Goal: Task Accomplishment & Management: Manage account settings

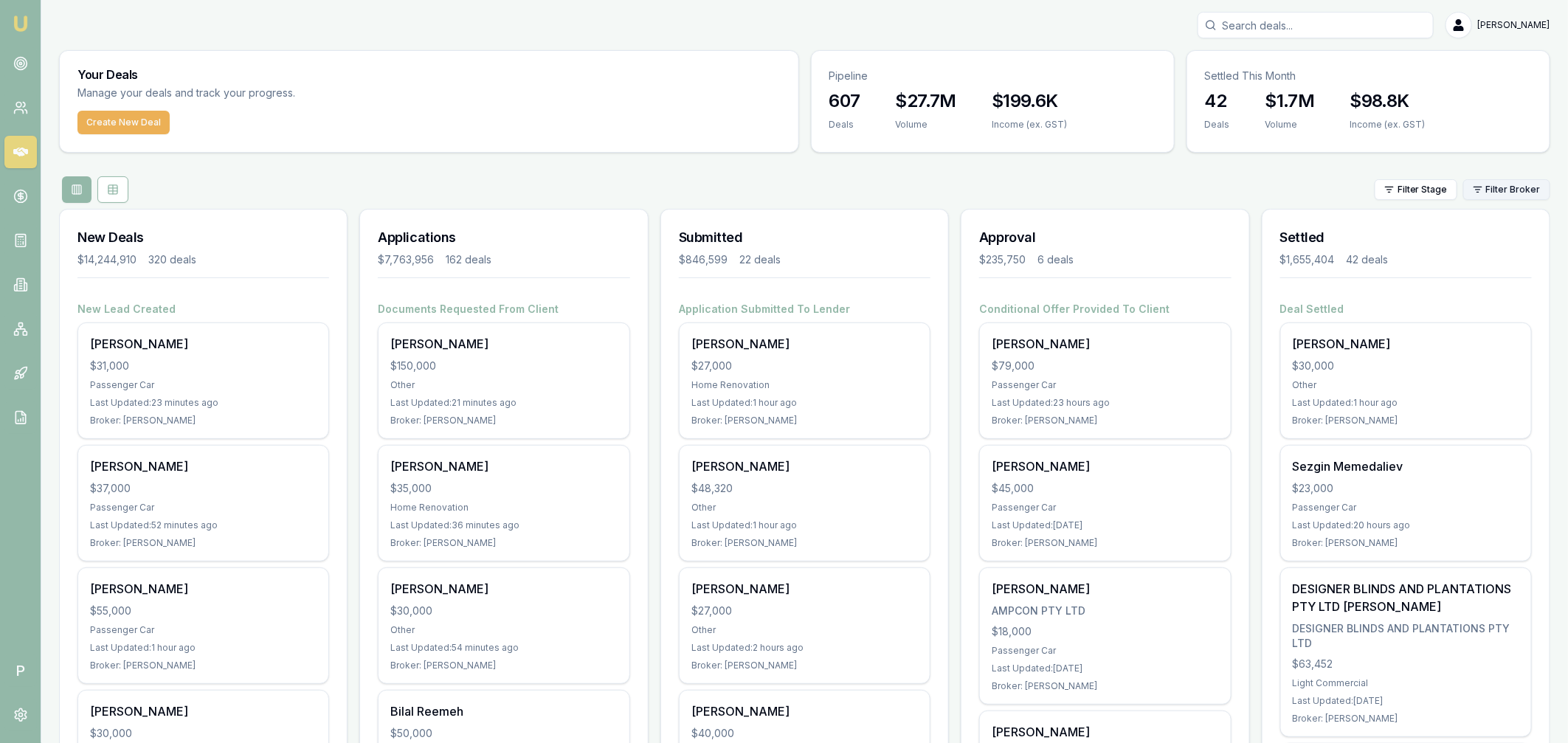
click at [1512, 188] on html "Emu Broker P [PERSON_NAME] Toggle Menu Your Deals Manage your deals and track y…" at bounding box center [784, 371] width 1568 height 743
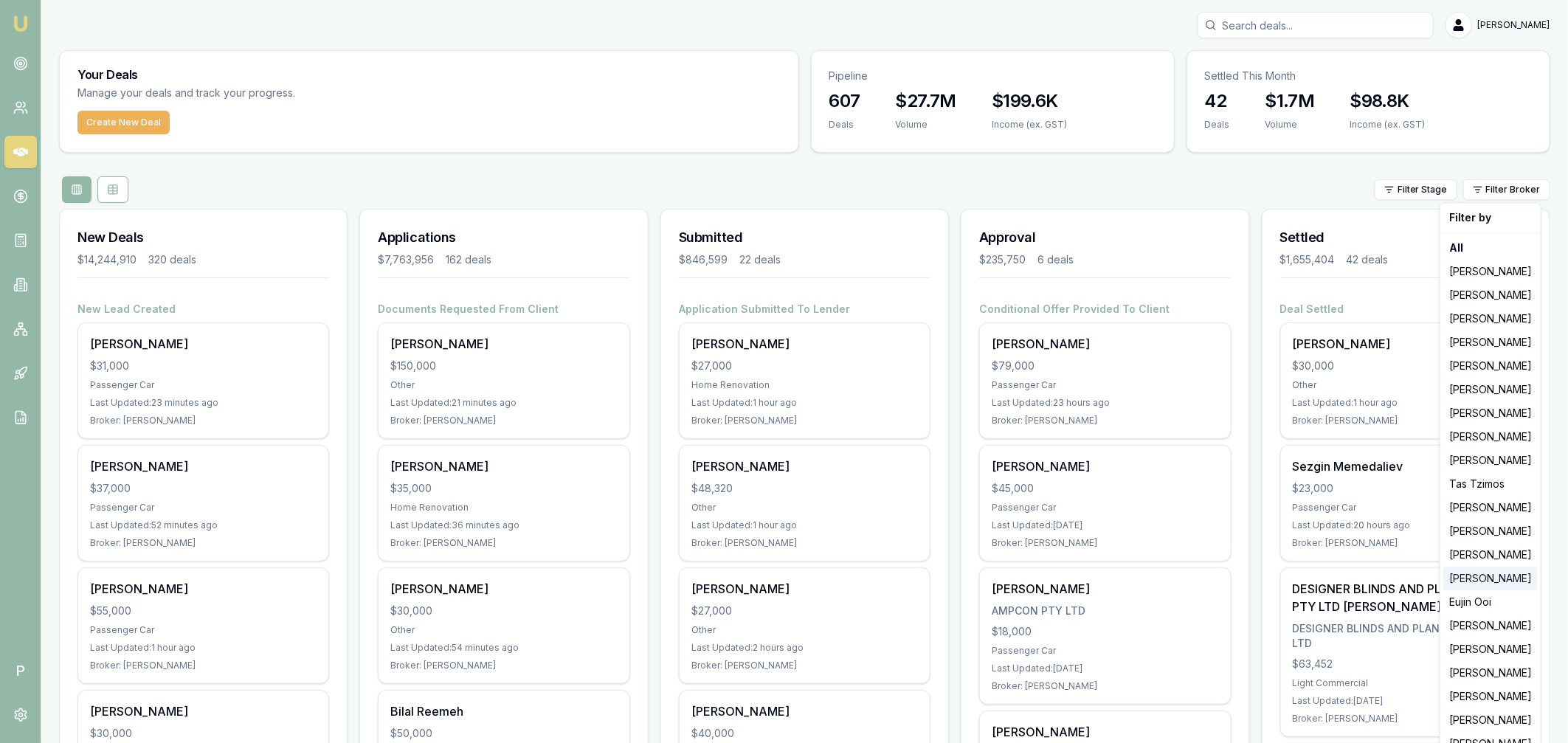
click at [1477, 581] on div "[PERSON_NAME]" at bounding box center [1490, 579] width 95 height 23
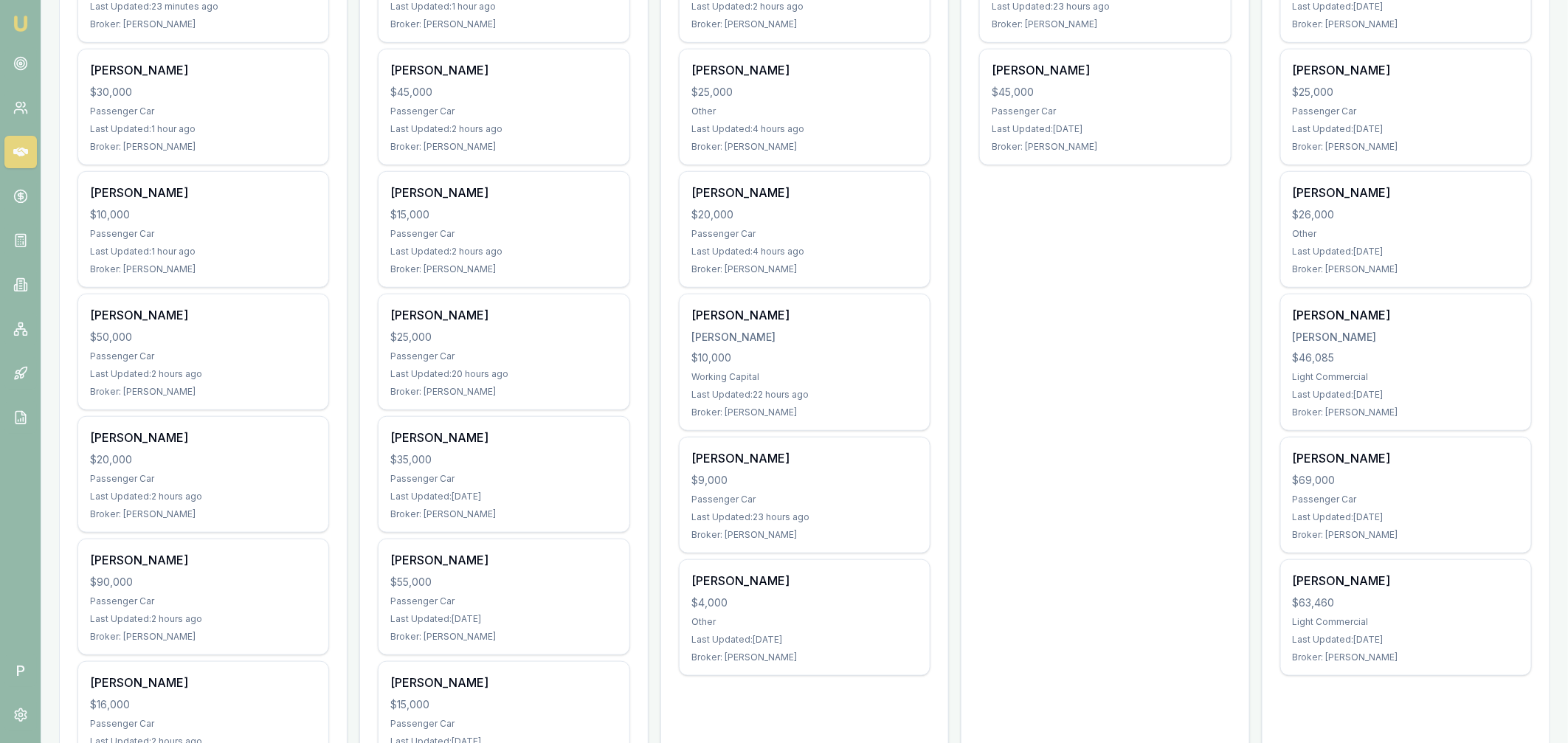
scroll to position [320, 0]
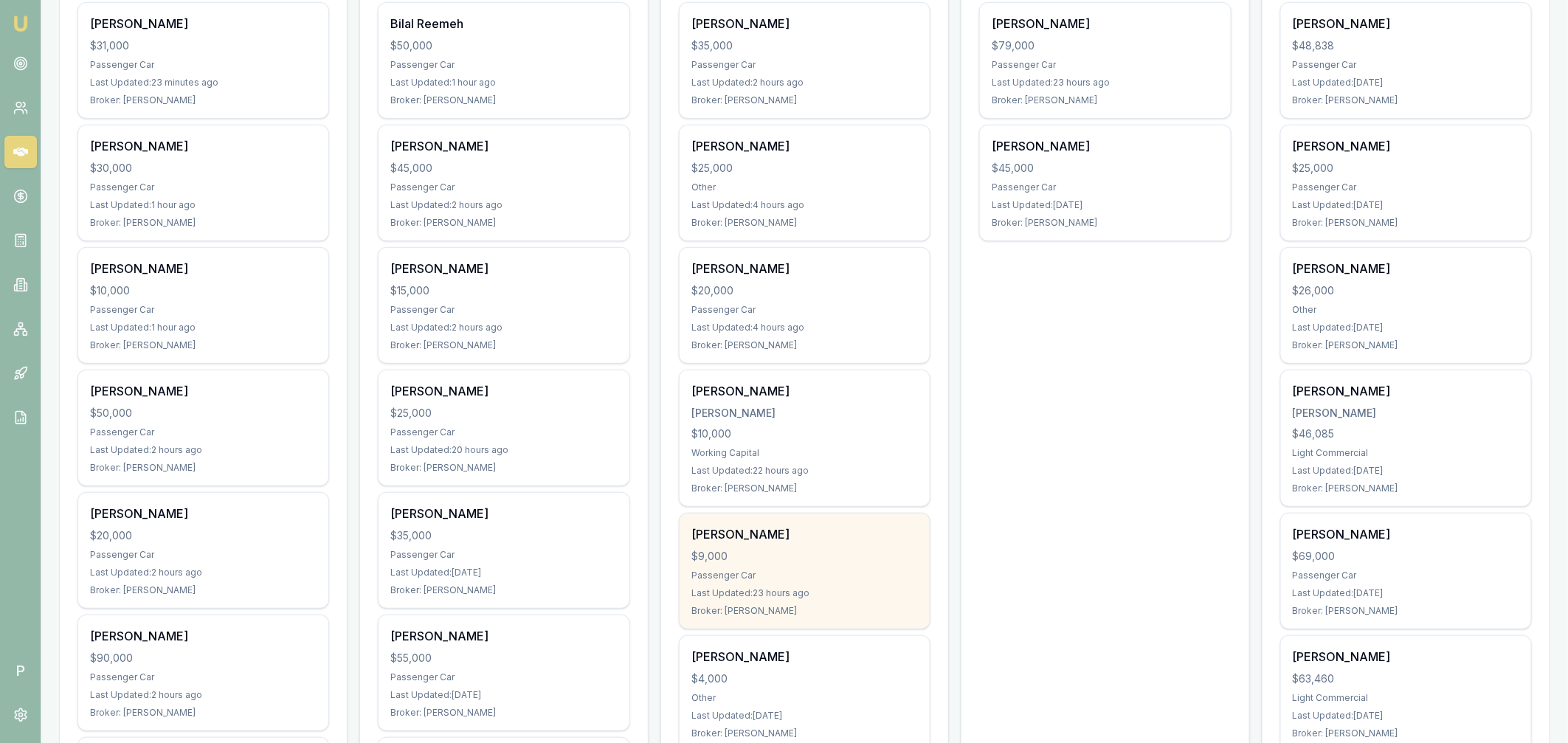
click at [873, 550] on div "$9,000" at bounding box center [804, 556] width 226 height 15
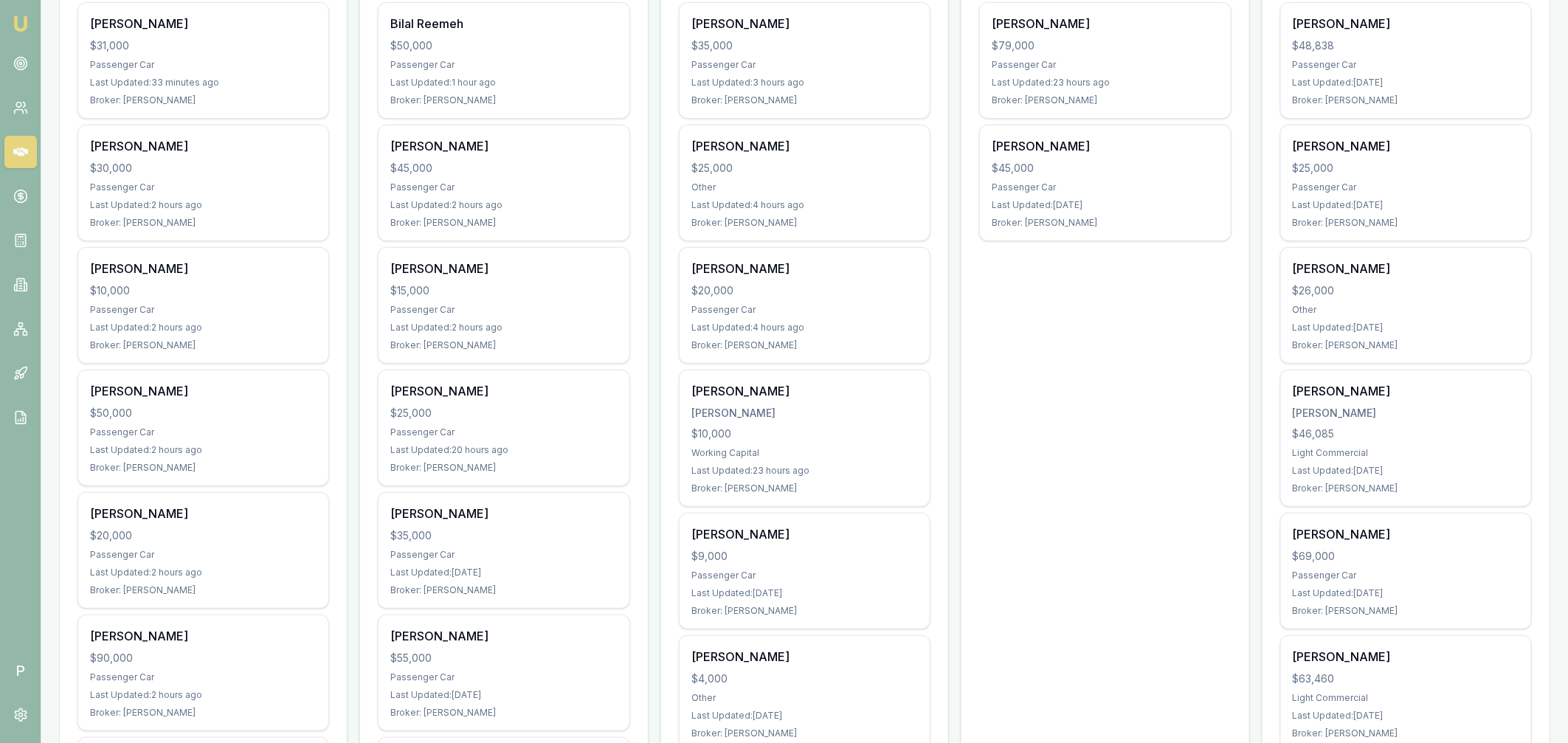
scroll to position [0, 0]
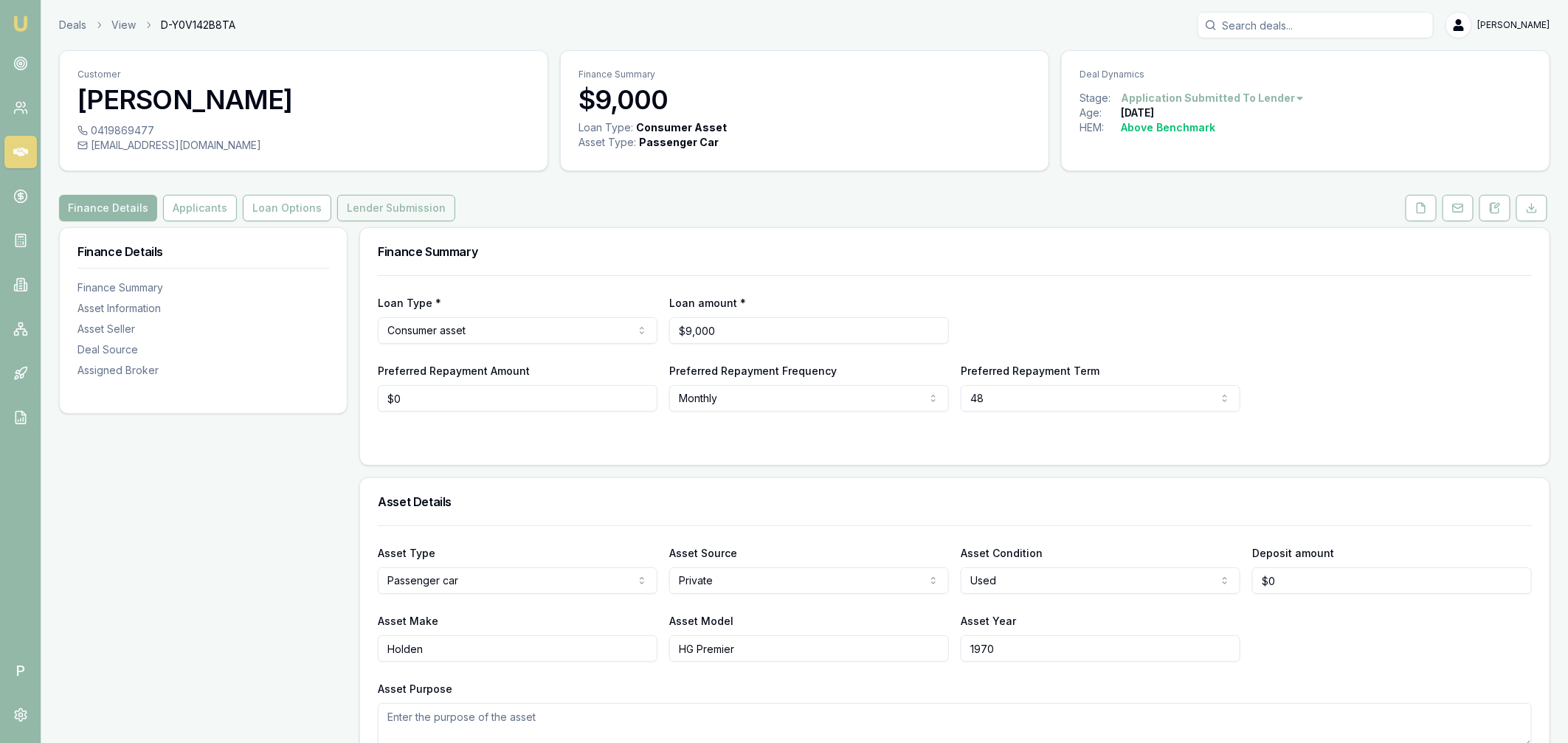
click at [398, 198] on button "Lender Submission" at bounding box center [396, 208] width 118 height 27
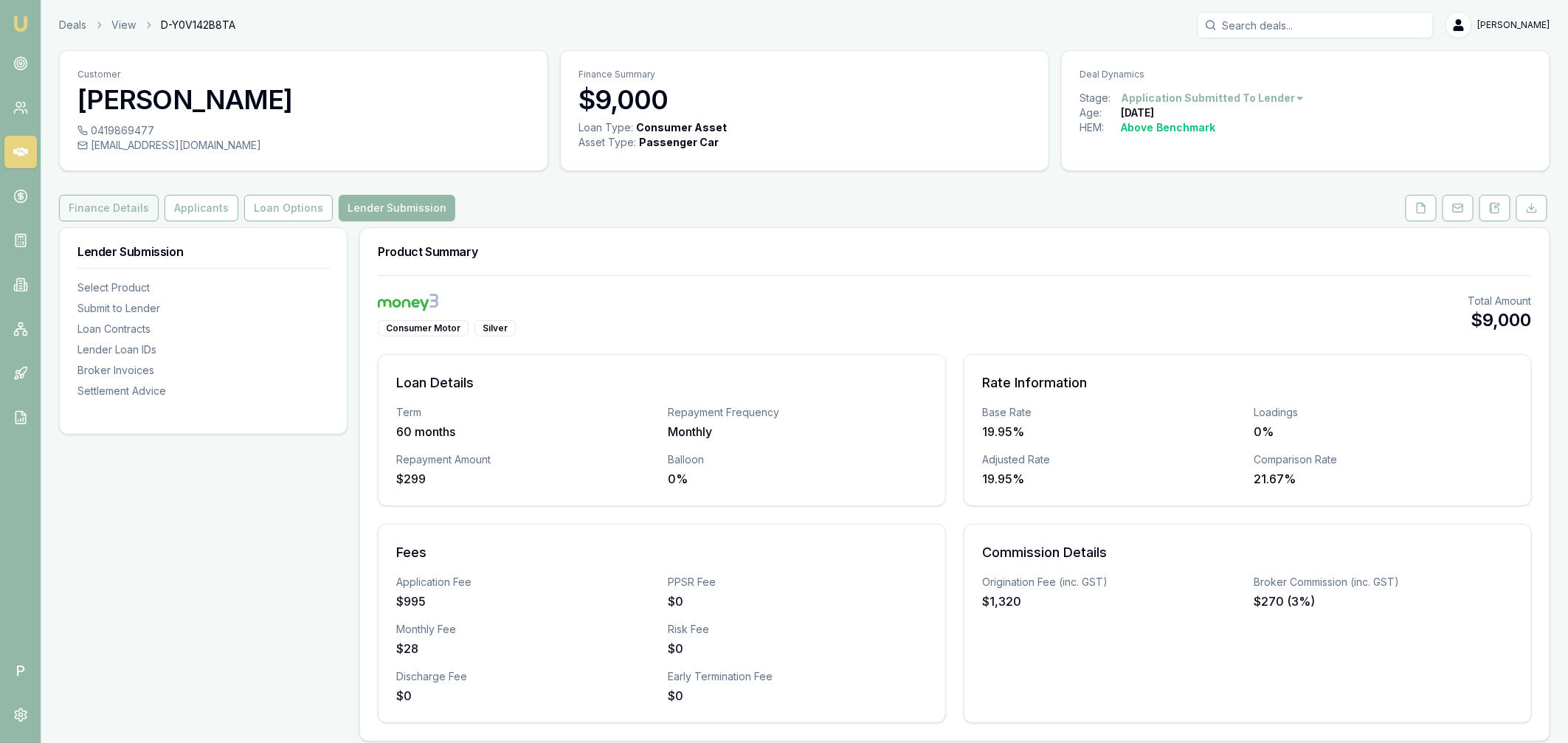
click at [128, 209] on button "Finance Details" at bounding box center [108, 208] width 99 height 27
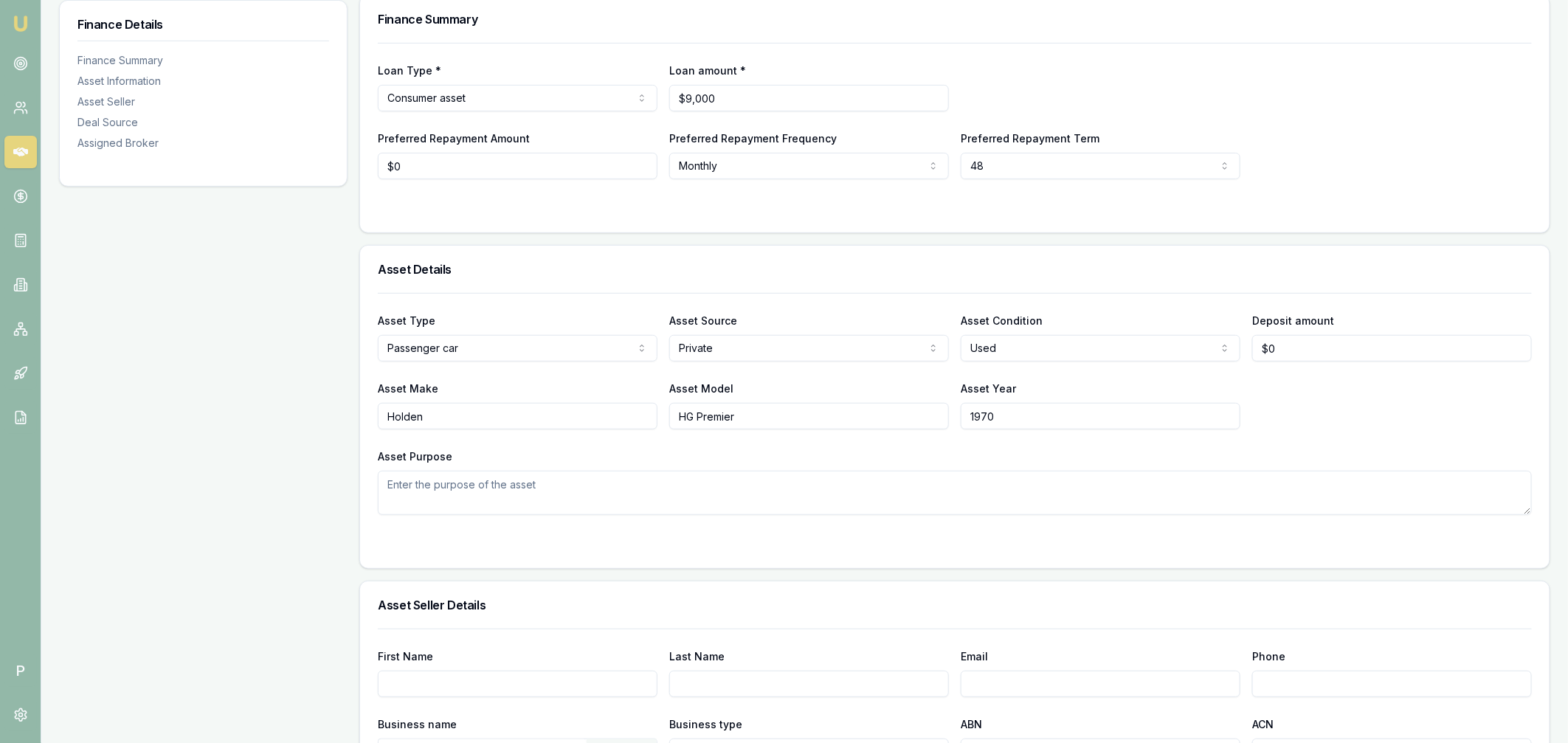
scroll to position [227, 0]
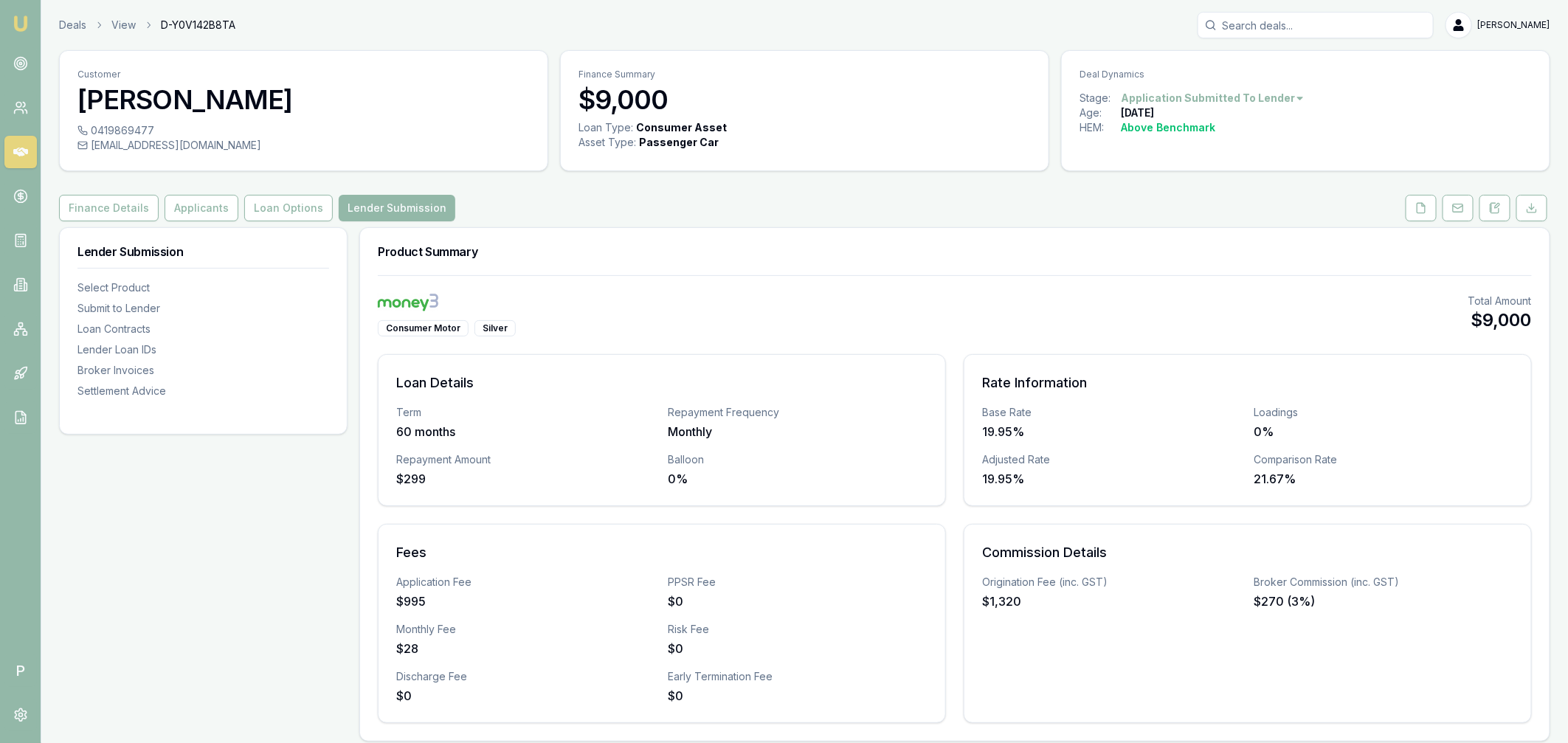
click at [24, 152] on icon at bounding box center [20, 151] width 15 height 9
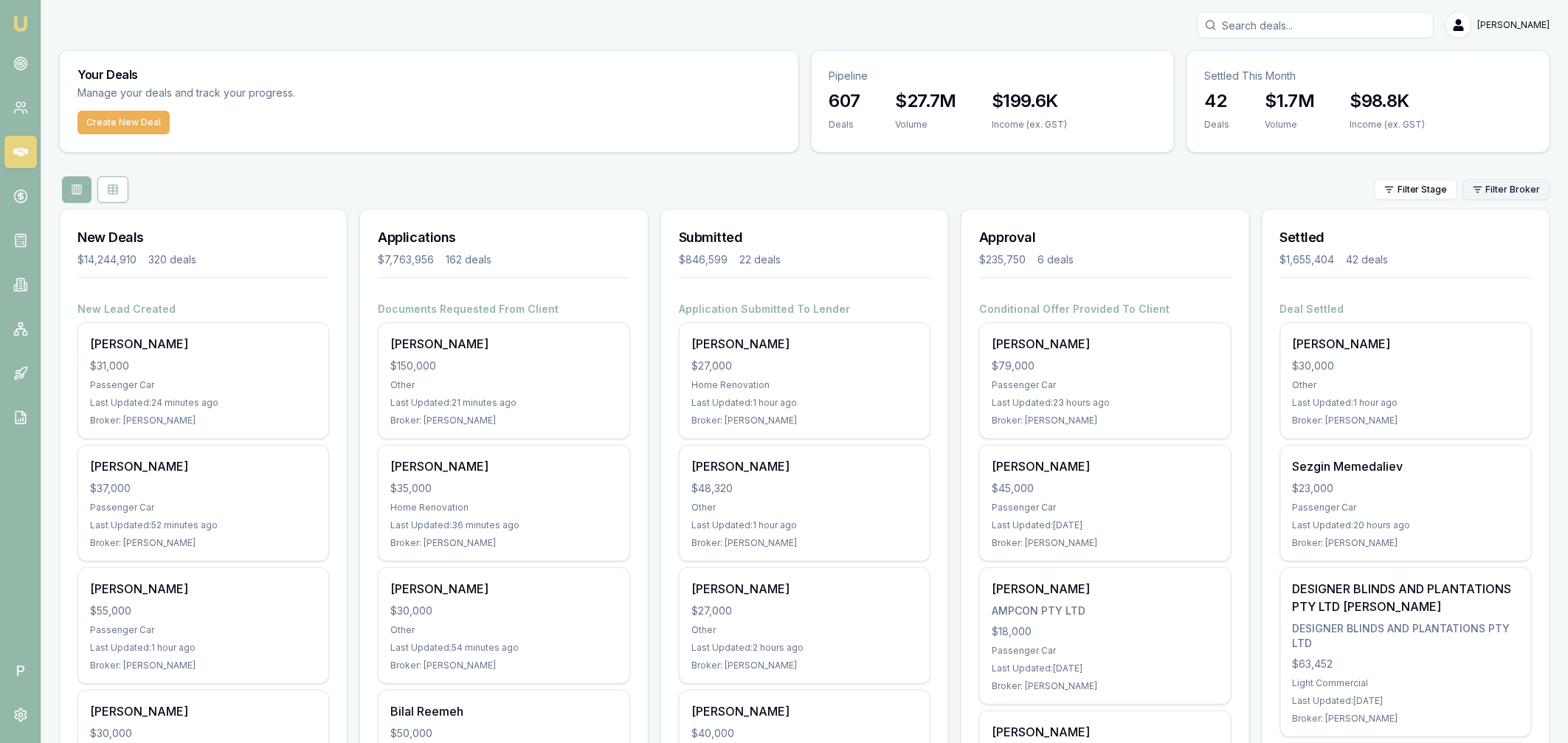
click at [1518, 192] on html "Emu Broker P Matt Leeburn Toggle Menu Your Deals Manage your deals and track yo…" at bounding box center [784, 371] width 1568 height 743
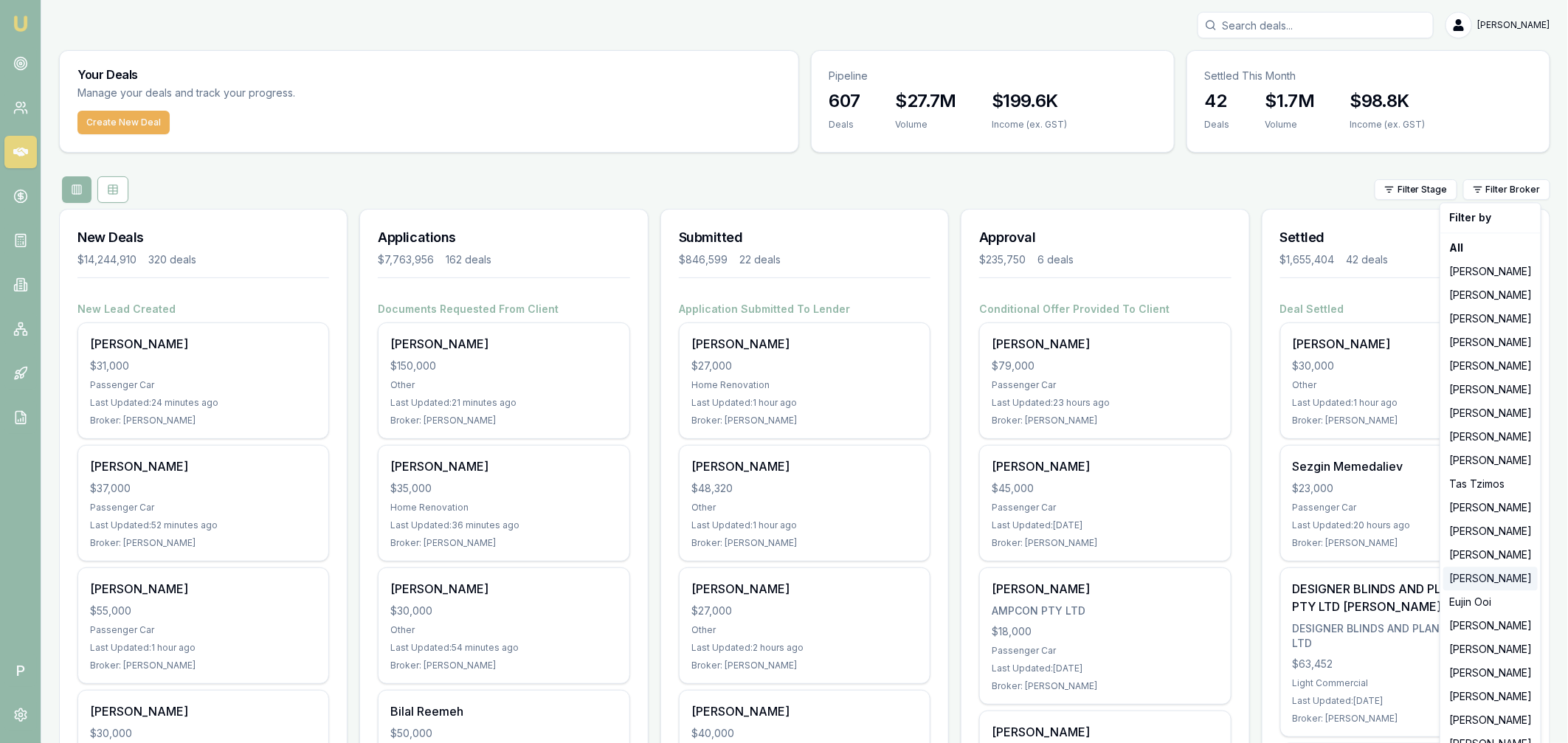
click at [1473, 576] on div "[PERSON_NAME]" at bounding box center [1490, 579] width 95 height 23
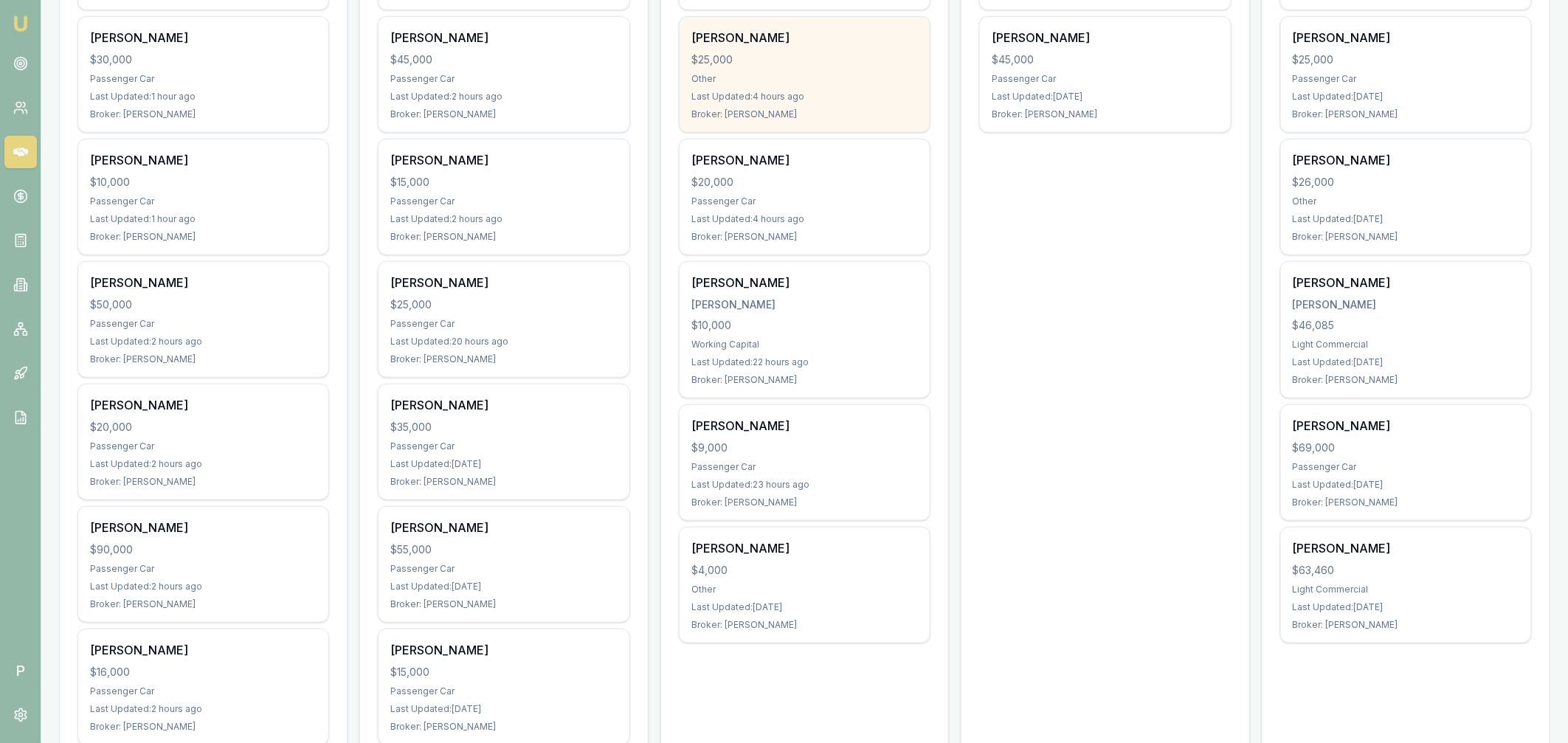
scroll to position [386, 0]
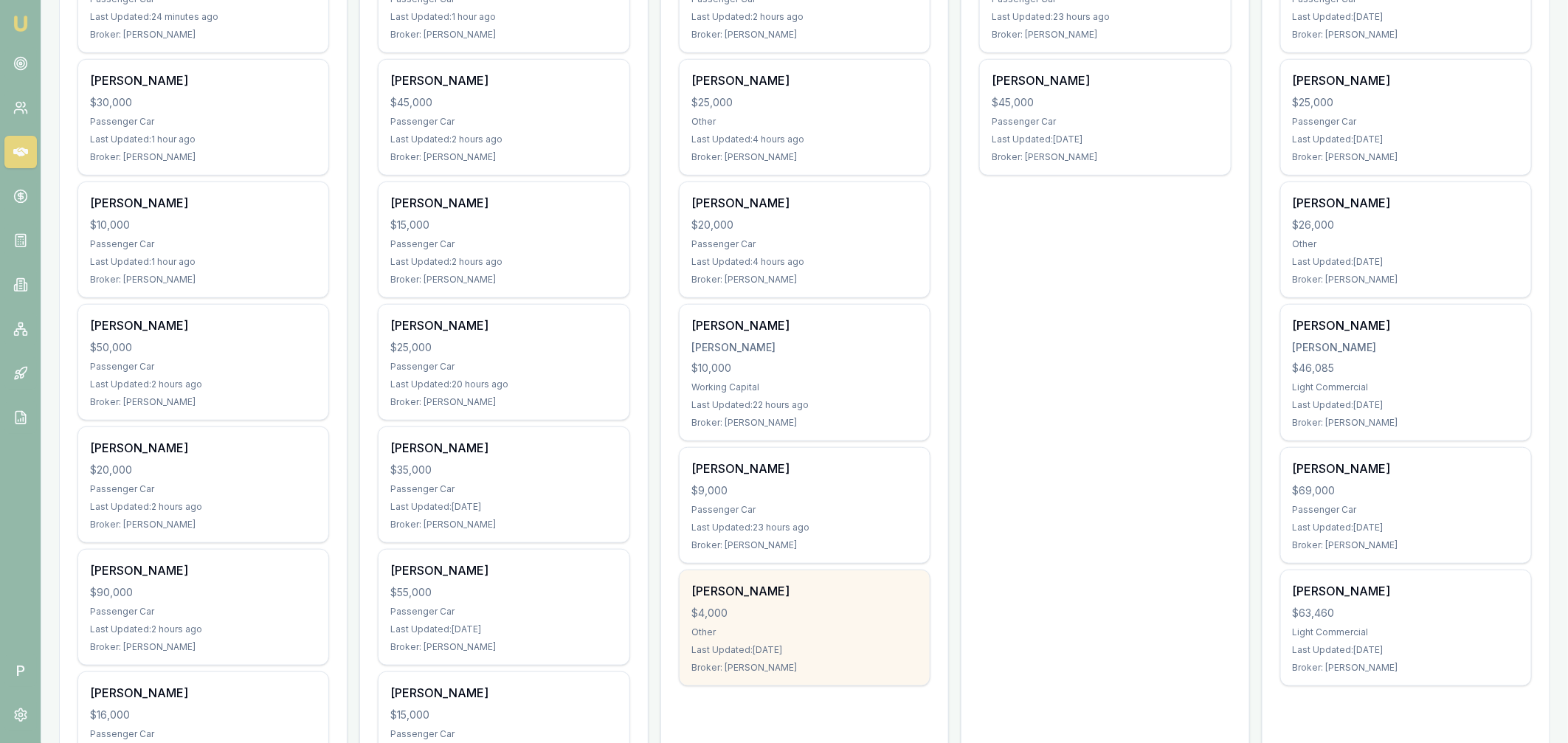
click at [820, 612] on div "$4,000" at bounding box center [804, 613] width 226 height 15
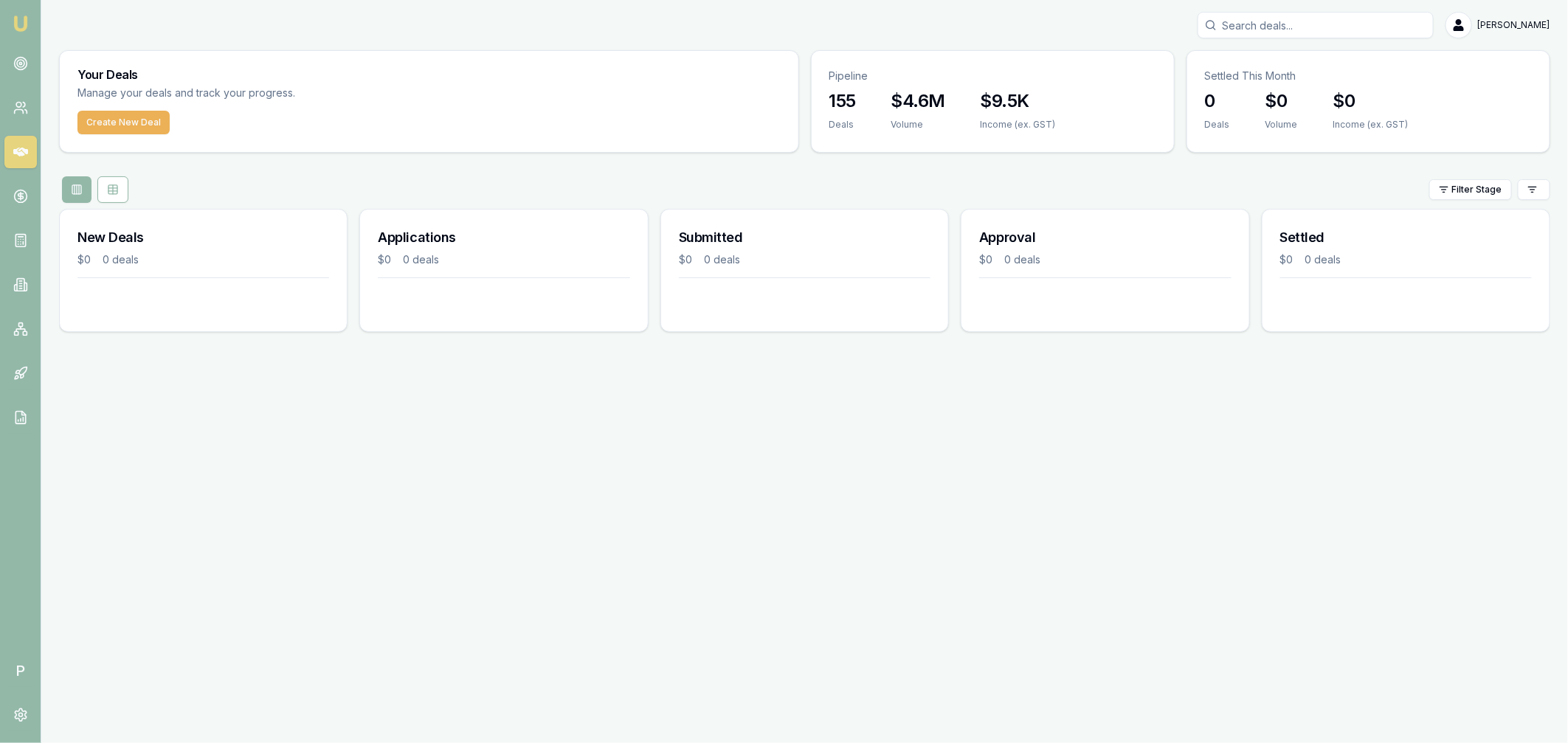
scroll to position [0, 0]
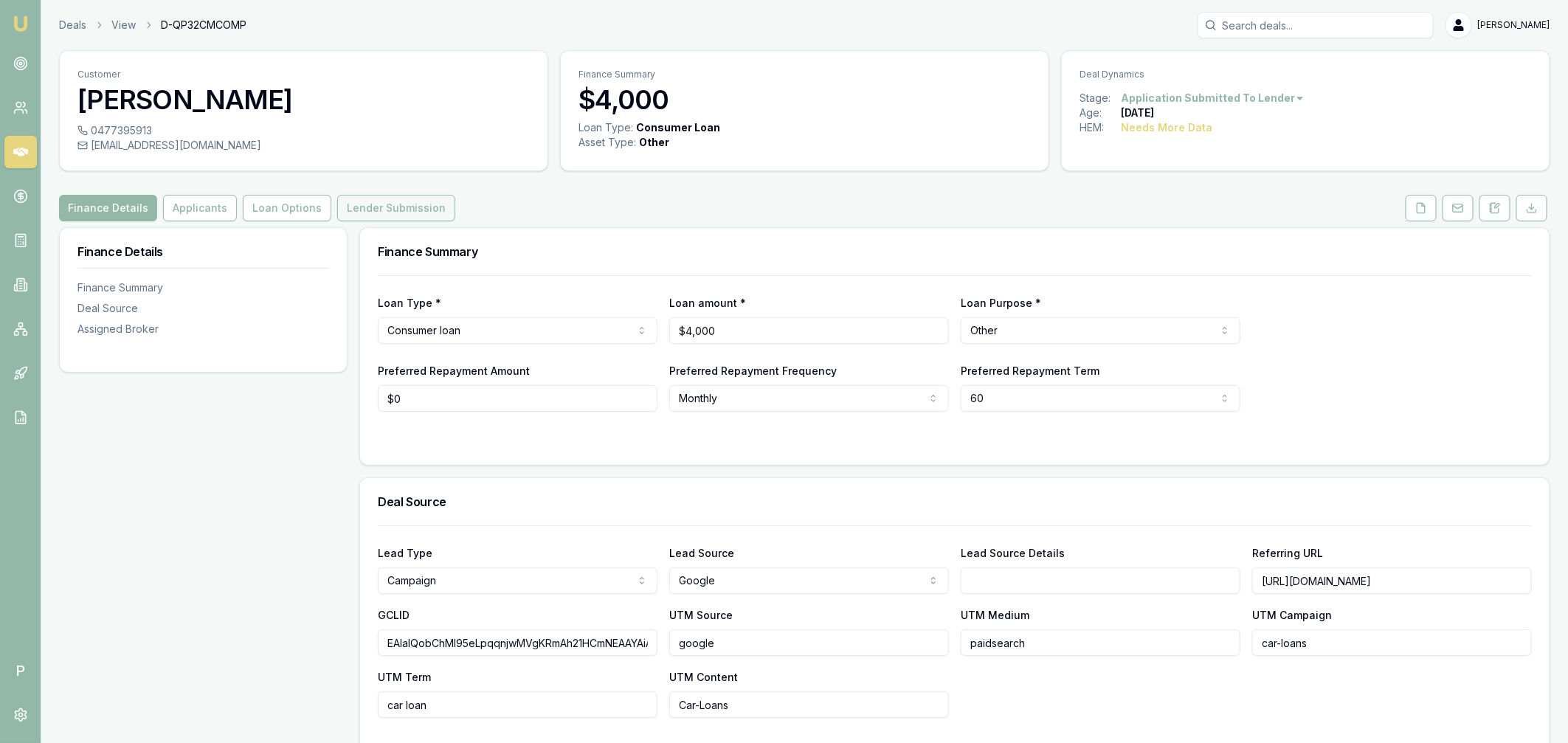
click at [384, 212] on button "Lender Submission" at bounding box center [396, 208] width 118 height 27
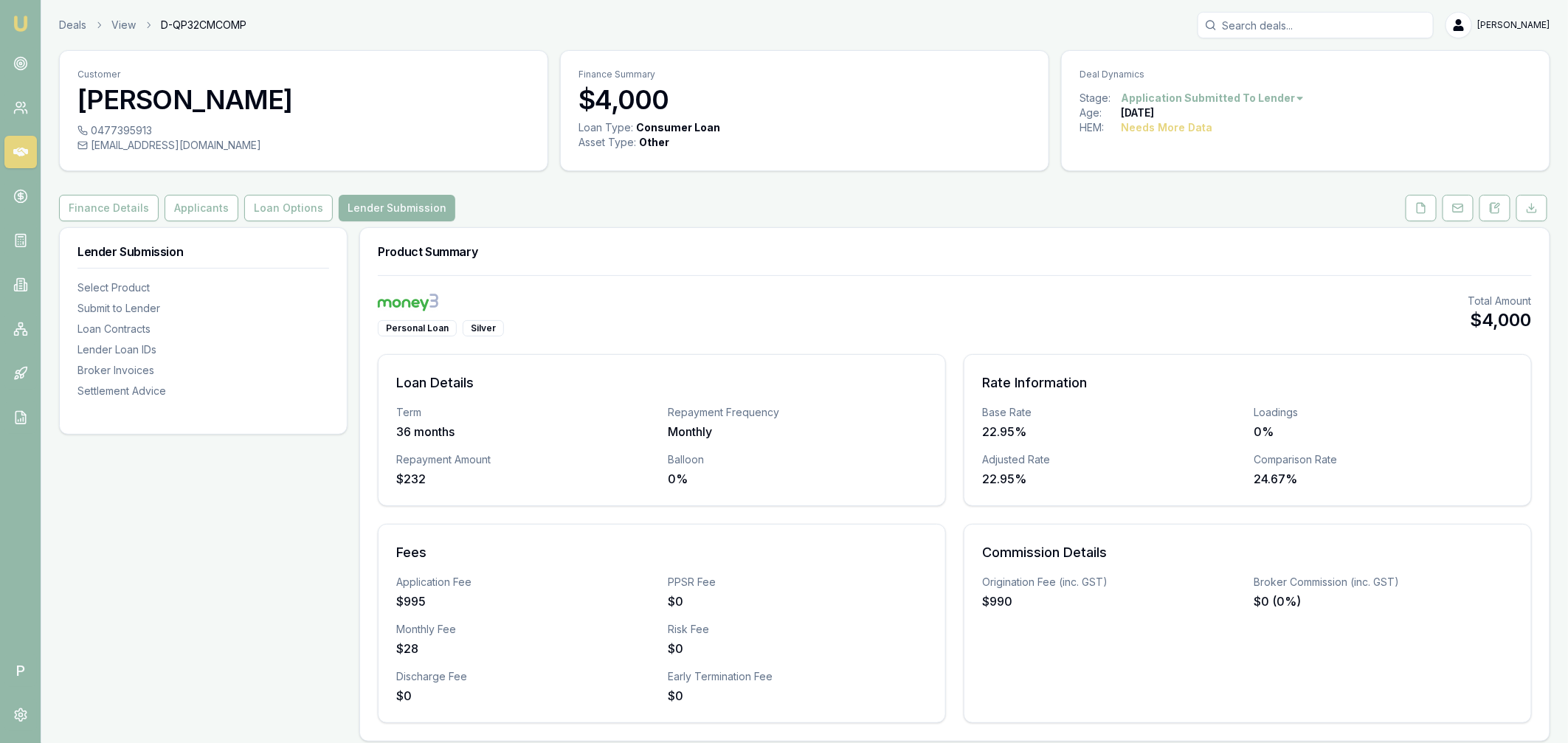
click at [24, 153] on icon at bounding box center [20, 152] width 15 height 15
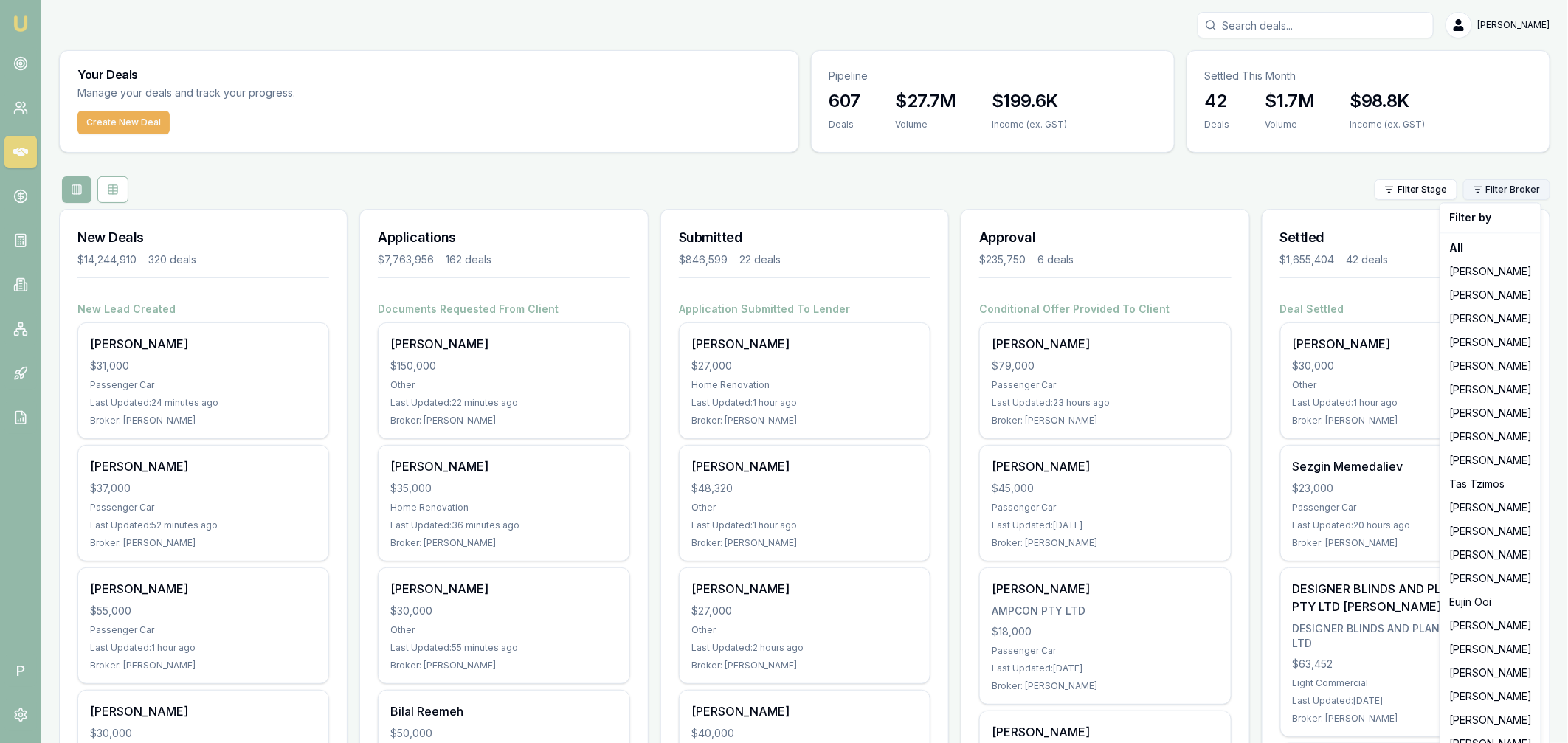
click at [1515, 193] on html "Emu Broker P Matt Leeburn Toggle Menu Your Deals Manage your deals and track yo…" at bounding box center [784, 371] width 1568 height 743
click at [1479, 580] on div "[PERSON_NAME]" at bounding box center [1490, 579] width 95 height 23
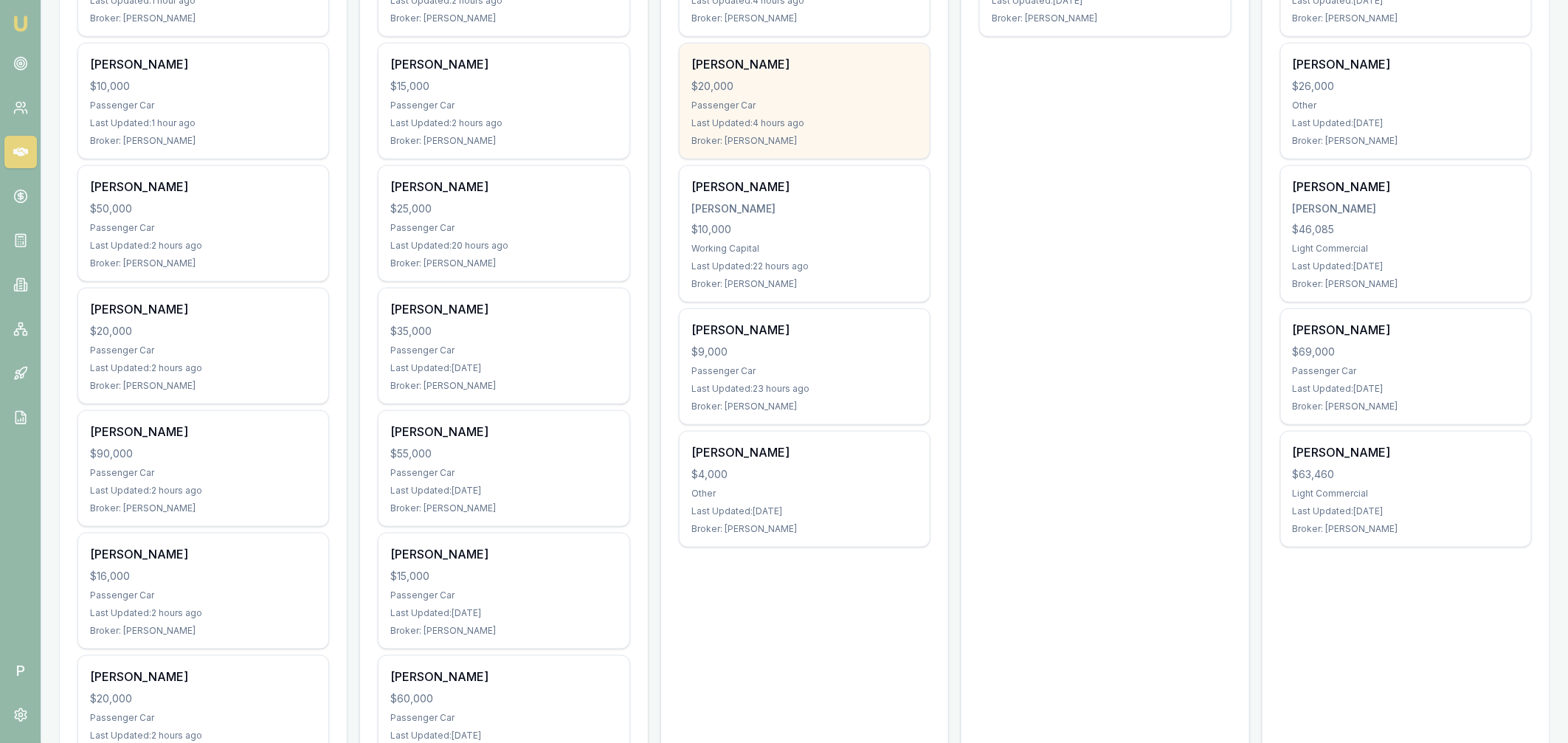
scroll to position [365, 0]
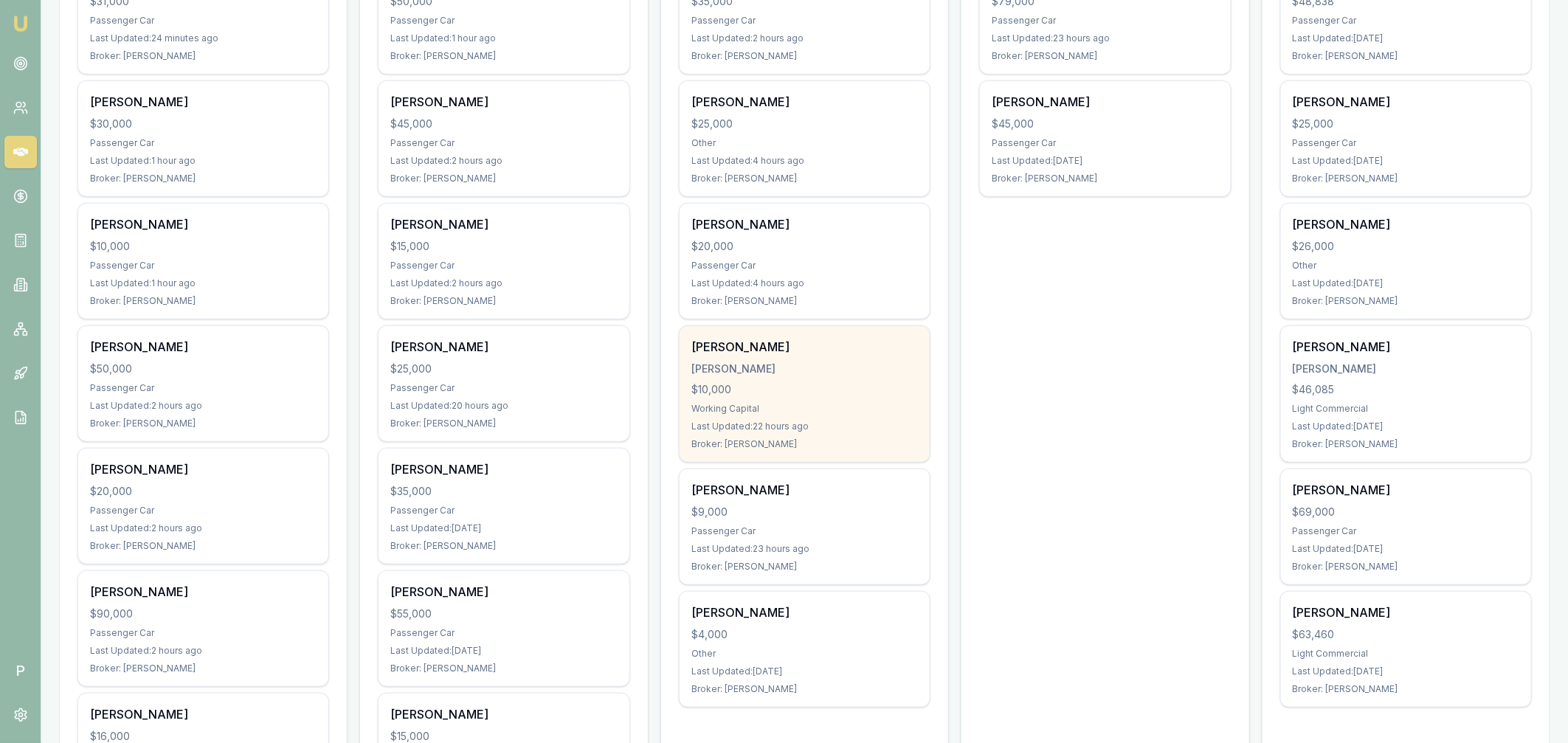
click at [858, 391] on div "$10,000" at bounding box center [804, 389] width 226 height 15
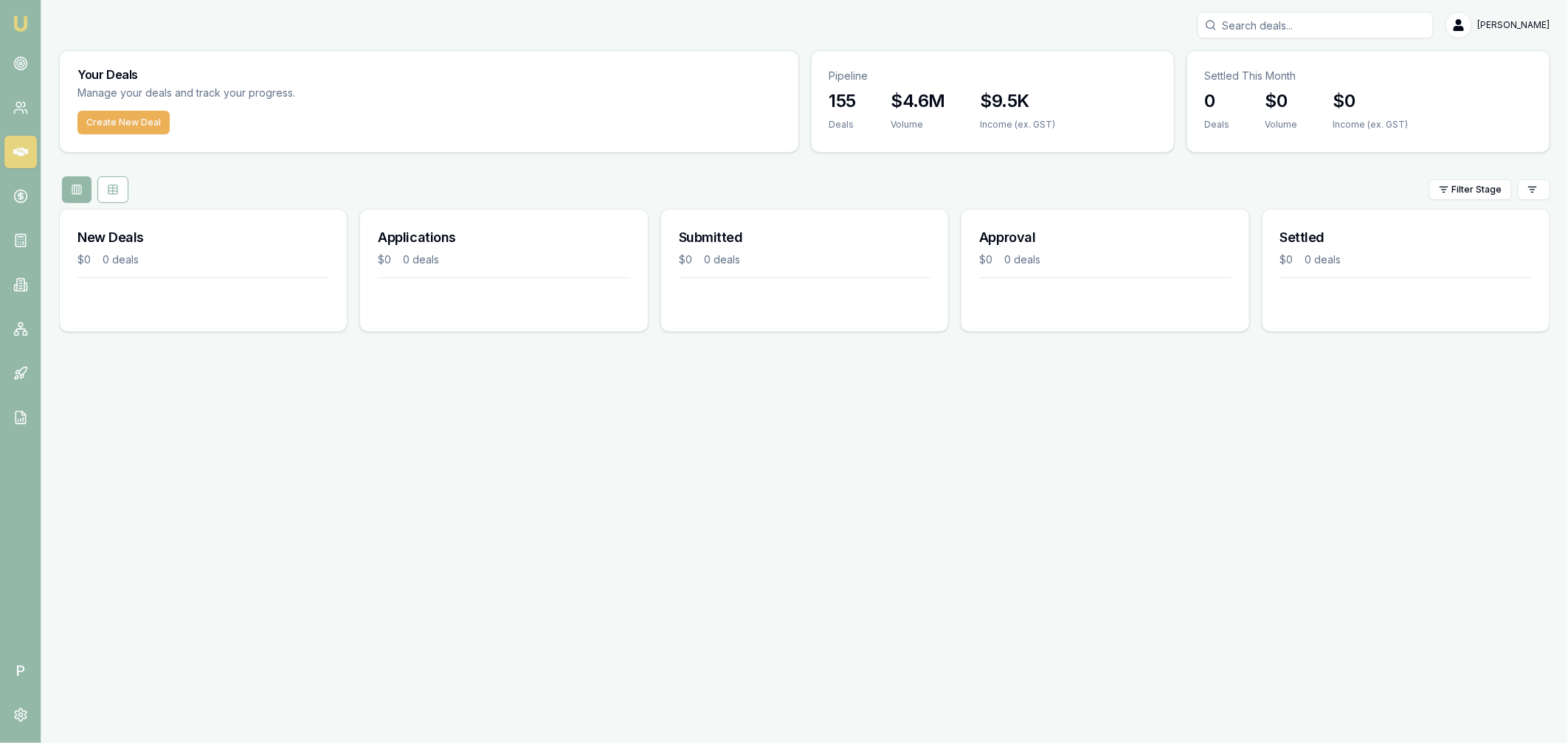
scroll to position [0, 0]
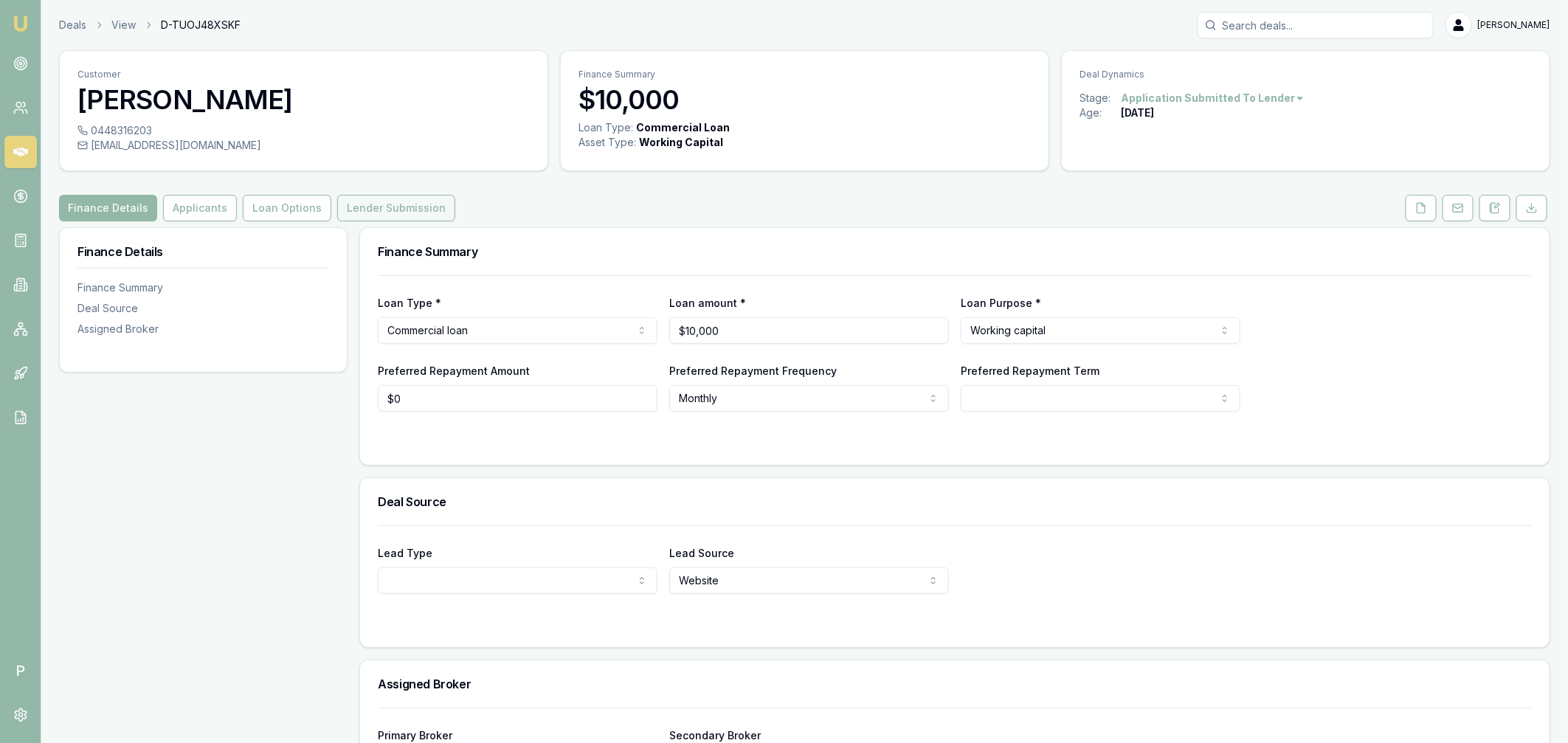
click at [367, 202] on button "Lender Submission" at bounding box center [396, 208] width 118 height 27
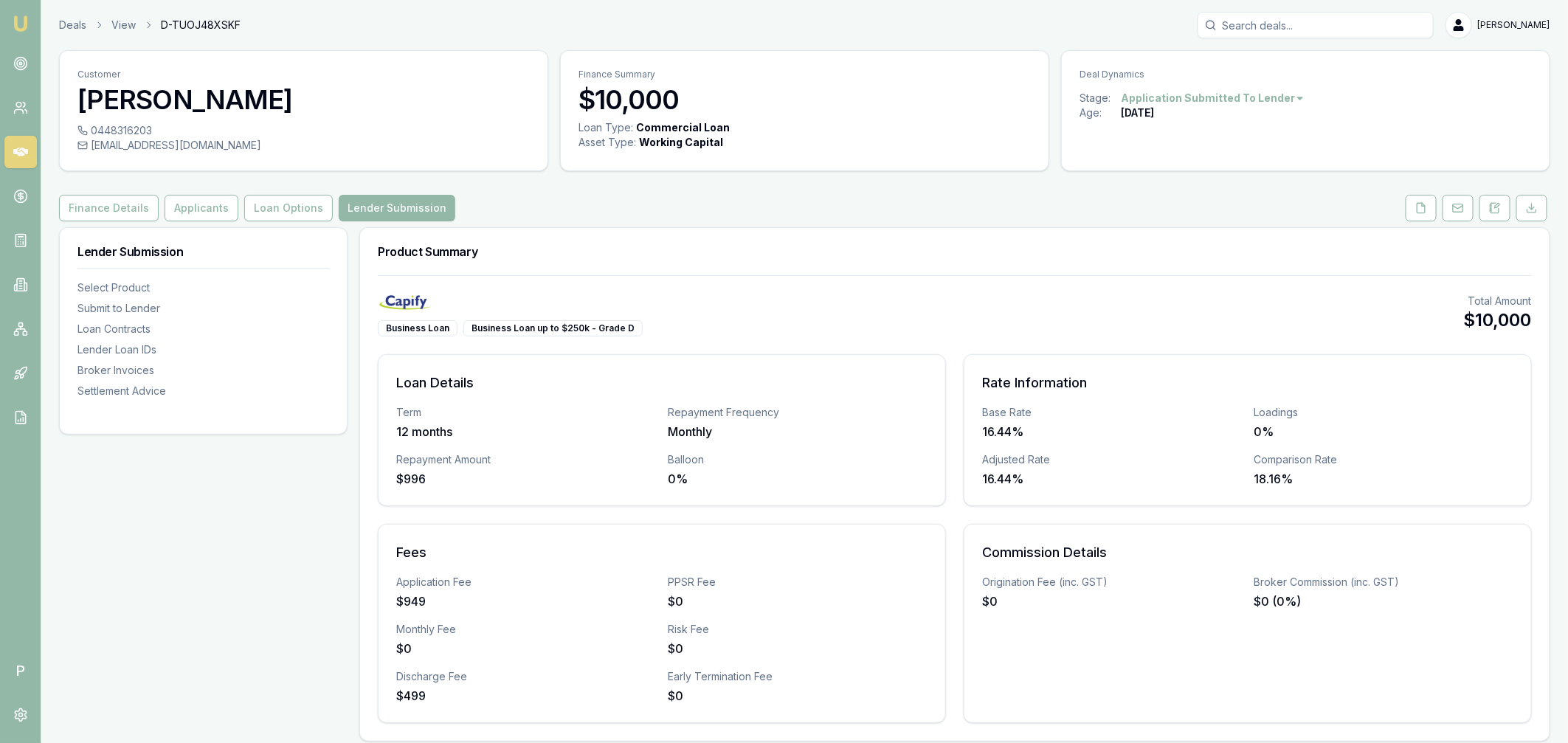
click at [28, 157] on link at bounding box center [20, 151] width 32 height 32
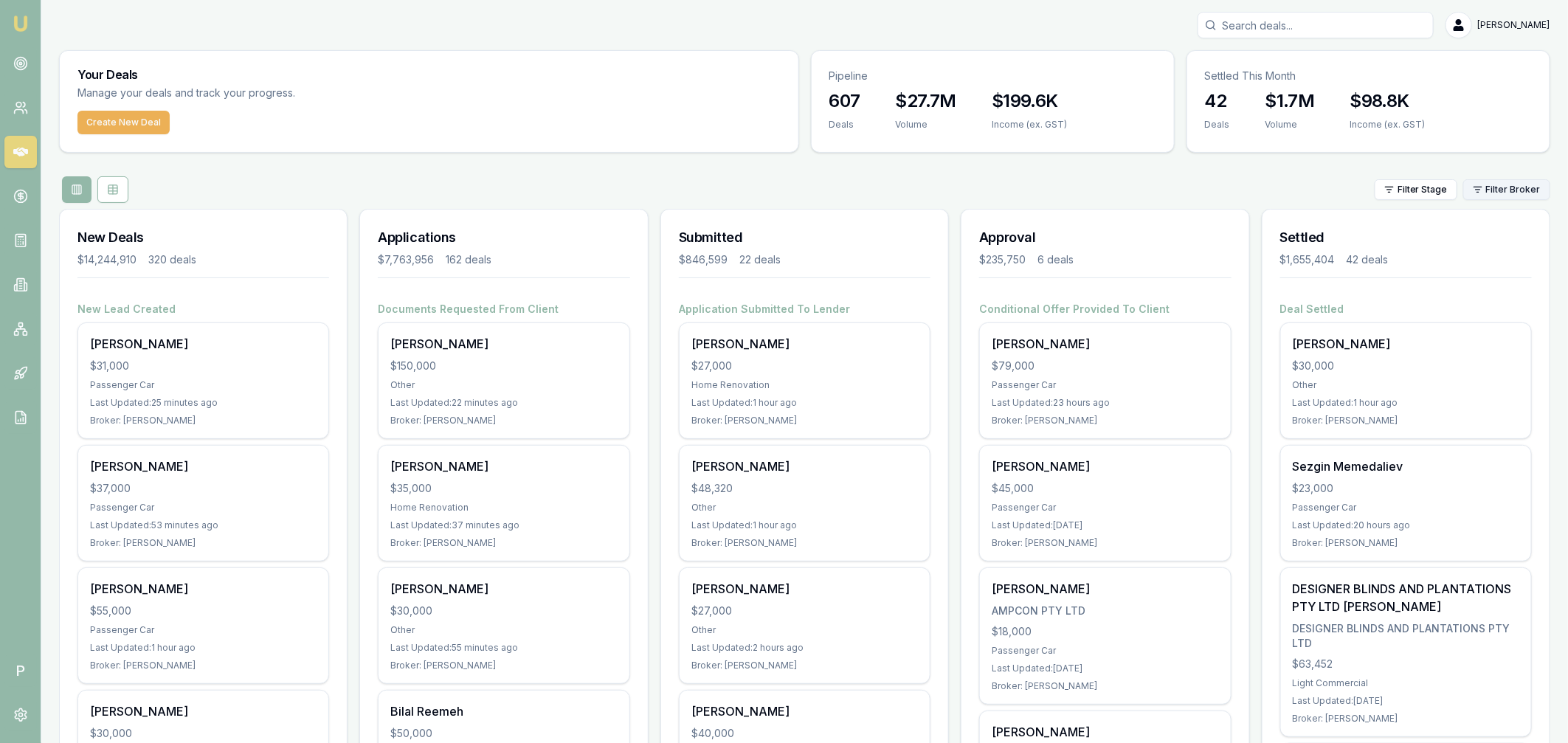
click at [1519, 189] on html "Emu Broker P [PERSON_NAME] Toggle Menu Your Deals Manage your deals and track y…" at bounding box center [784, 371] width 1568 height 743
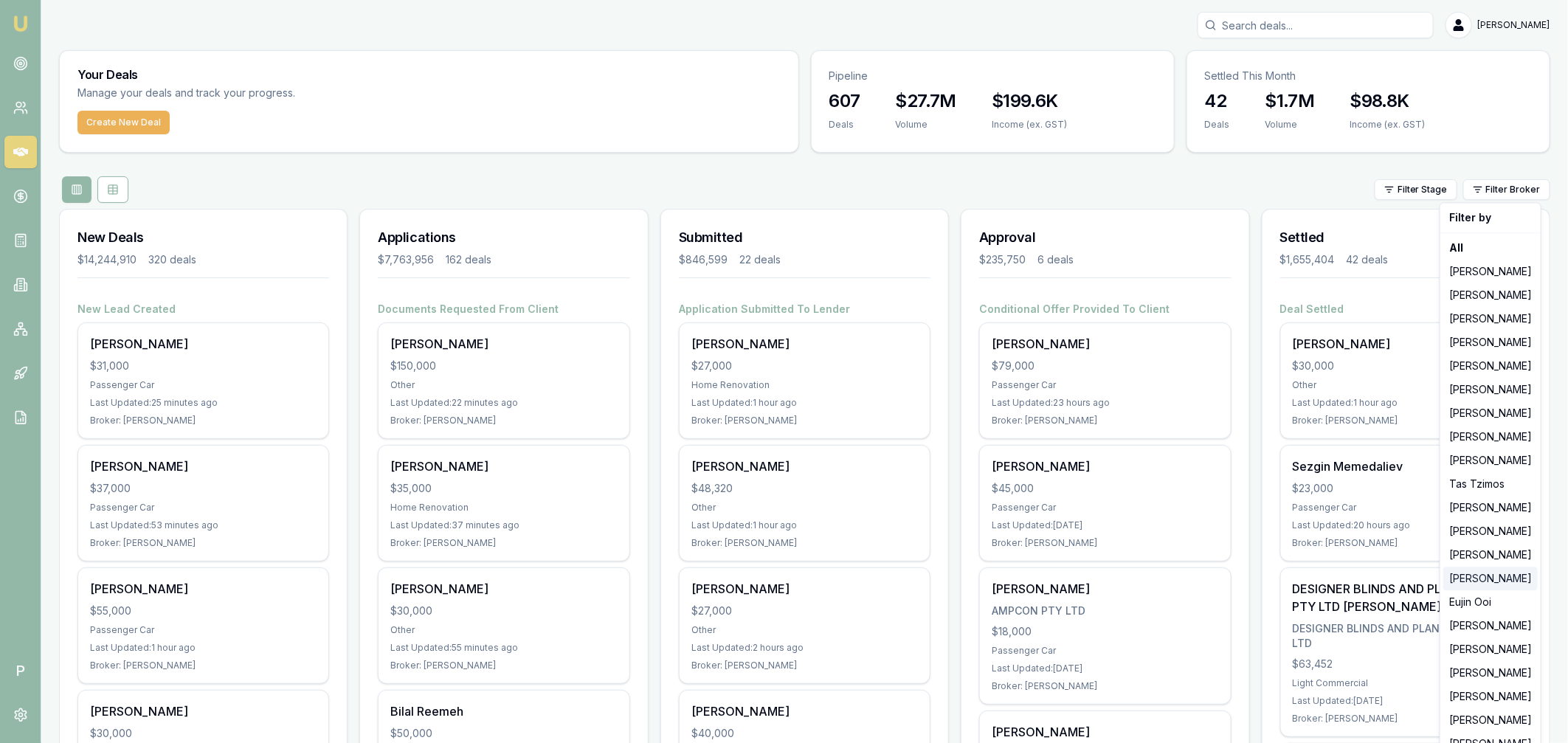
click at [1480, 578] on div "[PERSON_NAME]" at bounding box center [1490, 579] width 95 height 23
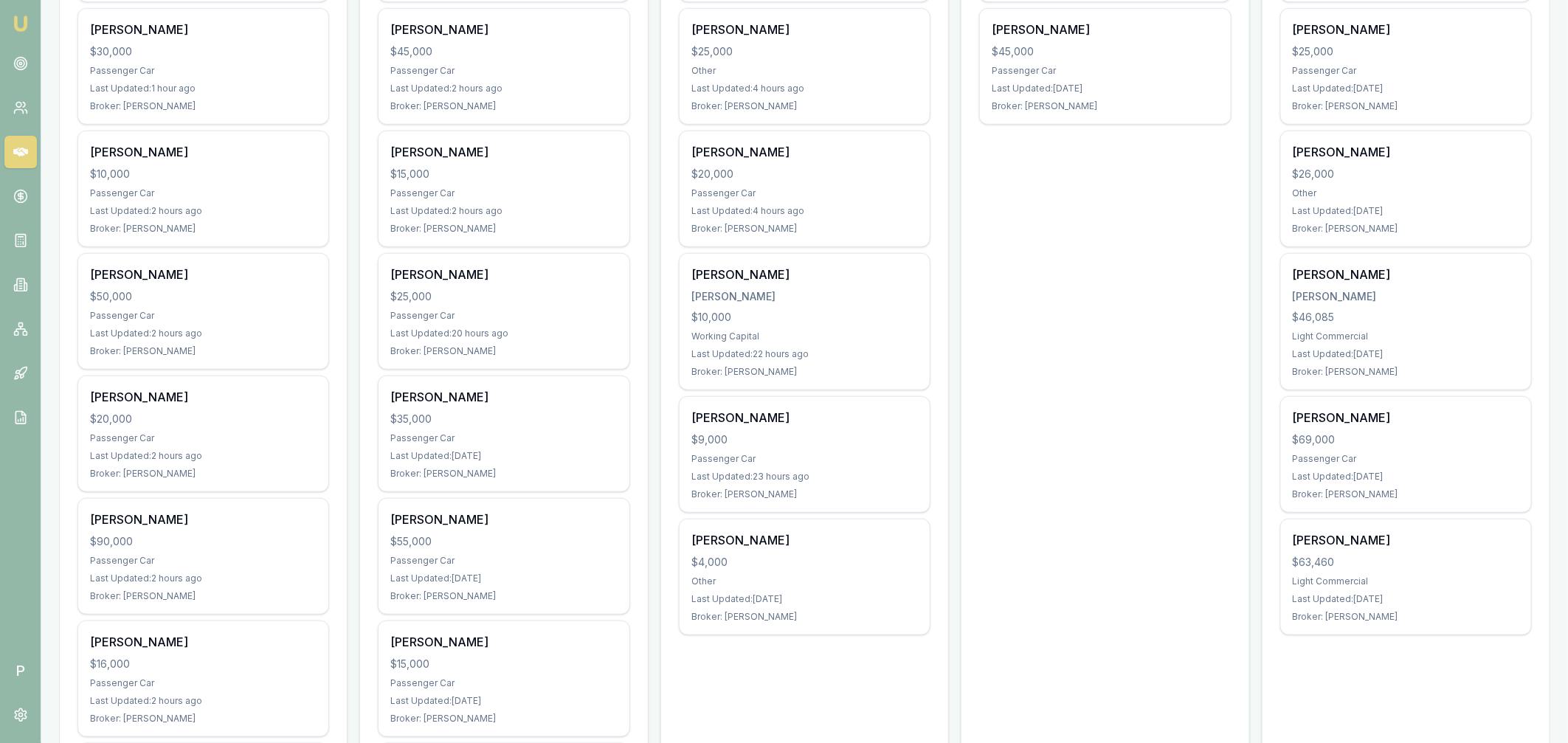
scroll to position [251, 0]
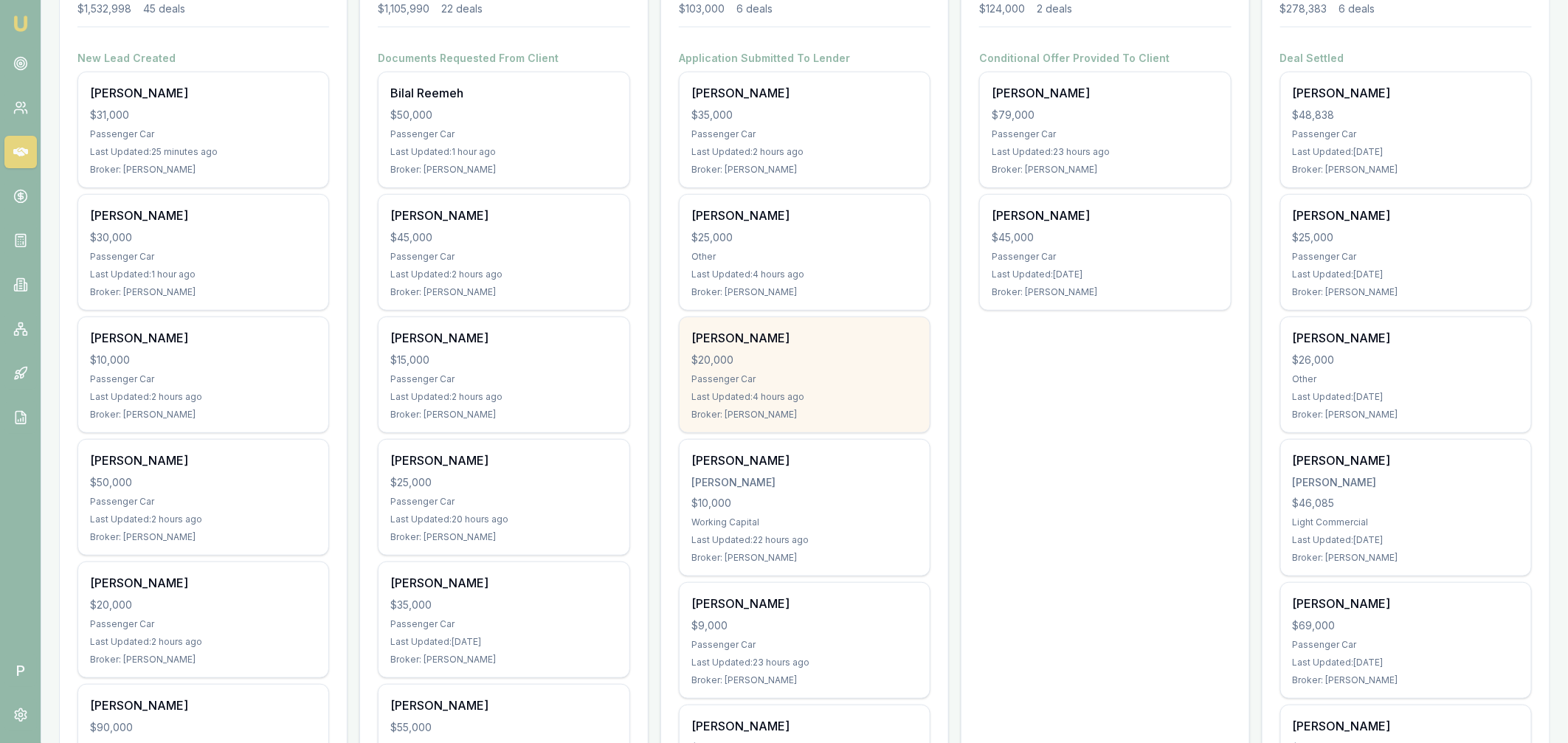
click at [824, 365] on div "$20,000" at bounding box center [804, 359] width 226 height 15
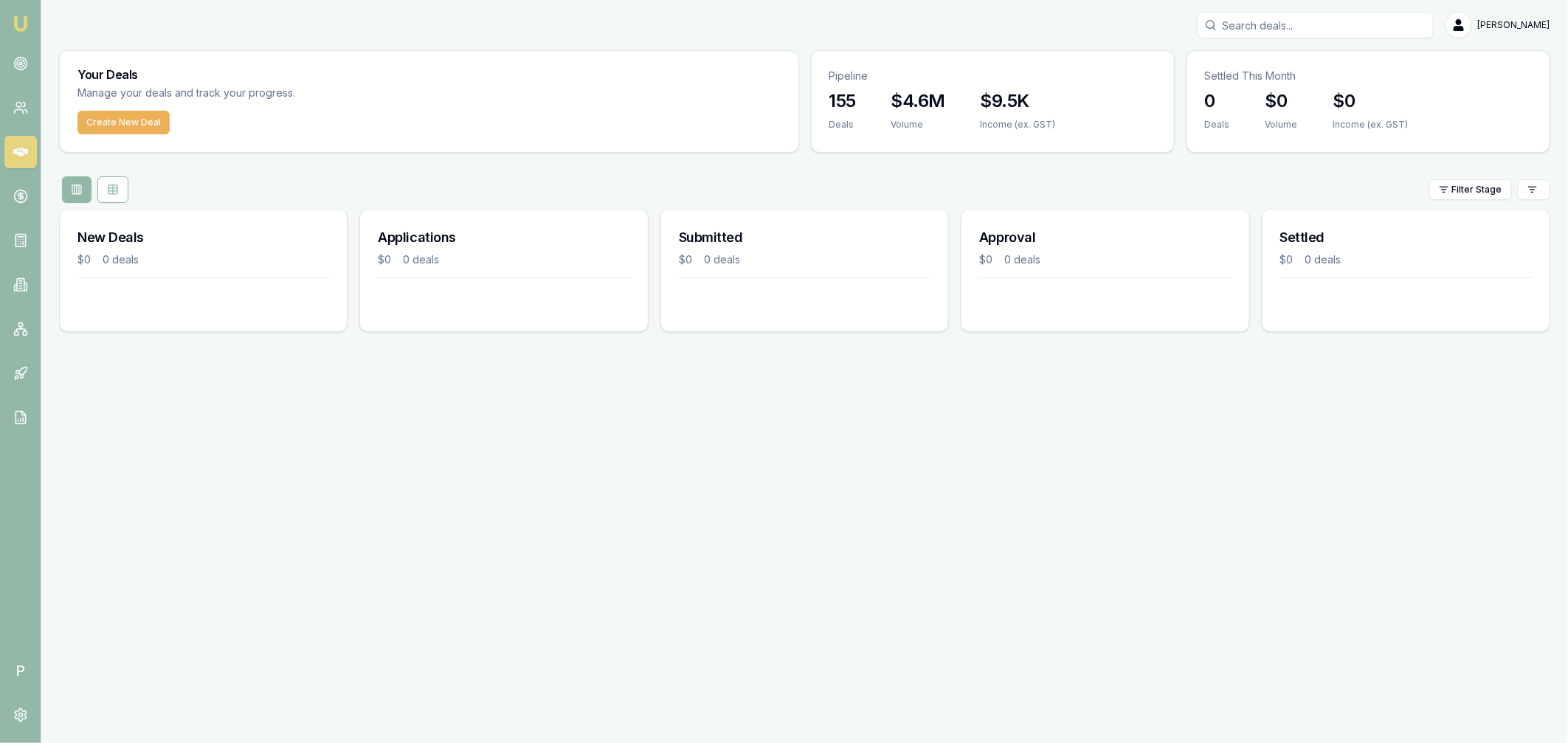
scroll to position [0, 0]
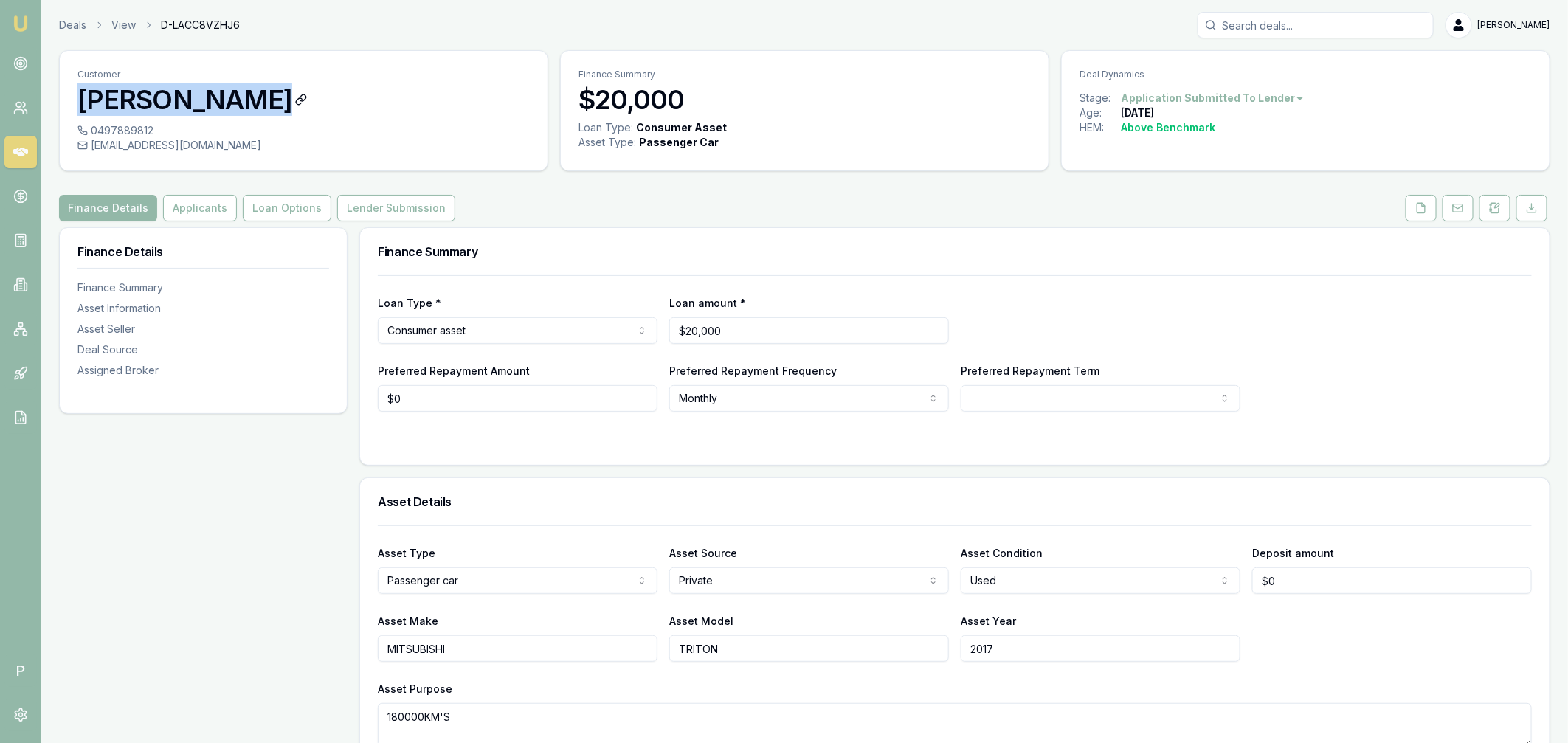
copy h3 "[PERSON_NAME]"
drag, startPoint x: 81, startPoint y: 100, endPoint x: 295, endPoint y: 105, distance: 214.1
click at [295, 105] on h3 "[PERSON_NAME]" at bounding box center [304, 99] width 452 height 30
click at [420, 212] on button "Lender Submission" at bounding box center [396, 208] width 118 height 27
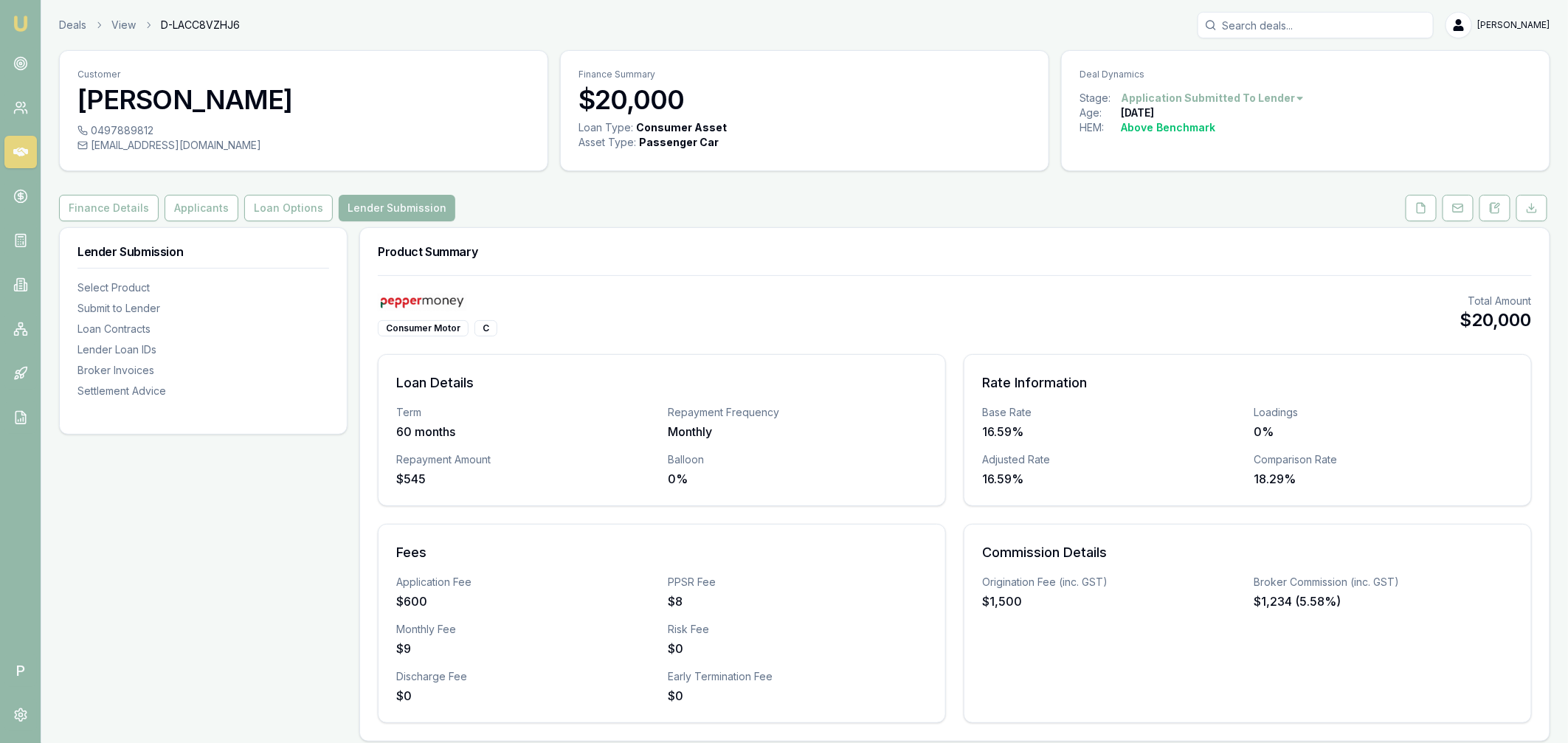
click at [24, 157] on icon at bounding box center [20, 152] width 15 height 15
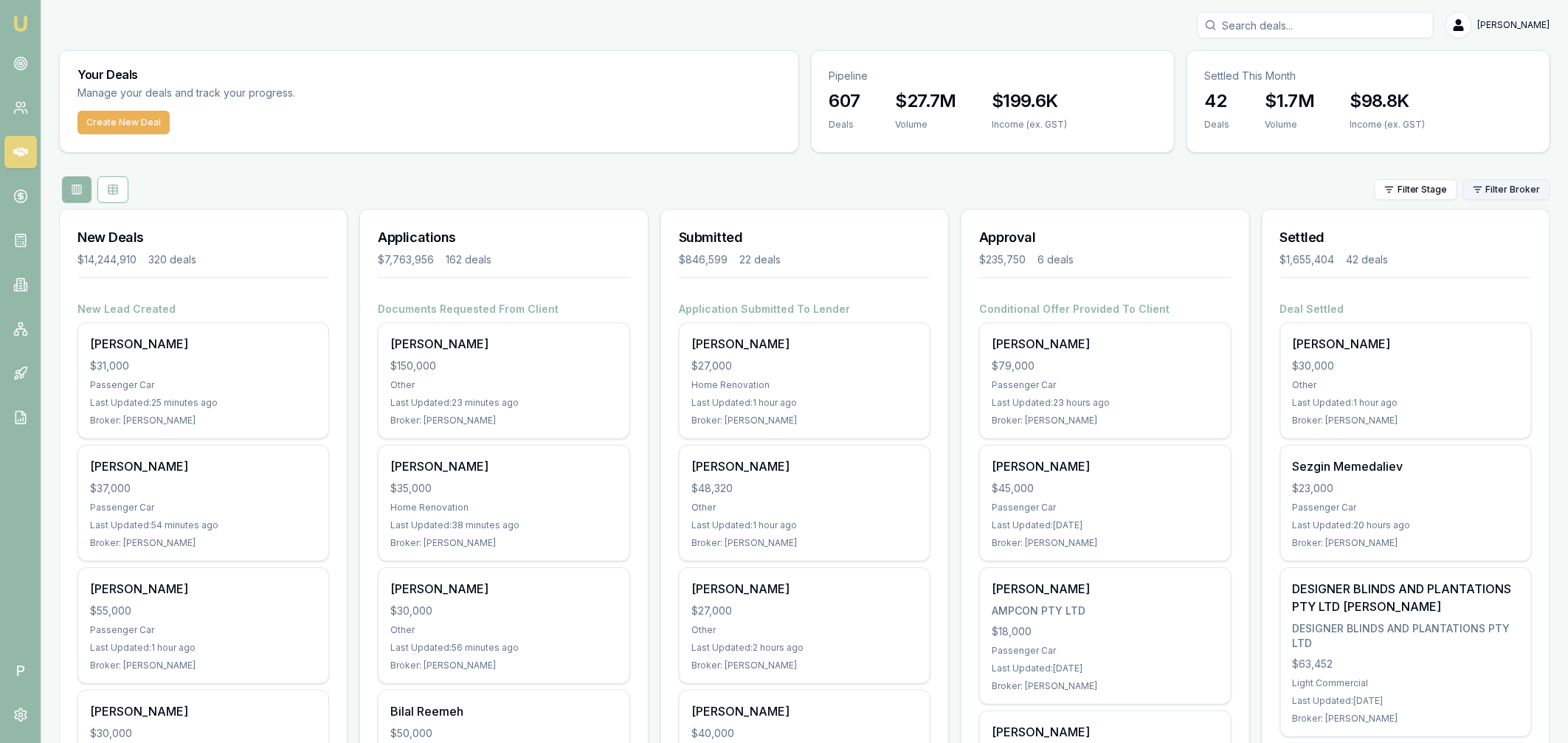
click at [1501, 193] on html "Emu Broker P Matt Leeburn Toggle Menu Your Deals Manage your deals and track yo…" at bounding box center [784, 371] width 1568 height 743
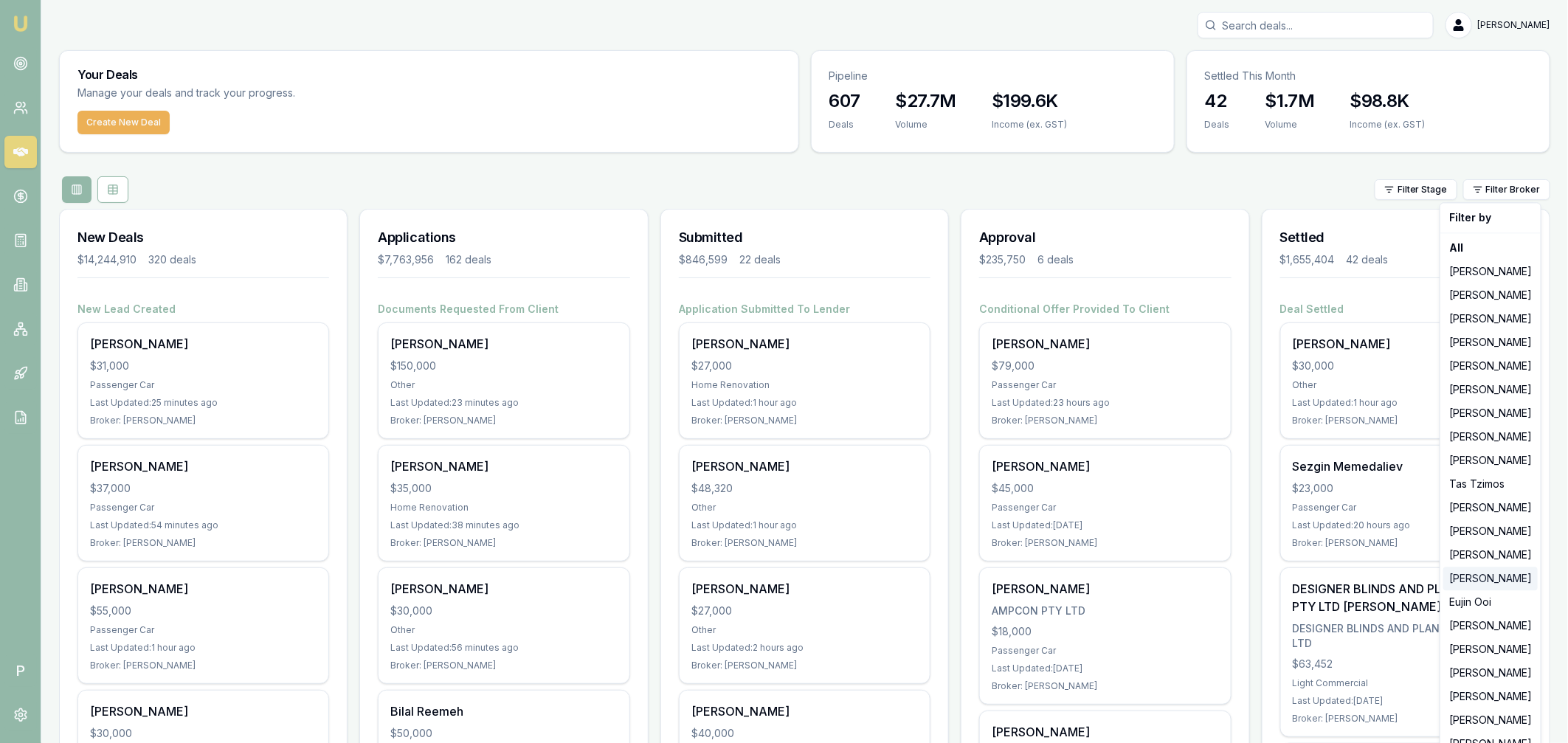
click at [1485, 579] on div "Erin Shield" at bounding box center [1490, 579] width 95 height 23
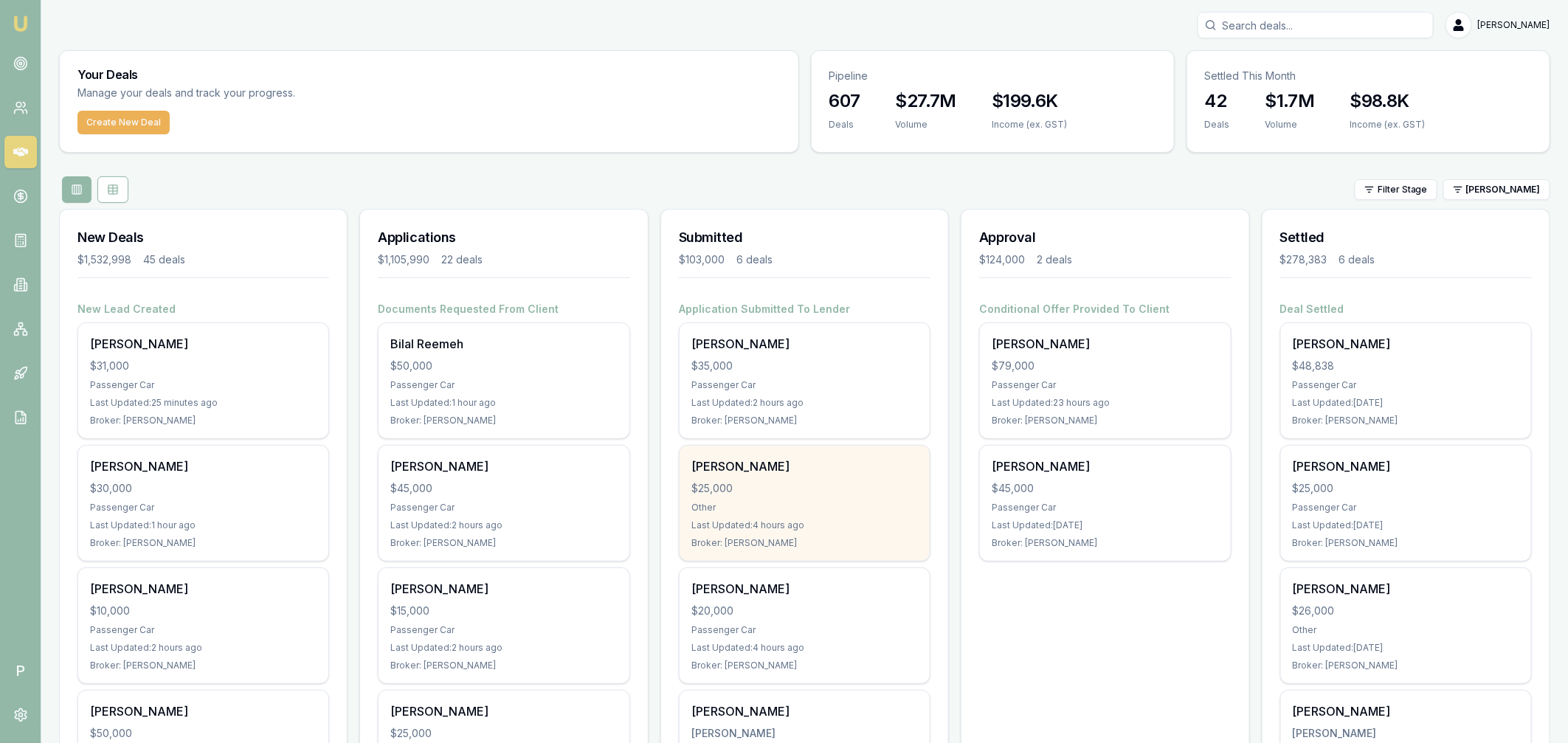
click at [838, 493] on div "$25,000" at bounding box center [804, 488] width 226 height 15
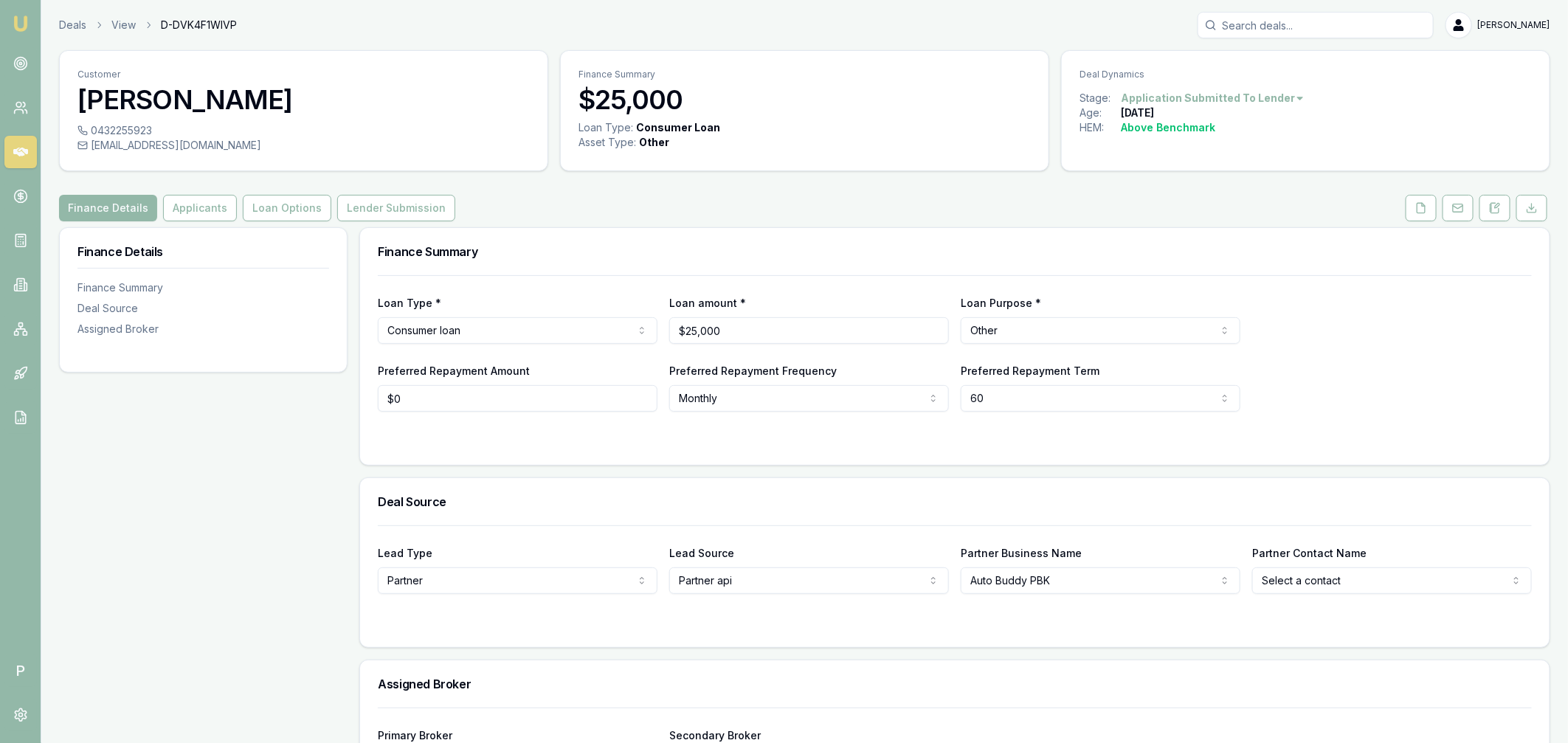
click at [20, 151] on icon at bounding box center [20, 151] width 15 height 9
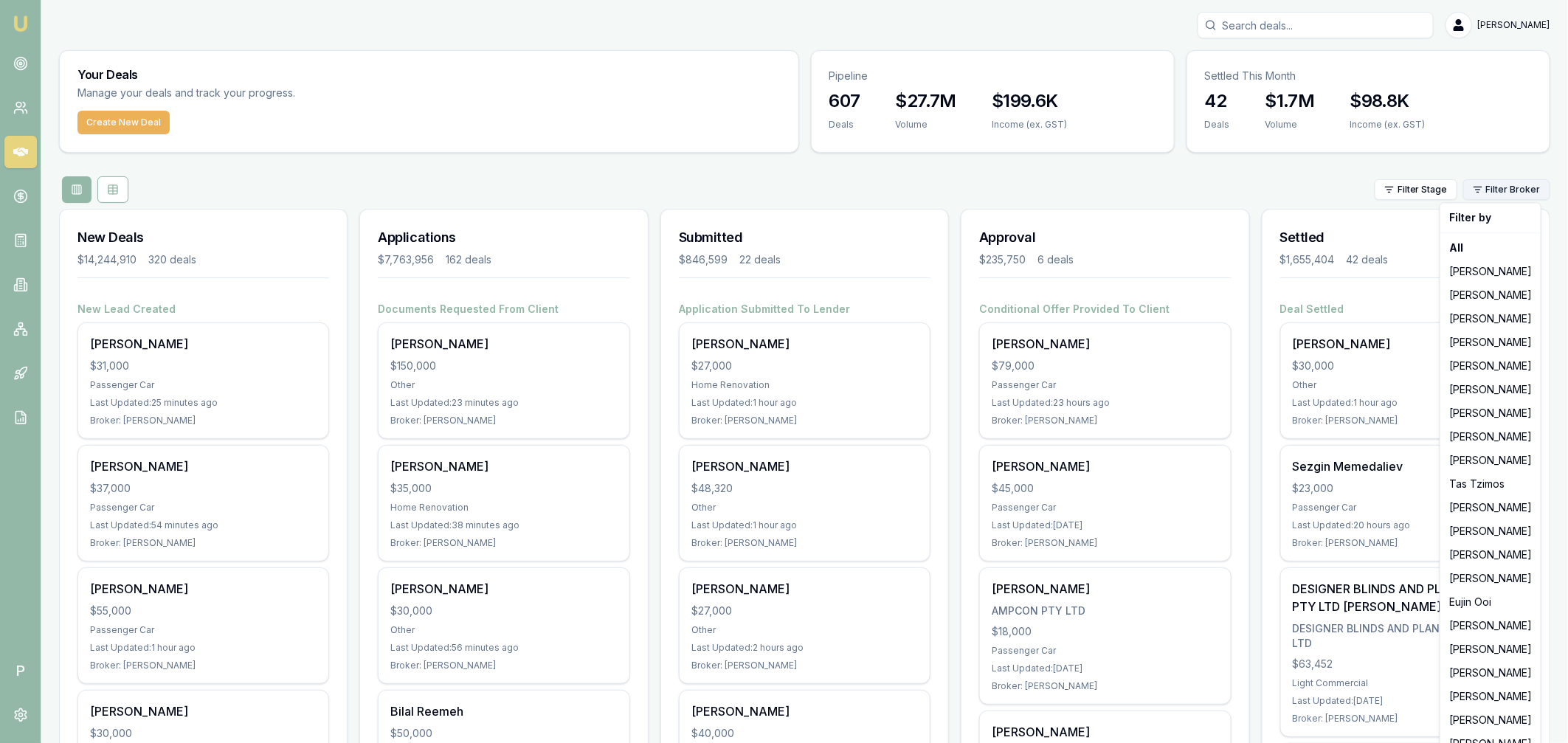
click at [1495, 199] on html "Emu Broker P Matt Leeburn Toggle Menu Your Deals Manage your deals and track yo…" at bounding box center [784, 371] width 1568 height 743
click at [1482, 578] on div "Erin Shield" at bounding box center [1490, 579] width 95 height 23
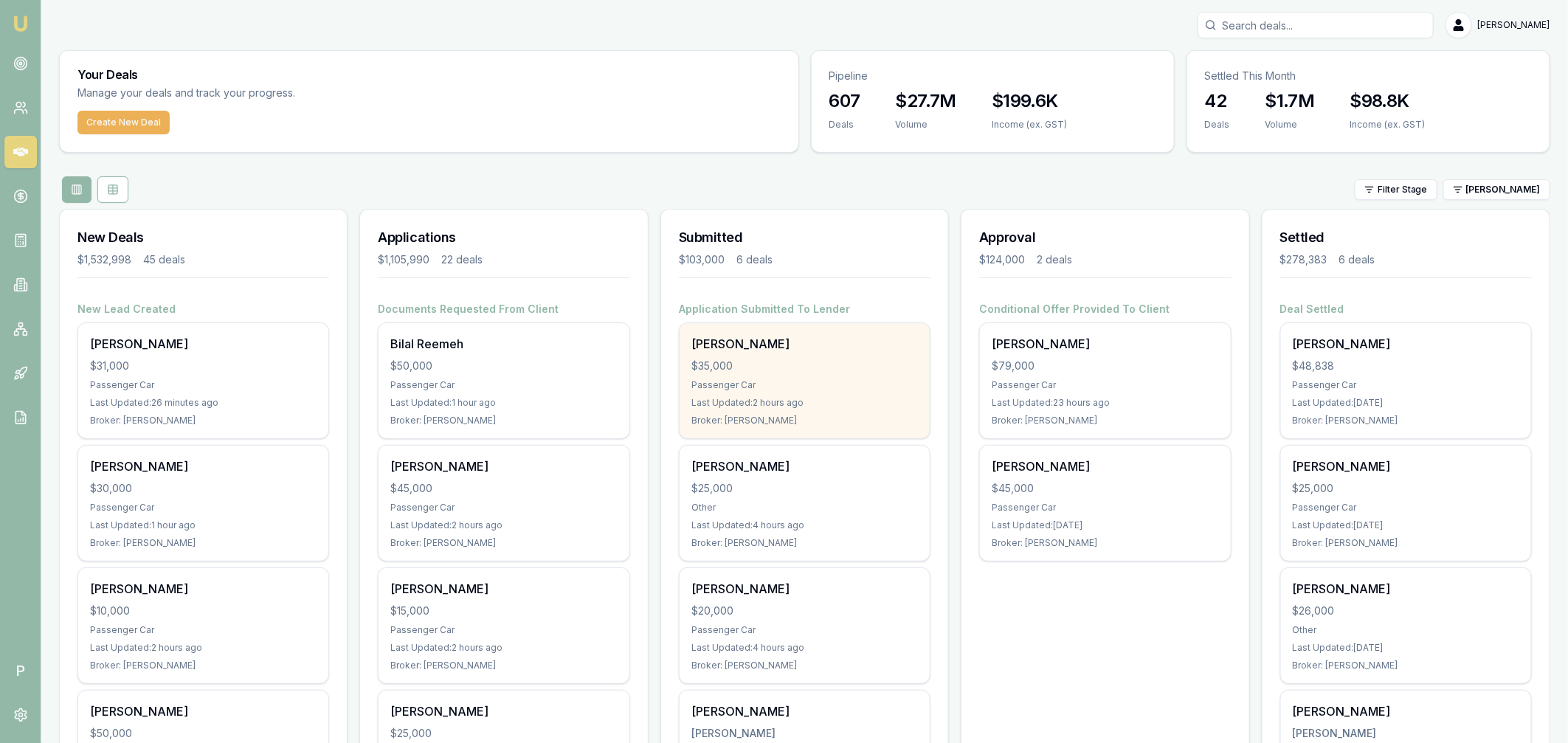
click at [827, 351] on div "[PERSON_NAME]" at bounding box center [804, 344] width 226 height 18
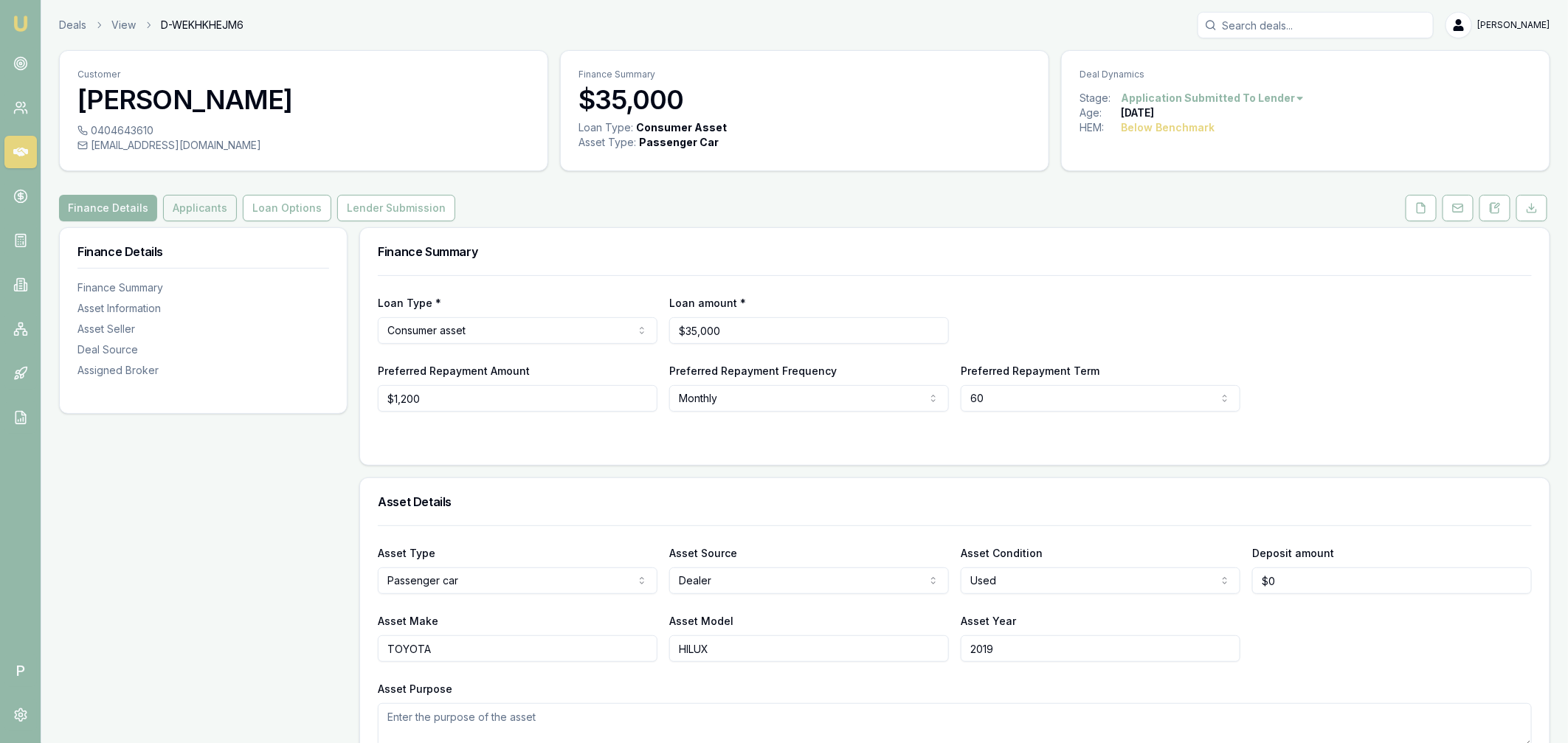
click at [214, 202] on button "Applicants" at bounding box center [200, 208] width 74 height 27
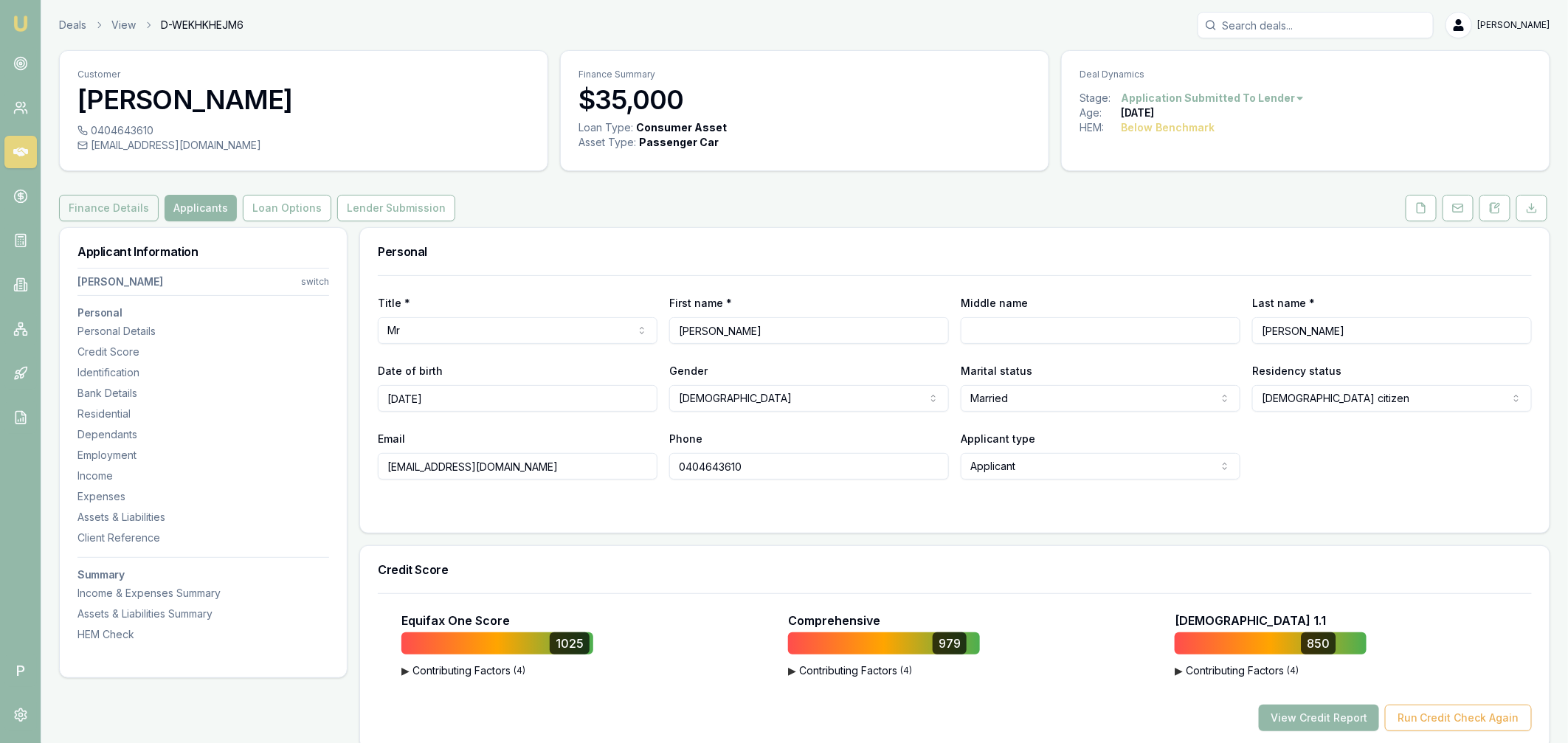
click at [109, 207] on button "Finance Details" at bounding box center [108, 208] width 99 height 27
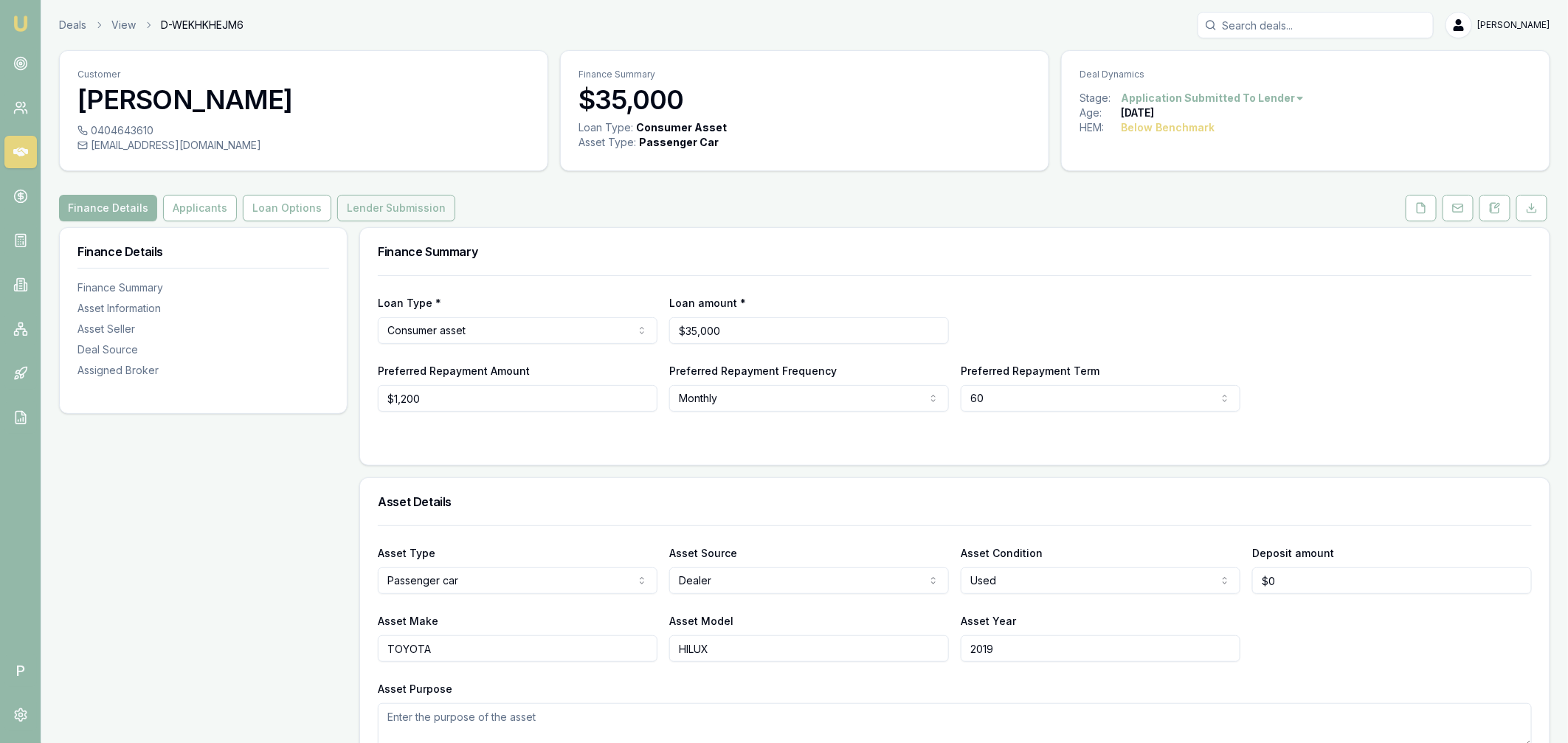
drag, startPoint x: 450, startPoint y: 205, endPoint x: 438, endPoint y: 207, distance: 12.2
click at [445, 206] on div "Finance Details Applicants Loan Options Lender Submission" at bounding box center [804, 208] width 1491 height 27
click at [421, 207] on button "Lender Submission" at bounding box center [396, 208] width 118 height 27
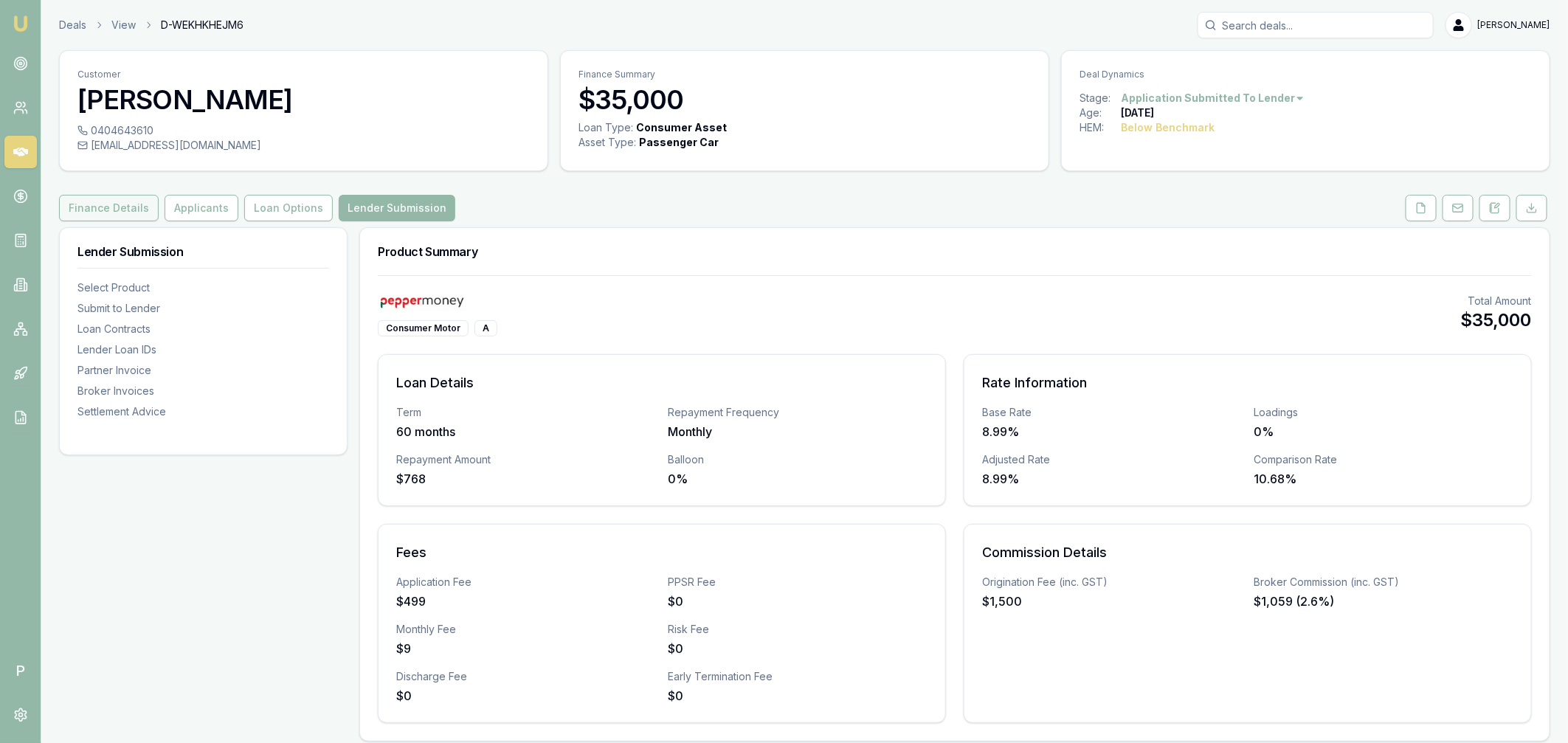
click at [105, 207] on button "Finance Details" at bounding box center [108, 208] width 99 height 27
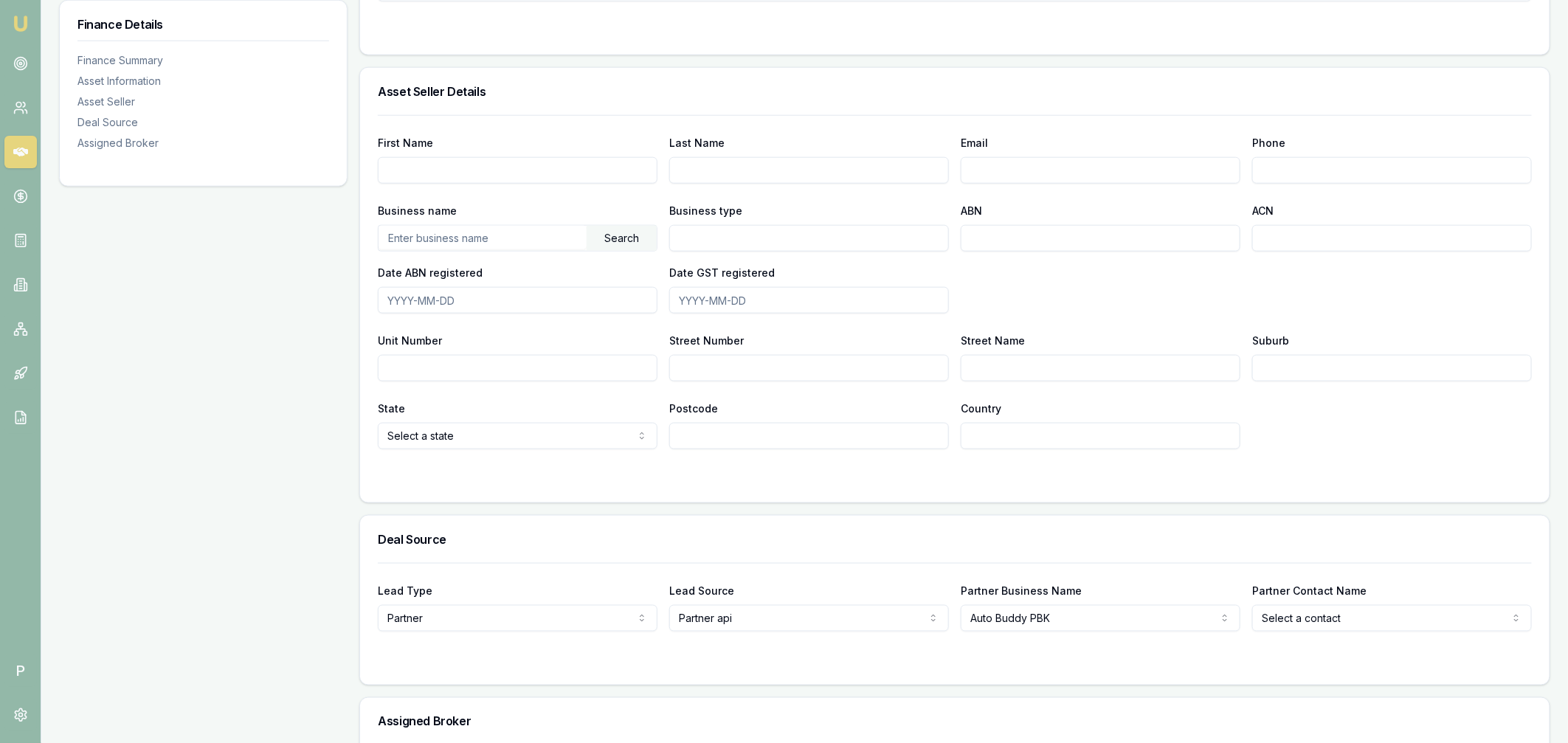
scroll to position [896, 0]
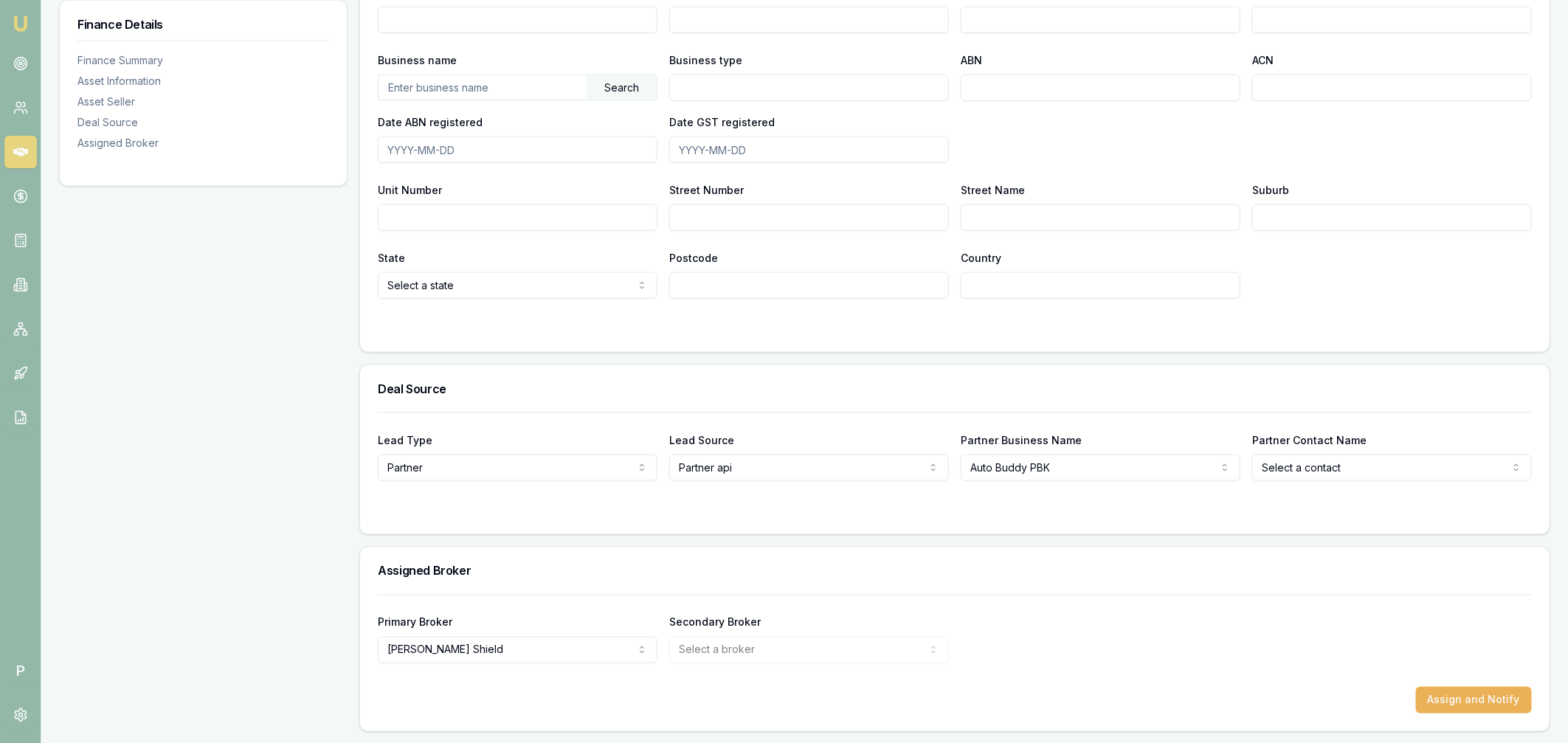
click at [20, 150] on icon at bounding box center [20, 151] width 15 height 9
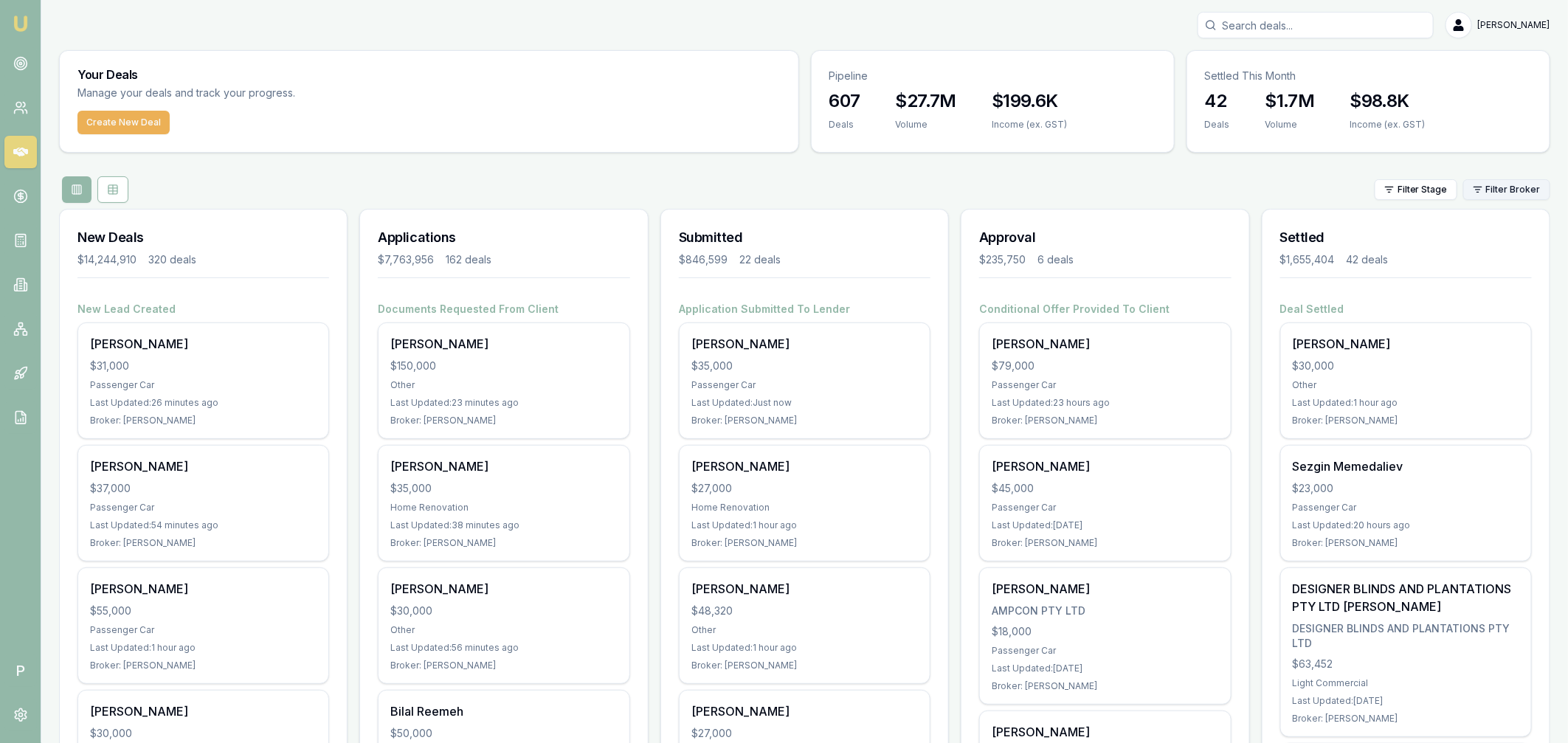
click at [1521, 189] on html "Emu Broker P Matt Leeburn Toggle Menu Your Deals Manage your deals and track yo…" at bounding box center [784, 371] width 1568 height 743
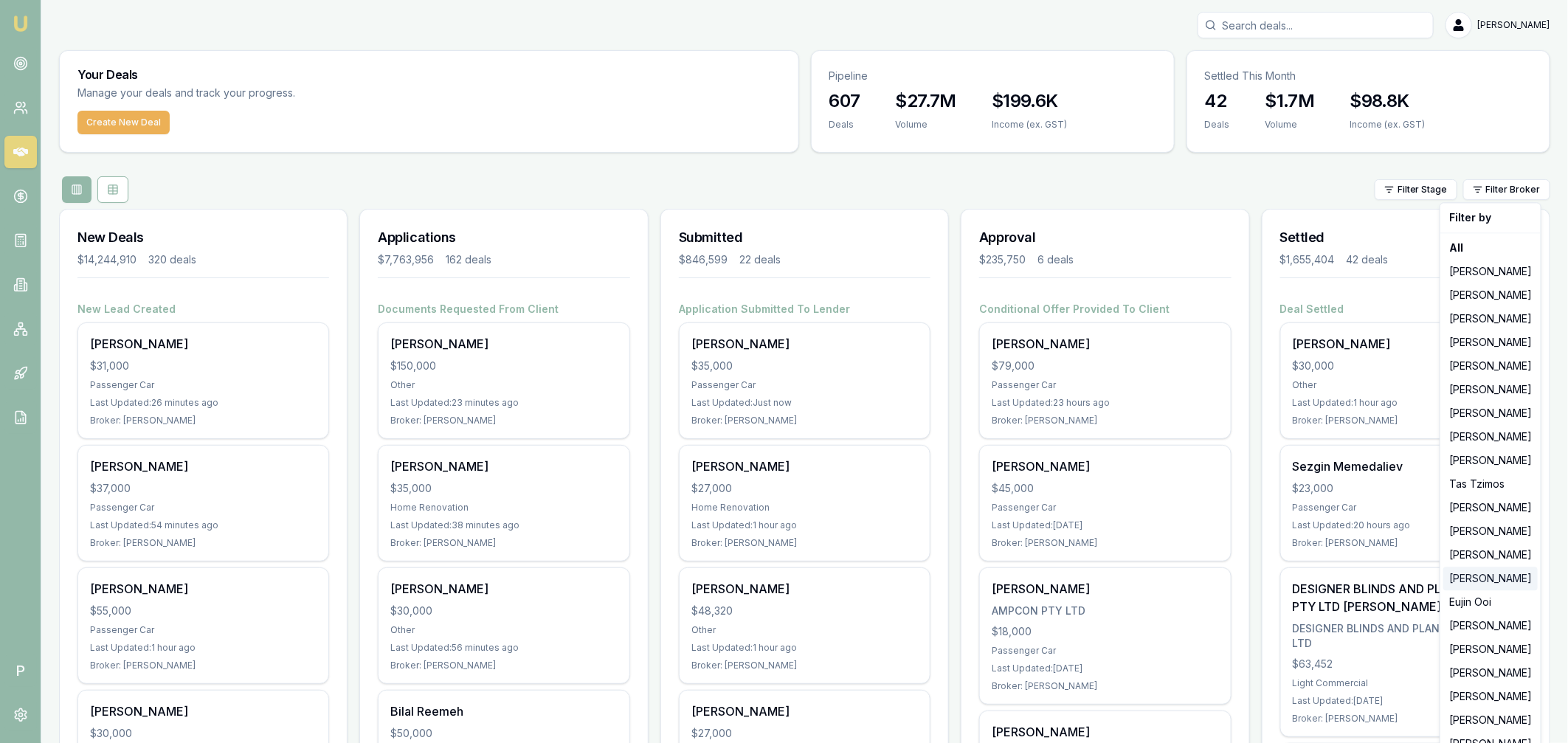
click at [1476, 576] on div "[PERSON_NAME]" at bounding box center [1490, 579] width 95 height 23
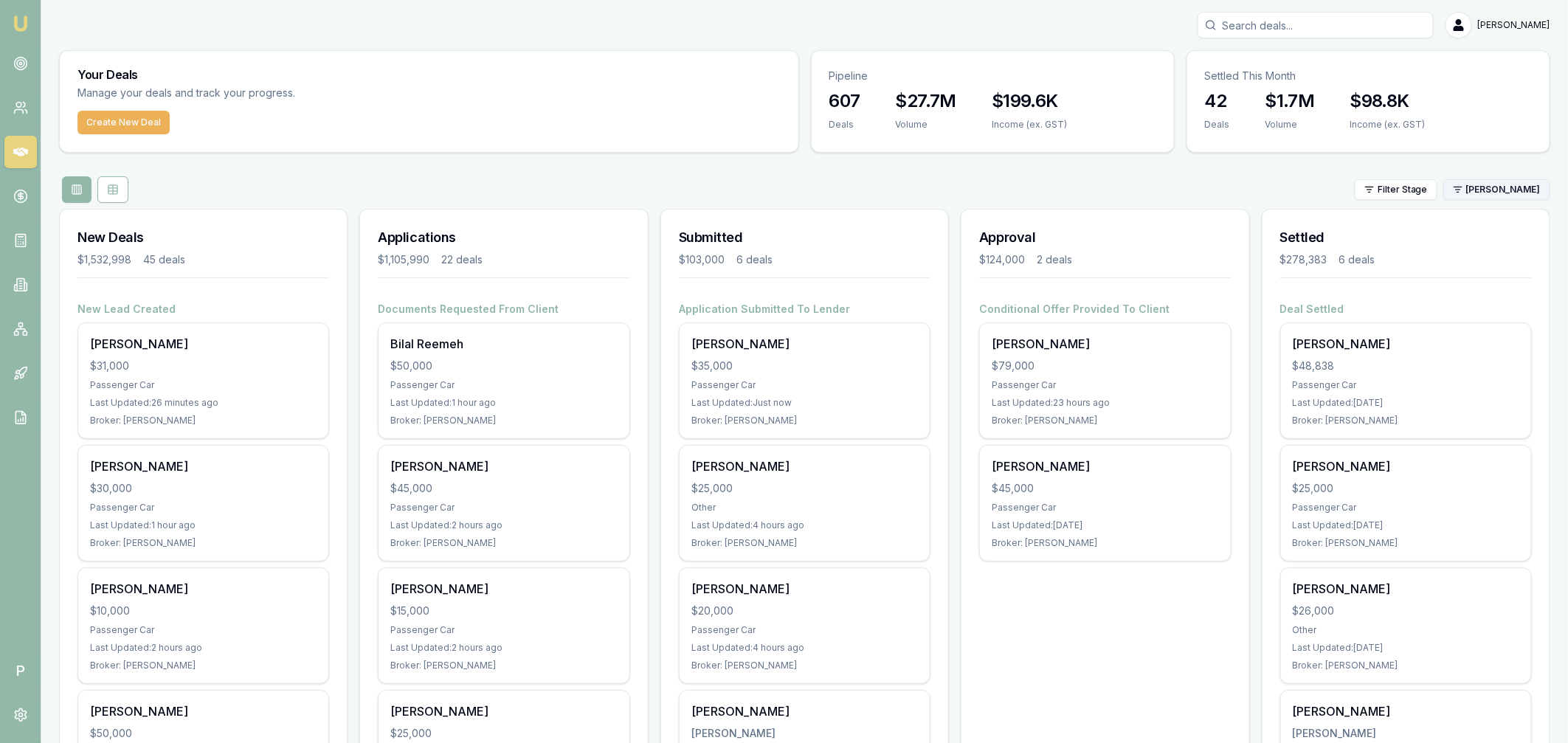
click at [1514, 198] on html "Emu Broker P Matt Leeburn Toggle Menu Your Deals Manage your deals and track yo…" at bounding box center [784, 371] width 1568 height 743
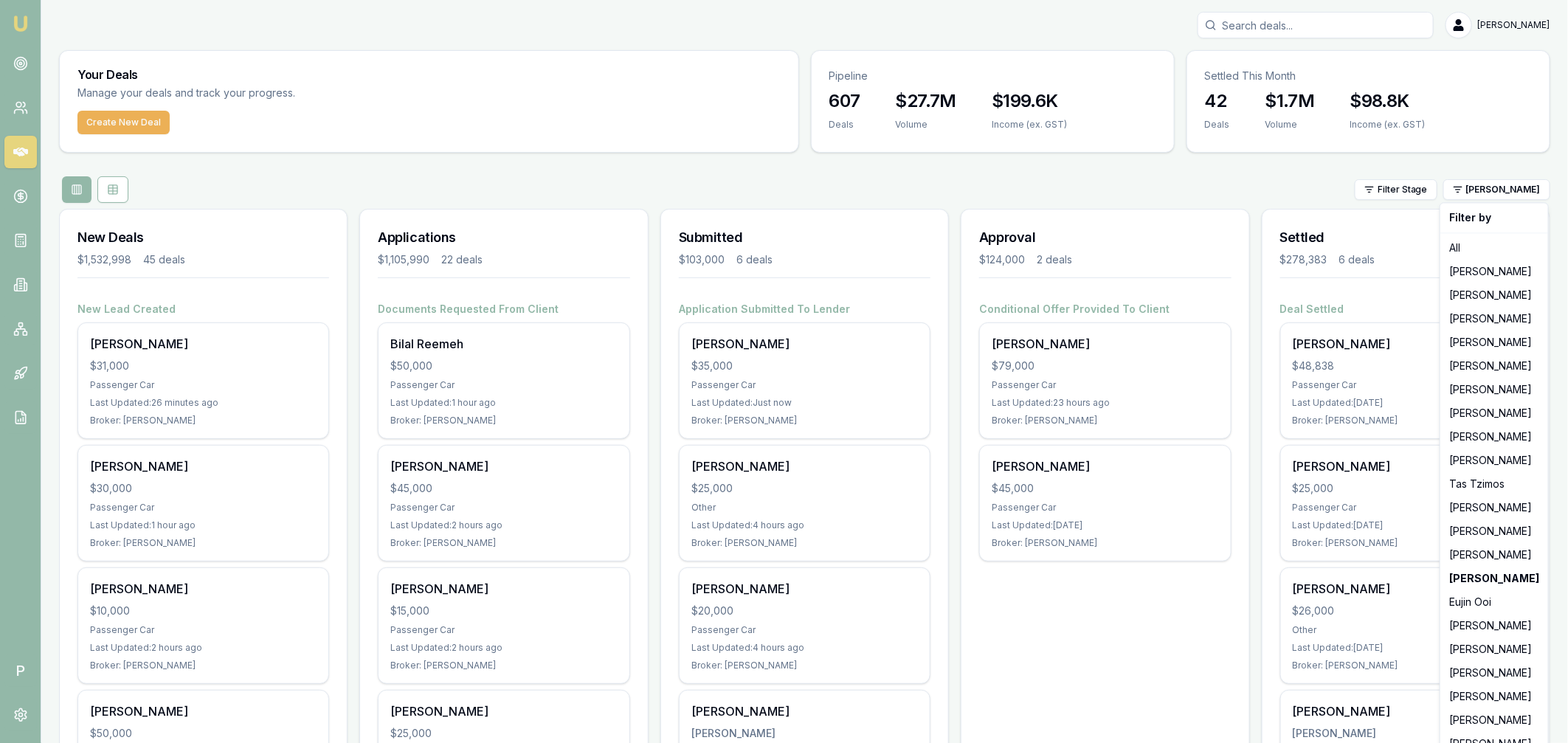
click at [1009, 186] on html "Emu Broker P Matt Leeburn Toggle Menu Your Deals Manage your deals and track yo…" at bounding box center [784, 371] width 1568 height 743
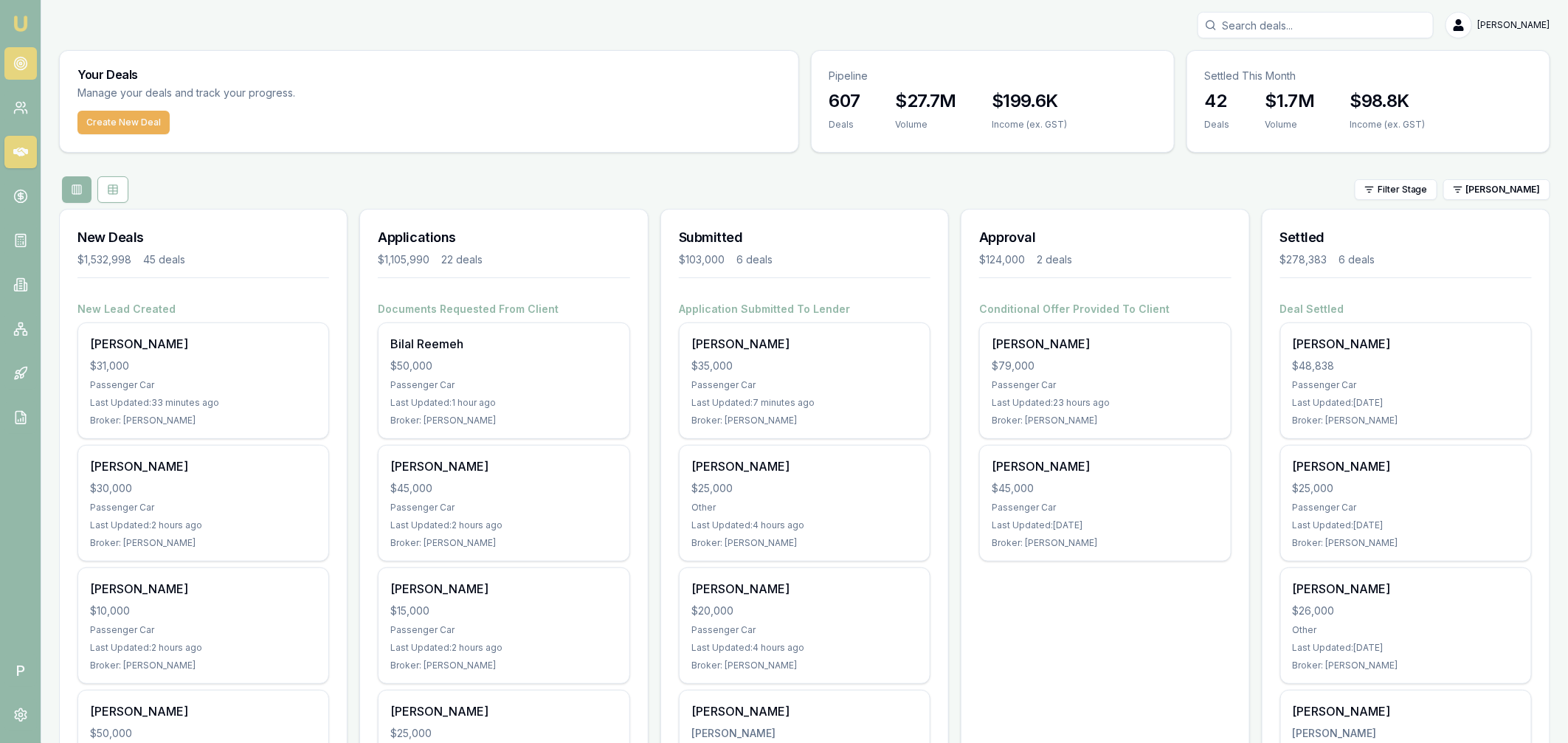
click at [18, 64] on icon at bounding box center [20, 63] width 15 height 15
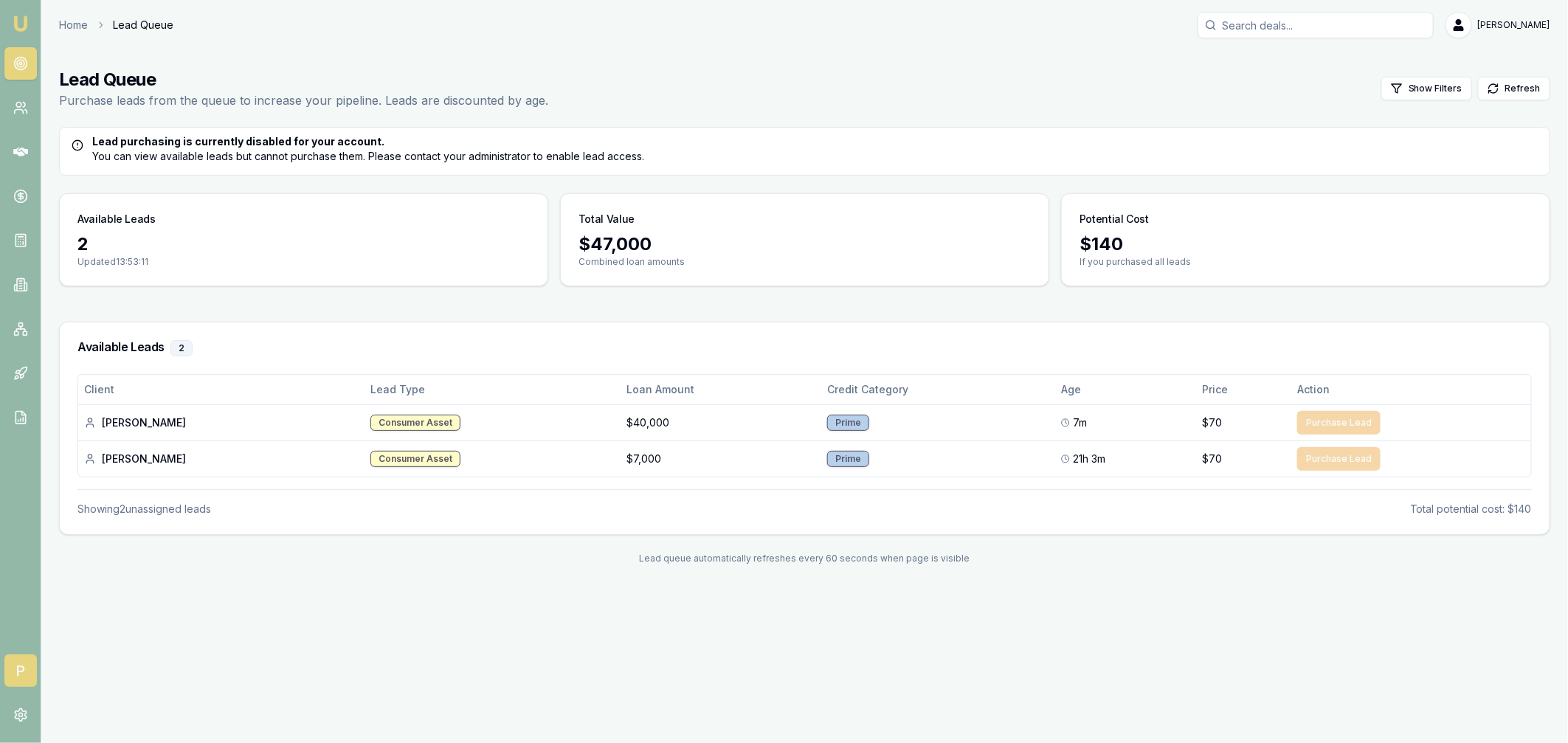
click at [22, 670] on span "P" at bounding box center [20, 670] width 32 height 32
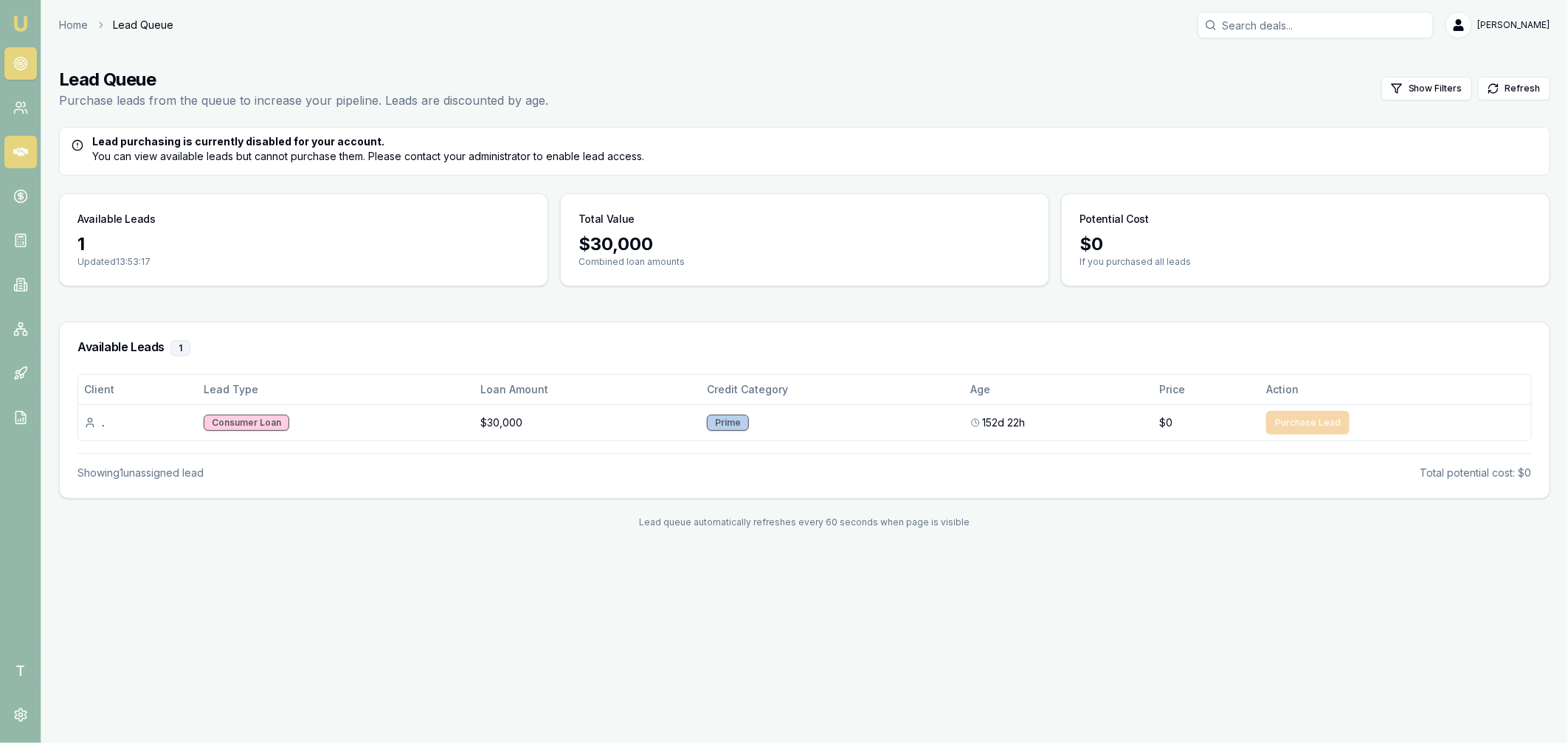
click at [17, 154] on icon at bounding box center [20, 152] width 15 height 15
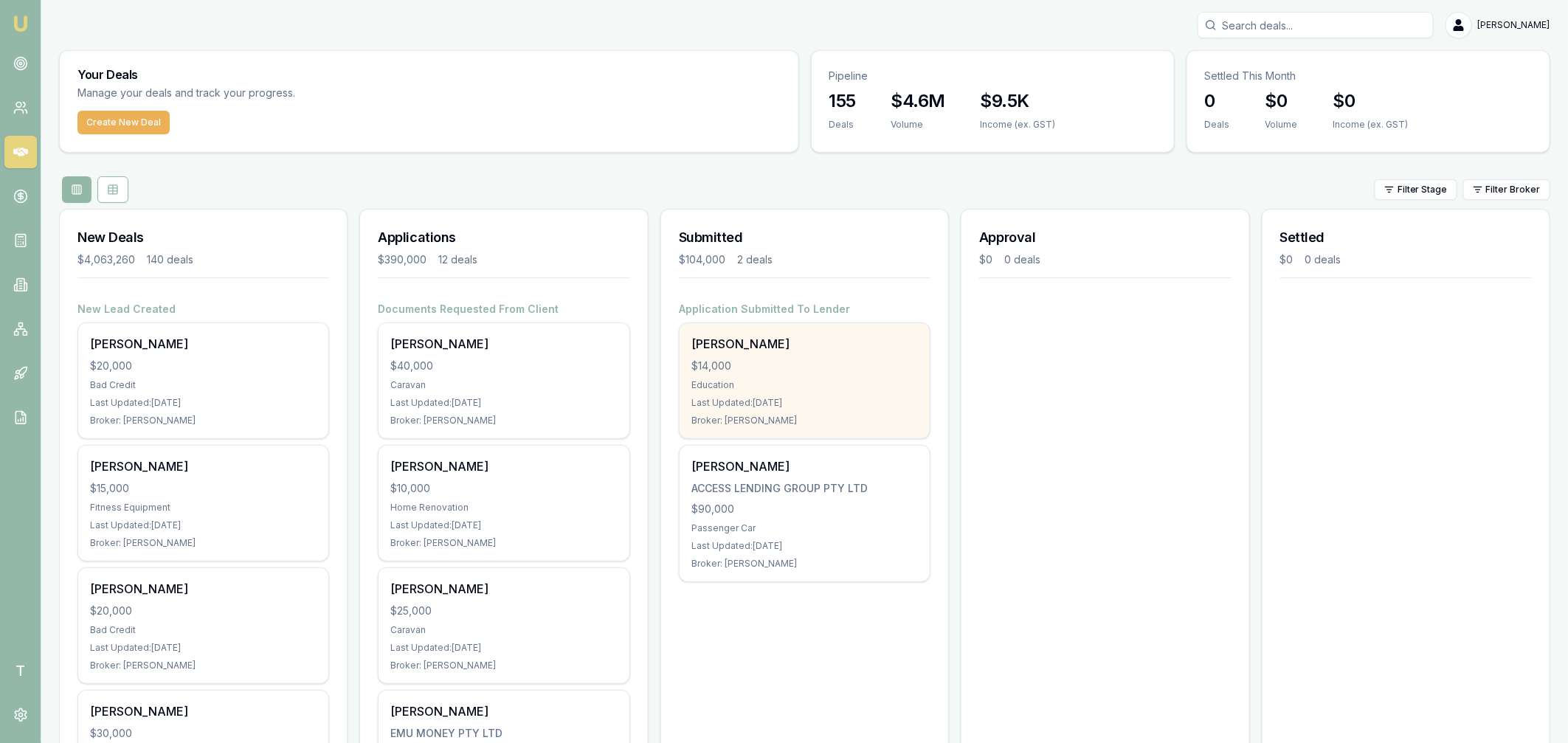
click at [770, 362] on div "$14,000" at bounding box center [804, 366] width 226 height 15
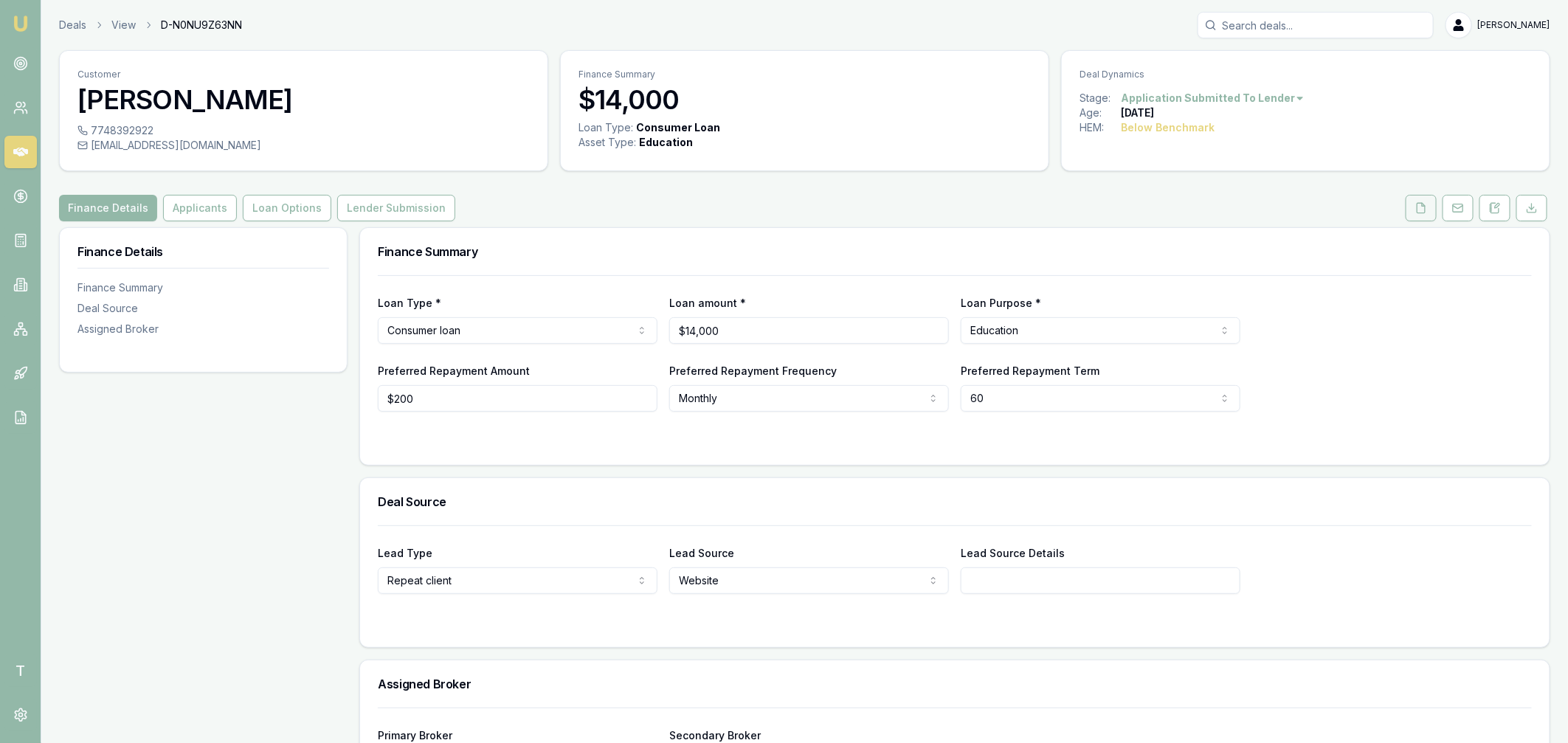
click at [1412, 206] on button at bounding box center [1421, 208] width 31 height 27
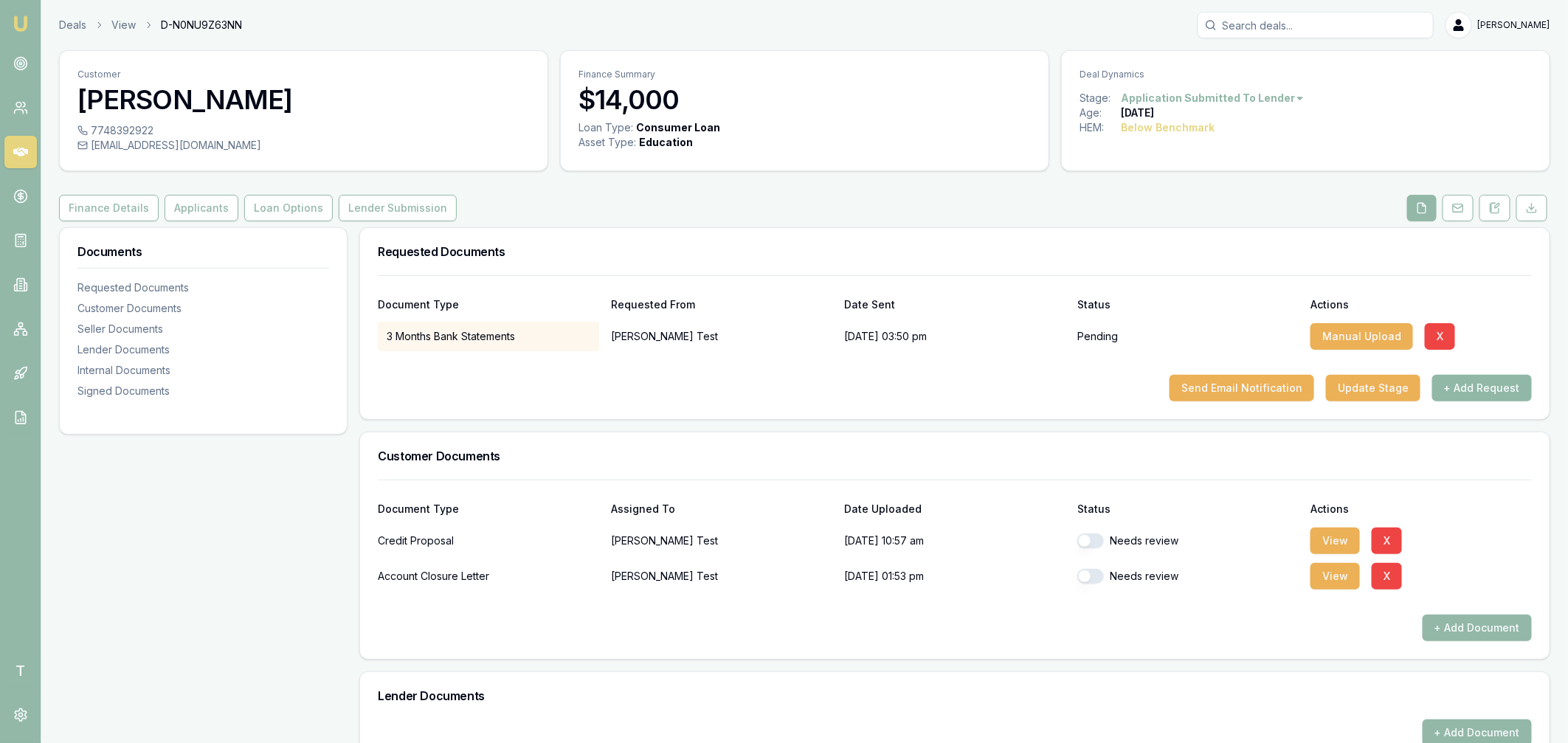
click at [1467, 386] on button "+ Add Request" at bounding box center [1481, 388] width 99 height 27
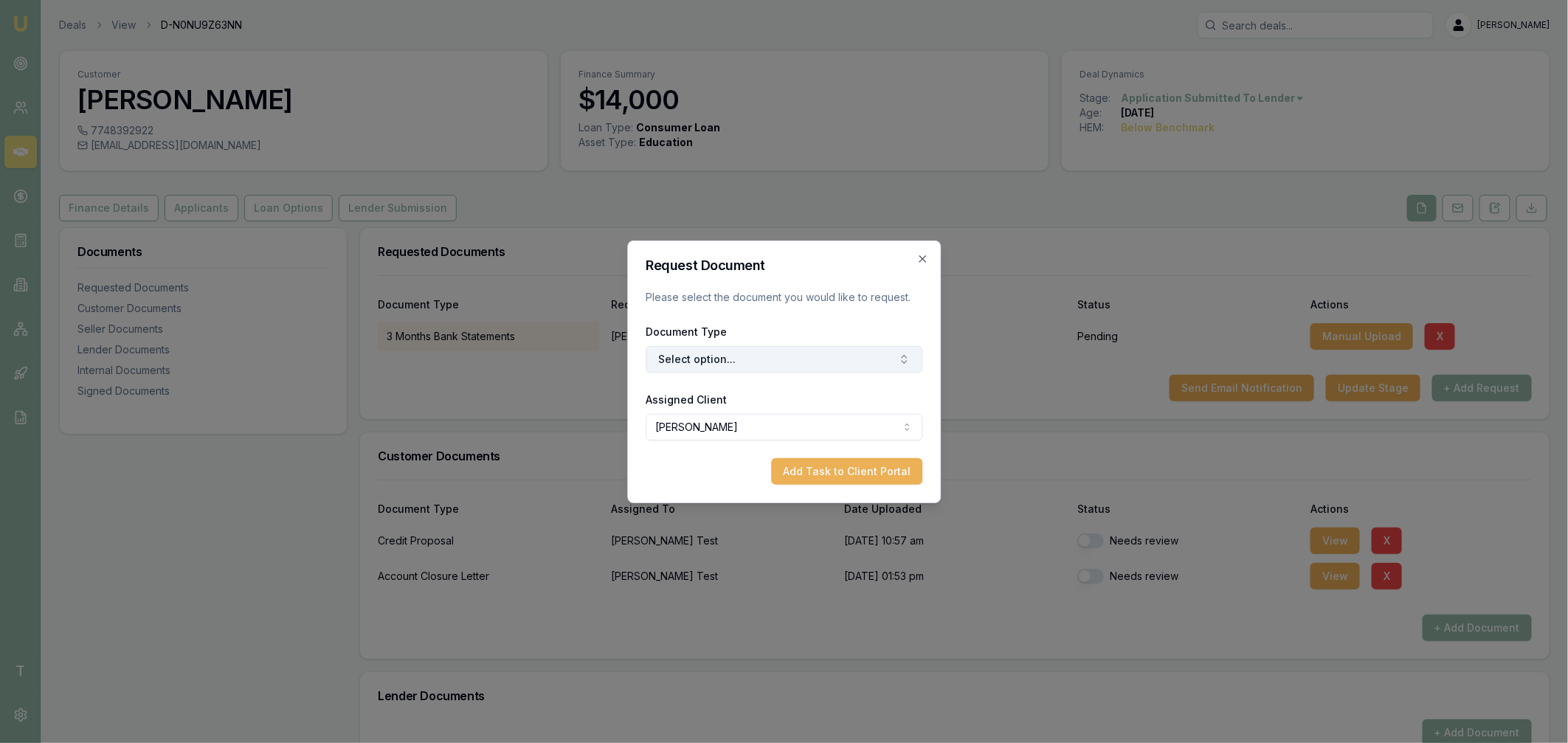
click at [790, 365] on button "Select option..." at bounding box center [784, 359] width 276 height 27
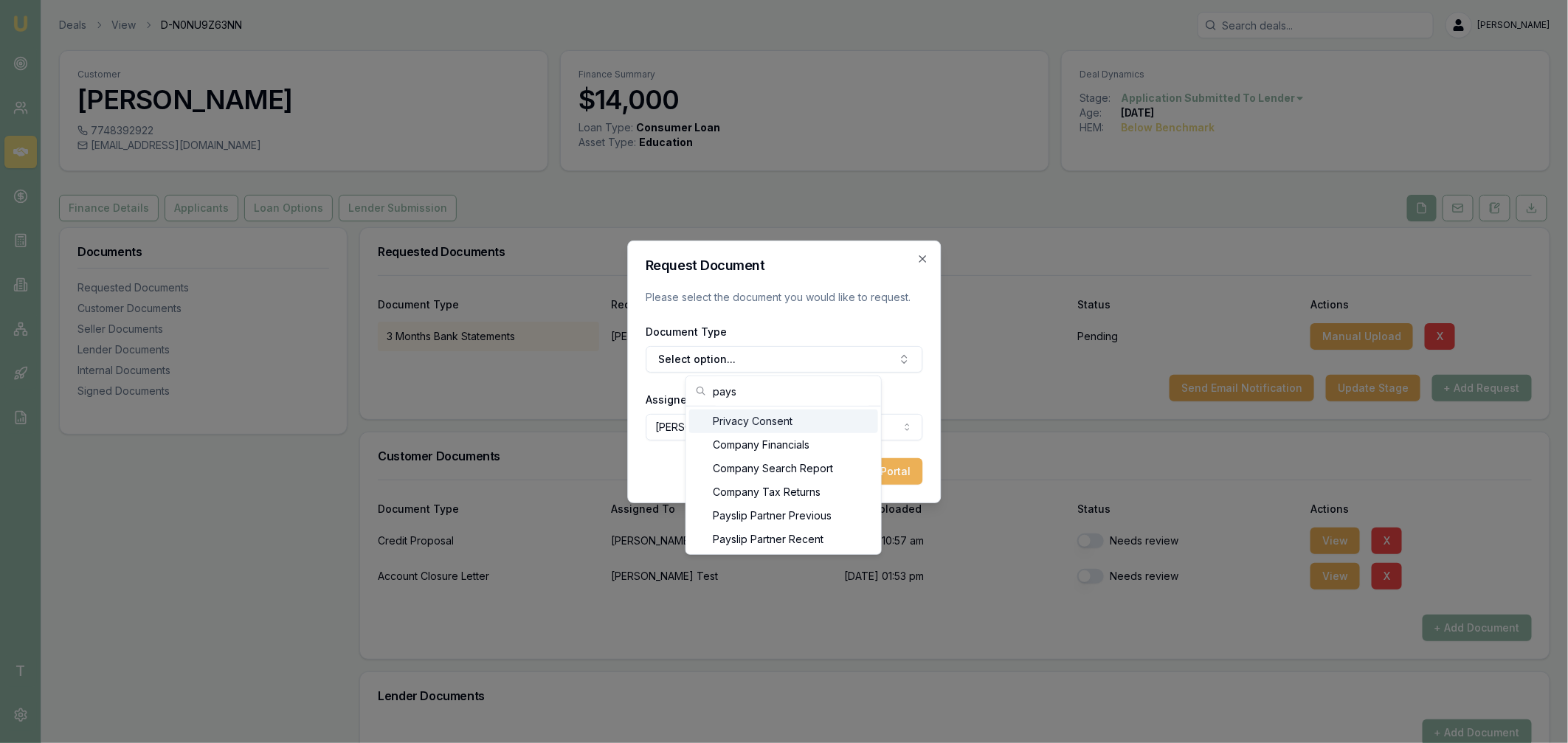
type input "pays"
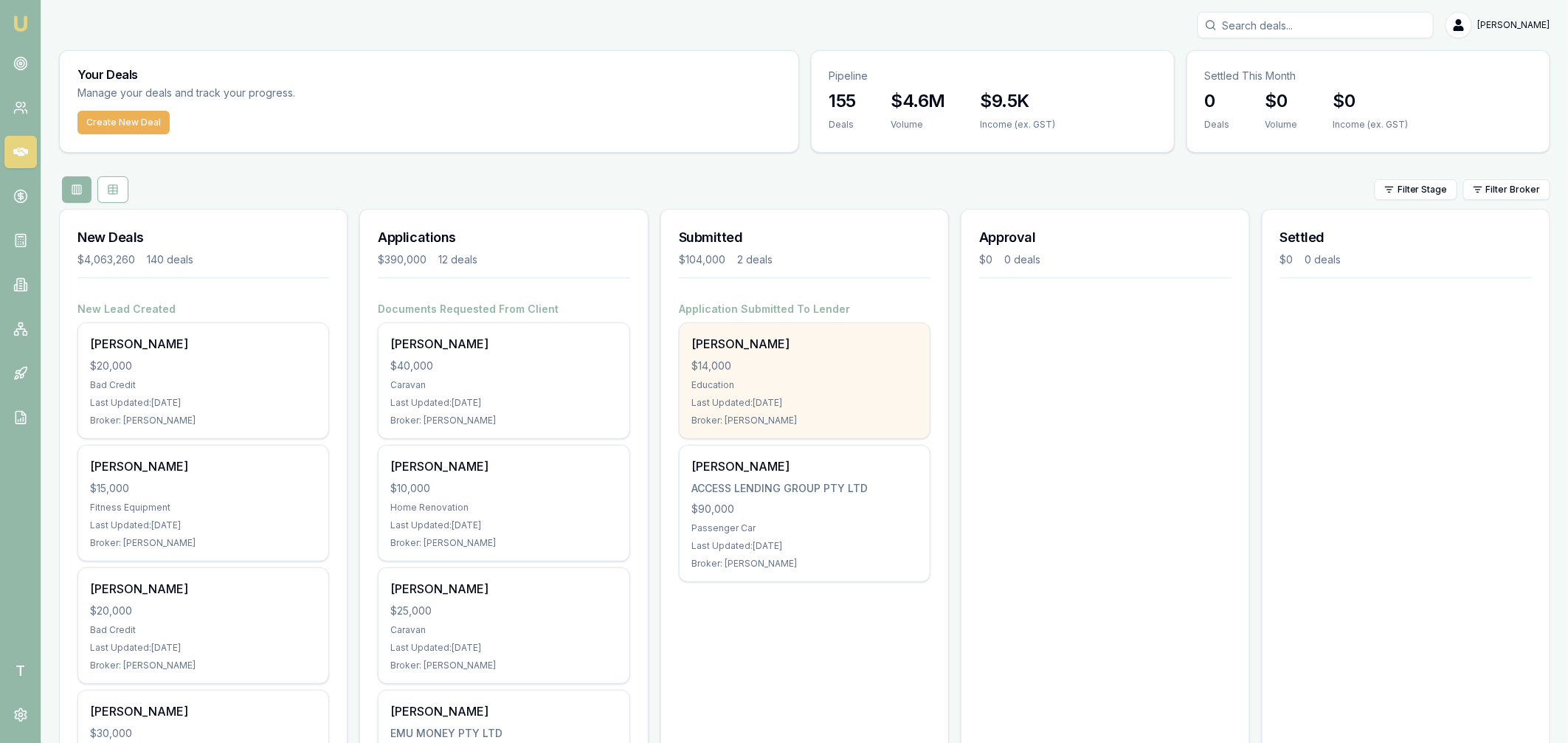
click at [744, 367] on div "$14,000" at bounding box center [804, 366] width 226 height 15
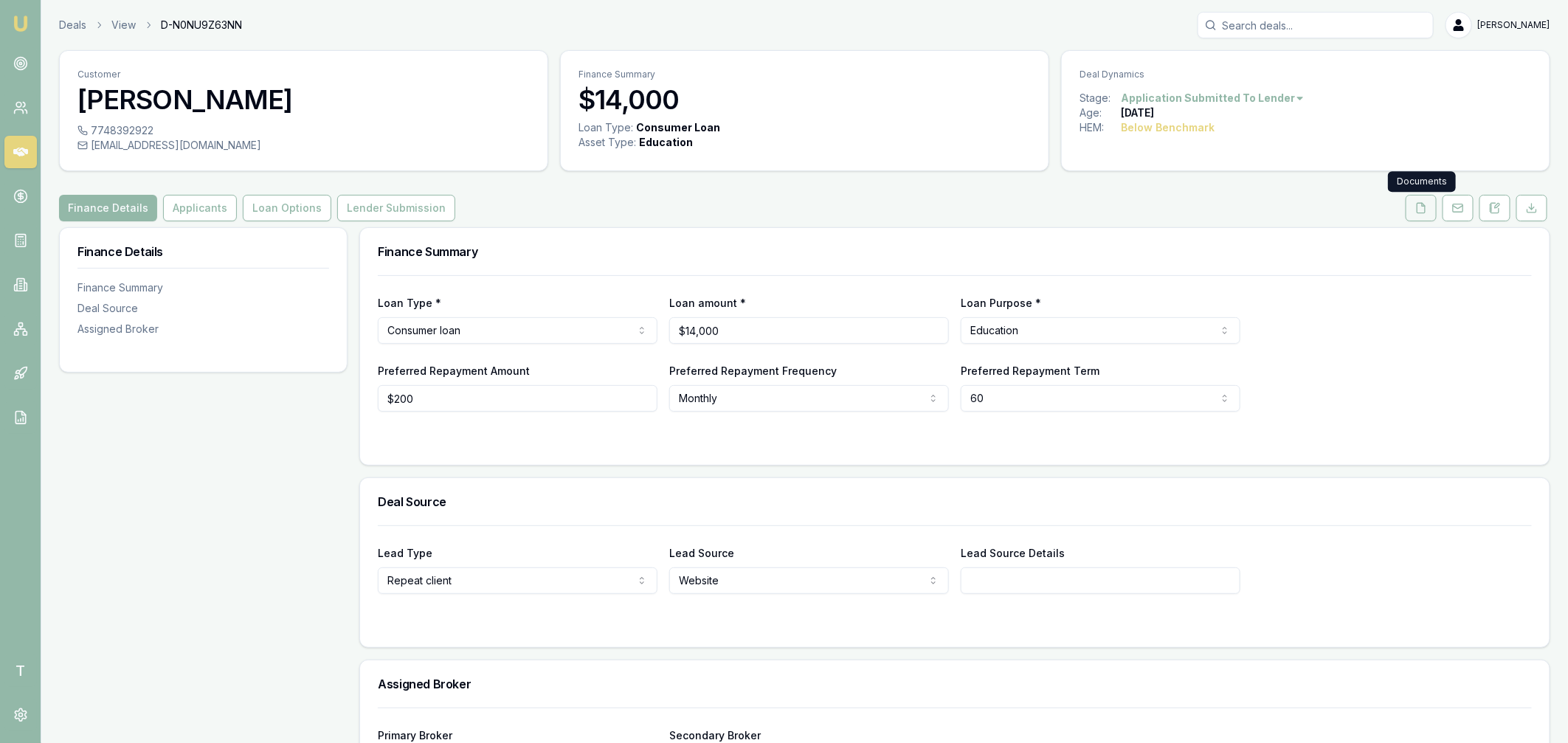
click at [1418, 207] on icon at bounding box center [1420, 207] width 12 height 12
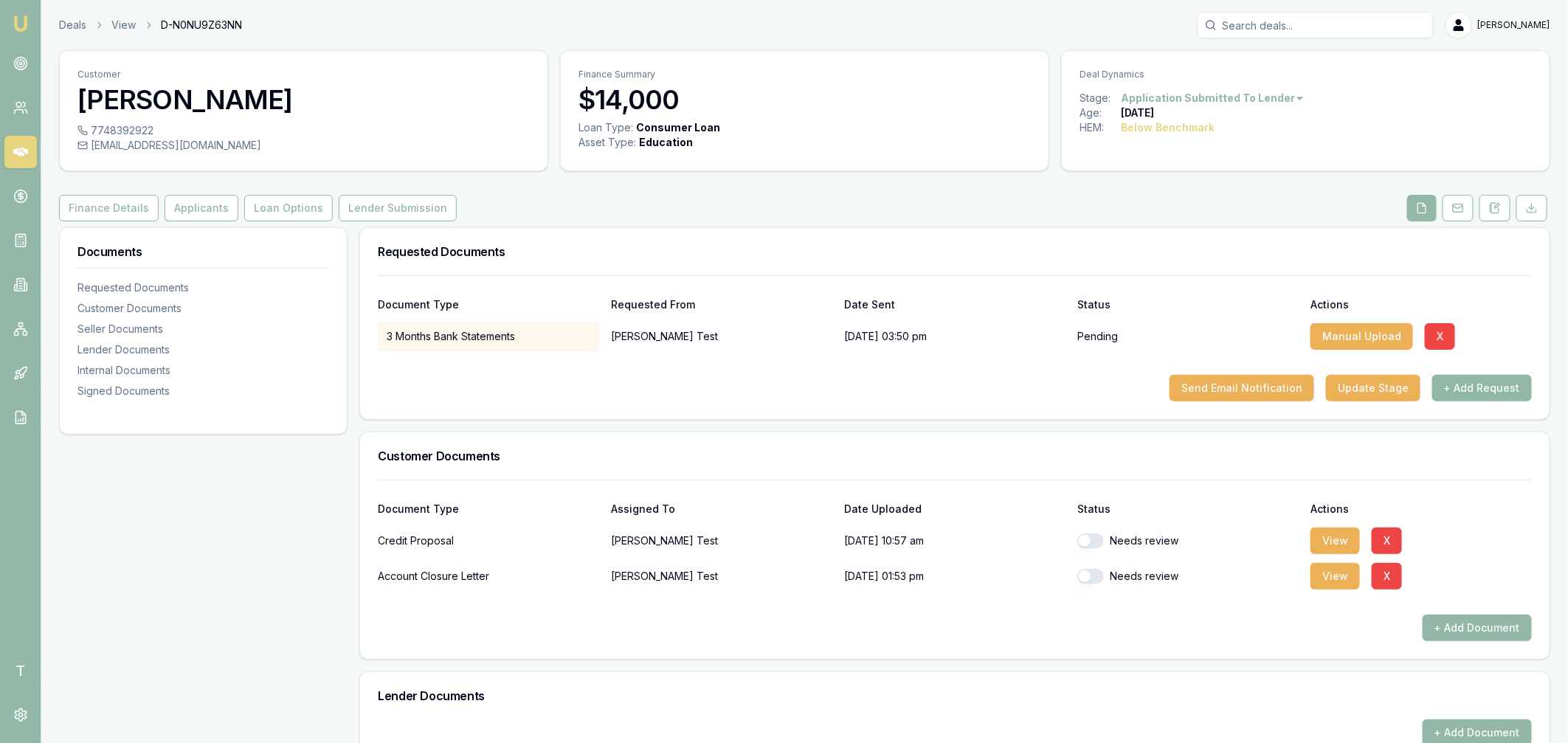
click at [1492, 395] on button "+ Add Request" at bounding box center [1481, 388] width 99 height 27
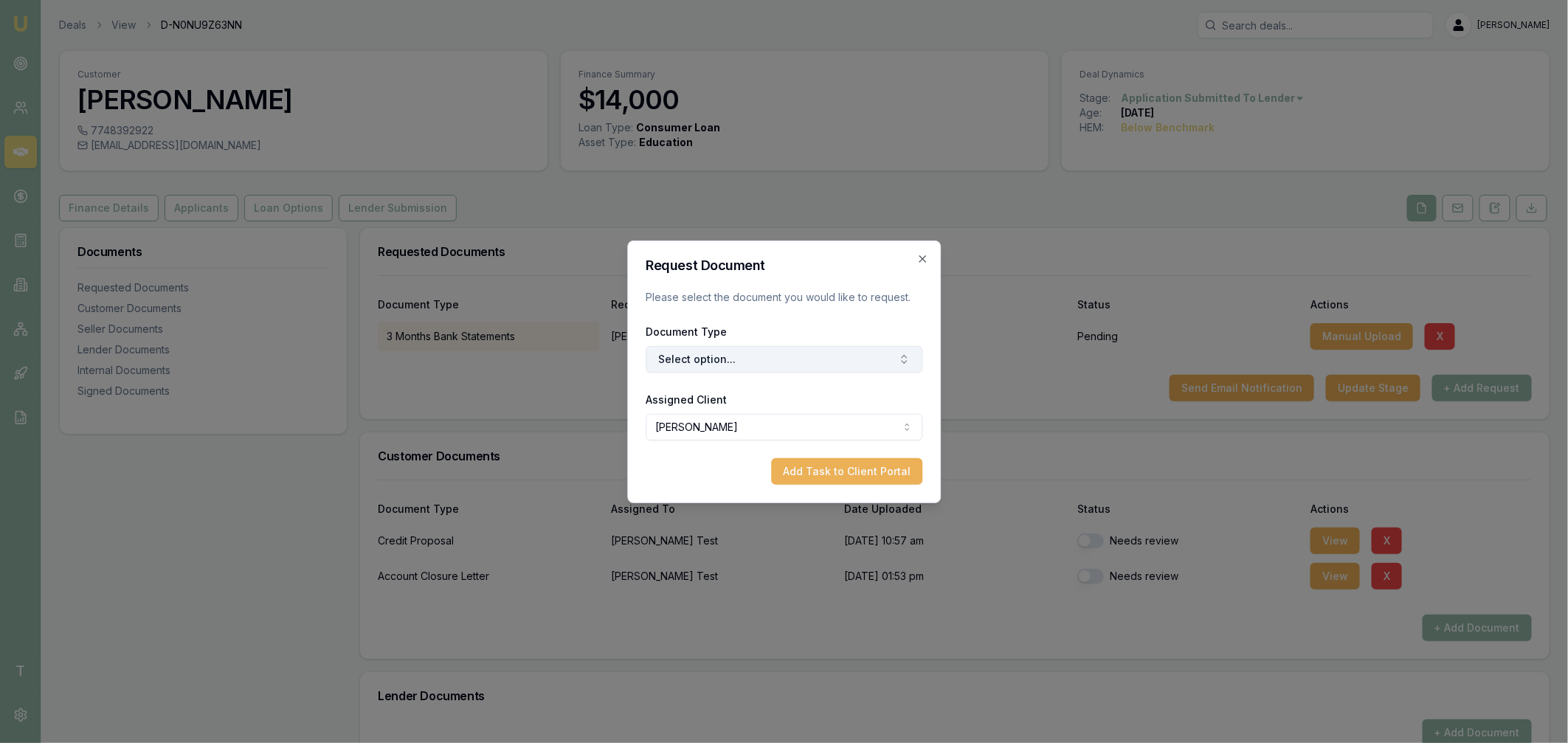
click at [743, 370] on button "Select option..." at bounding box center [784, 359] width 276 height 27
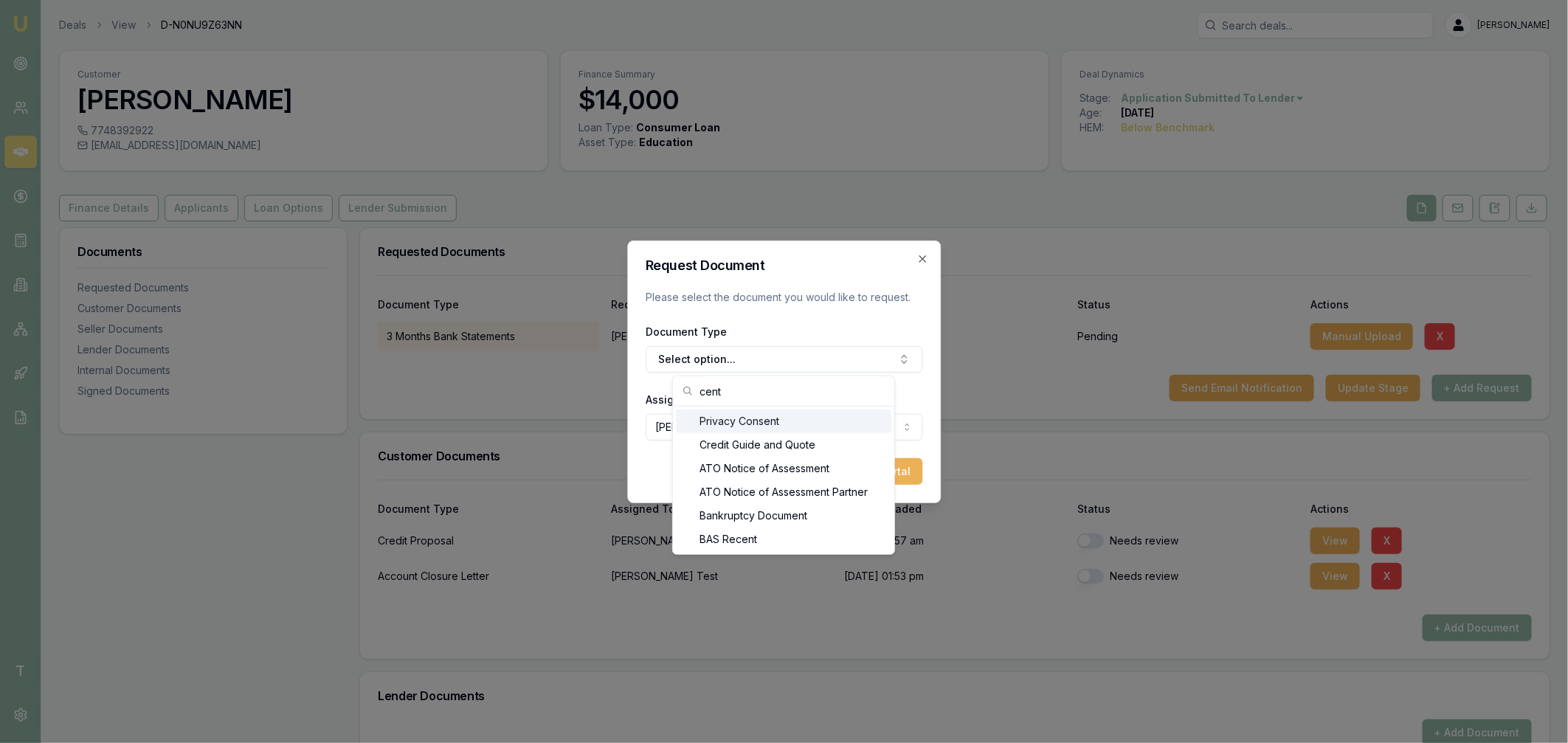
type input "centr"
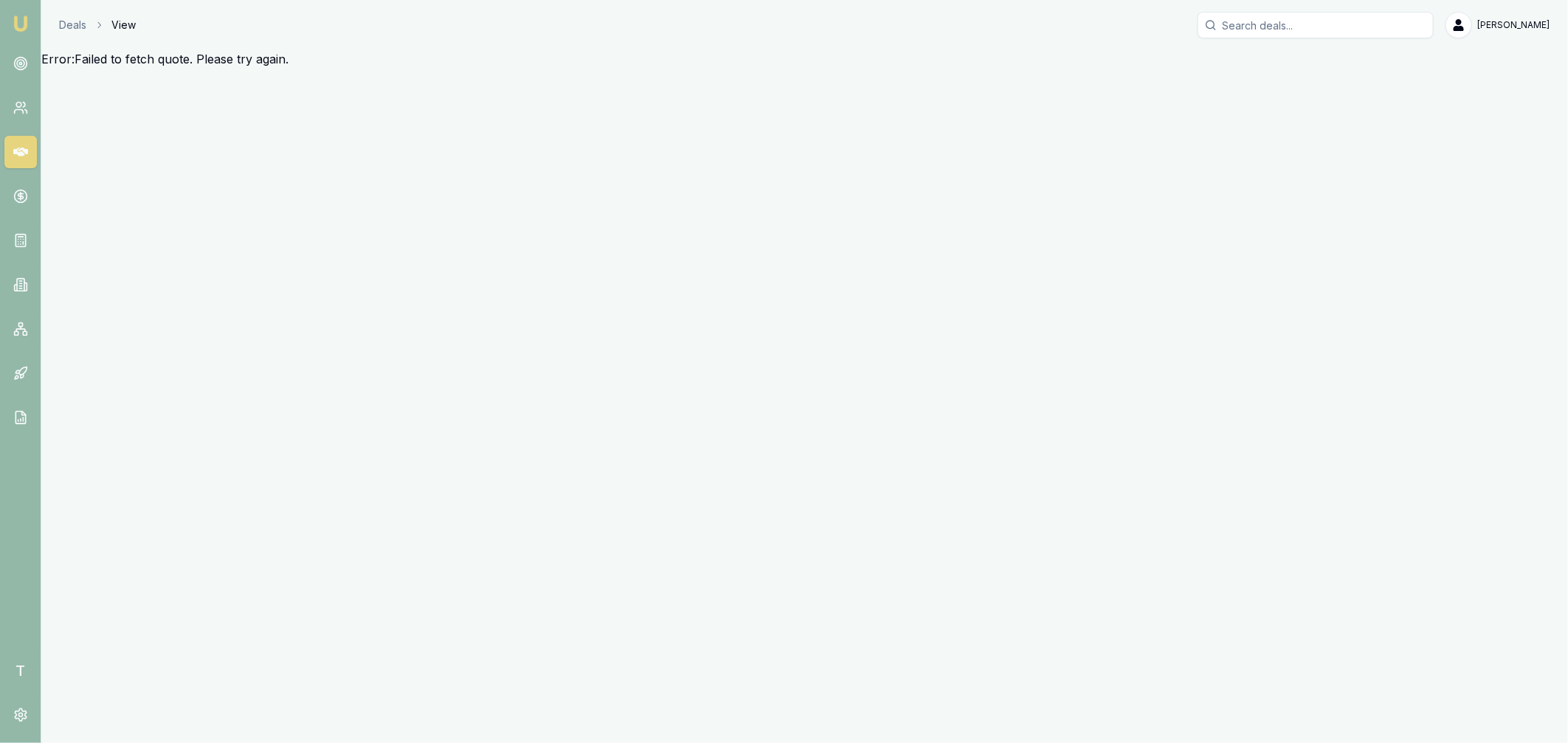
click at [19, 157] on icon at bounding box center [20, 152] width 15 height 15
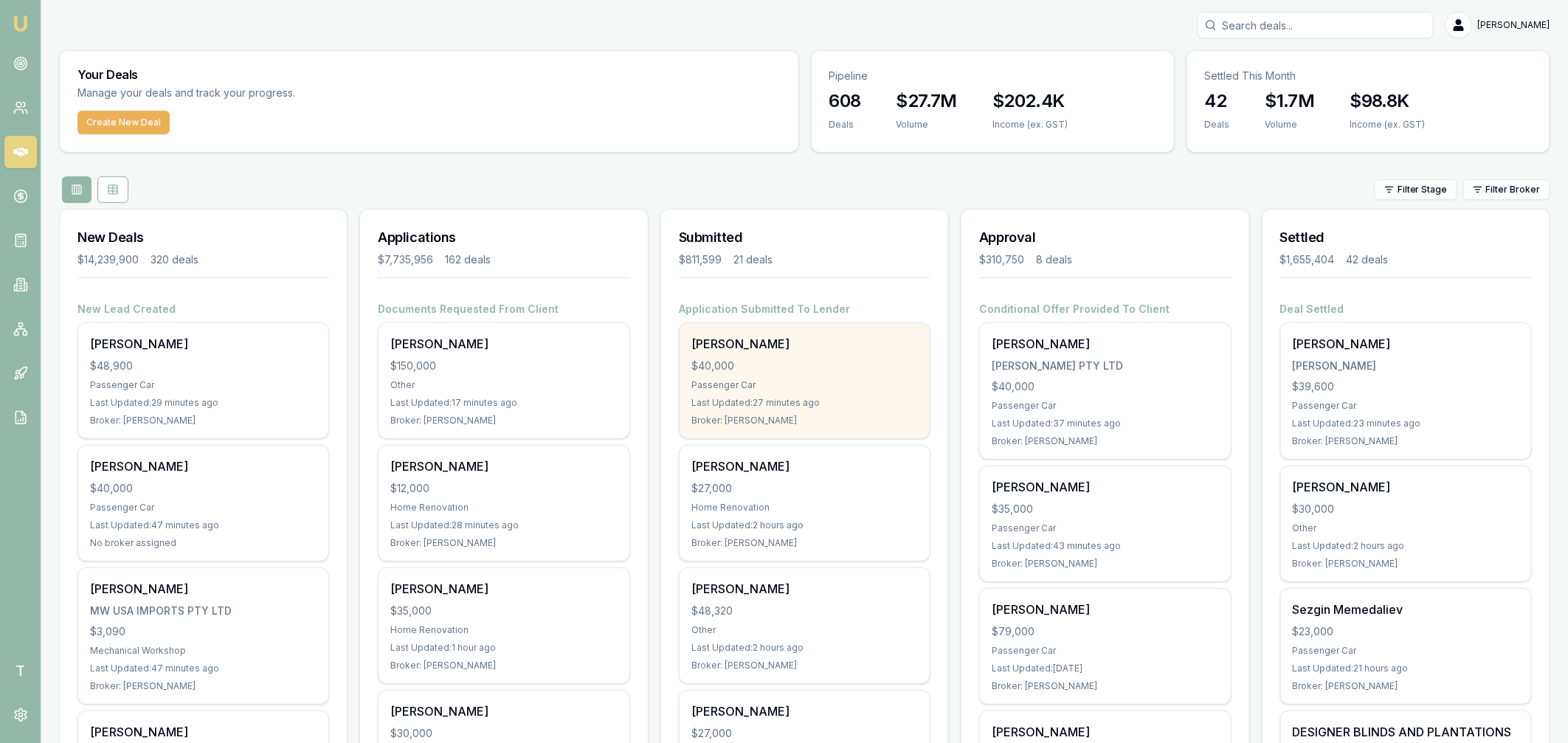
click at [800, 355] on div "Cornelius O'Donnell $40,000 Passenger Car Last Updated: 27 minutes ago Broker: …" at bounding box center [804, 381] width 250 height 115
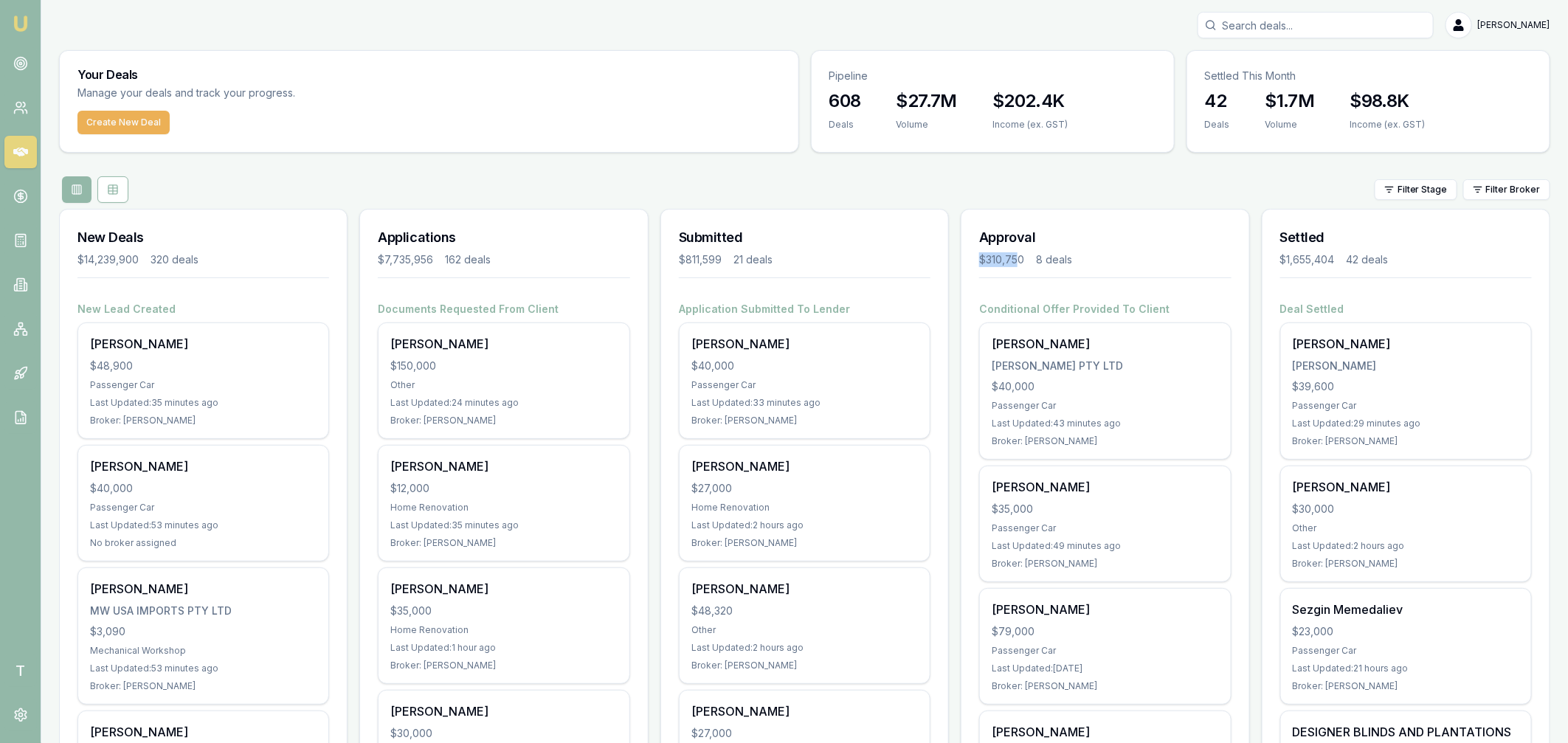
drag, startPoint x: 981, startPoint y: 259, endPoint x: 1021, endPoint y: 260, distance: 40.0
click at [1021, 260] on div "$310,750" at bounding box center [1001, 259] width 45 height 15
click at [935, 199] on div "Filter Stage Filter Broker" at bounding box center [804, 189] width 1491 height 27
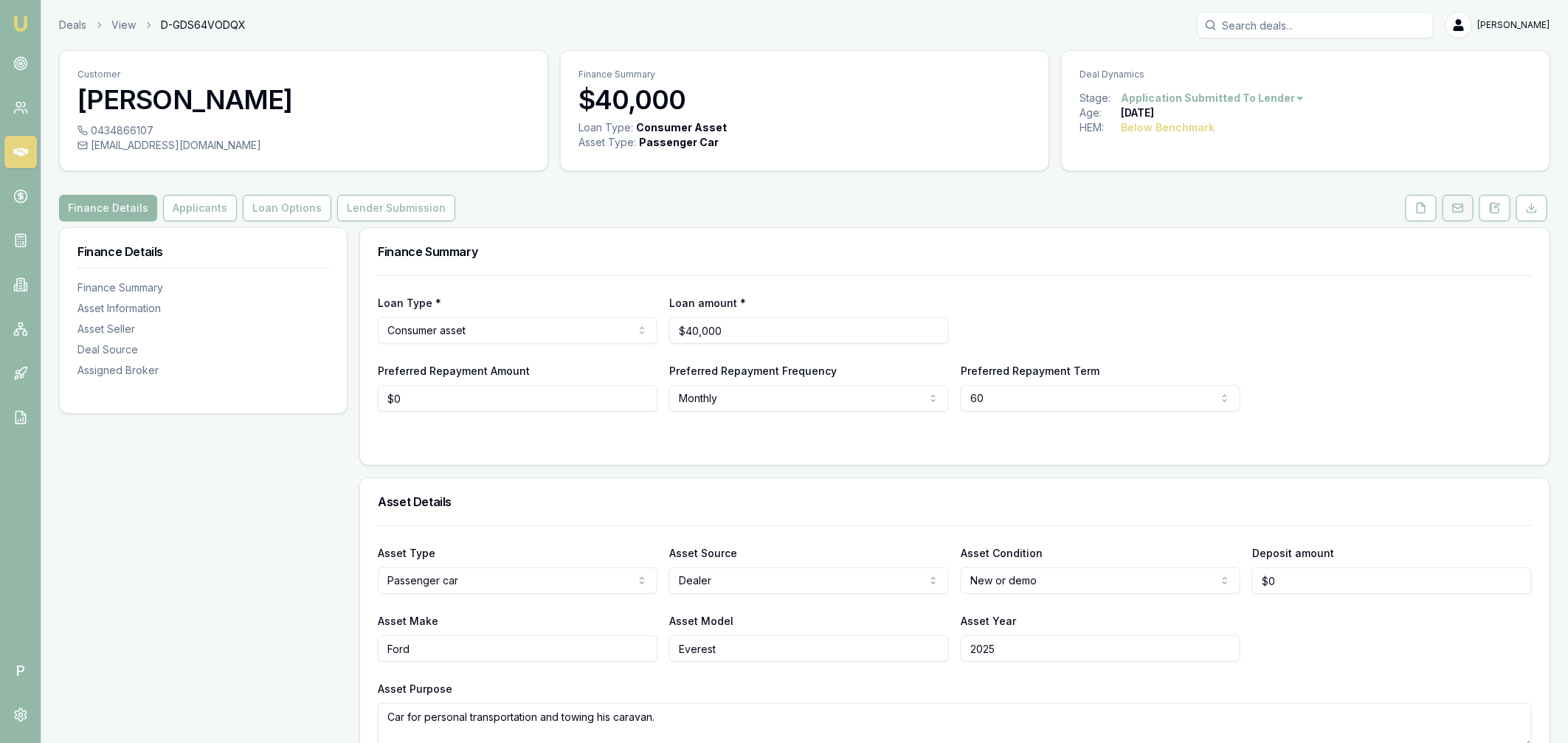
click at [1457, 207] on icon at bounding box center [1458, 207] width 12 height 12
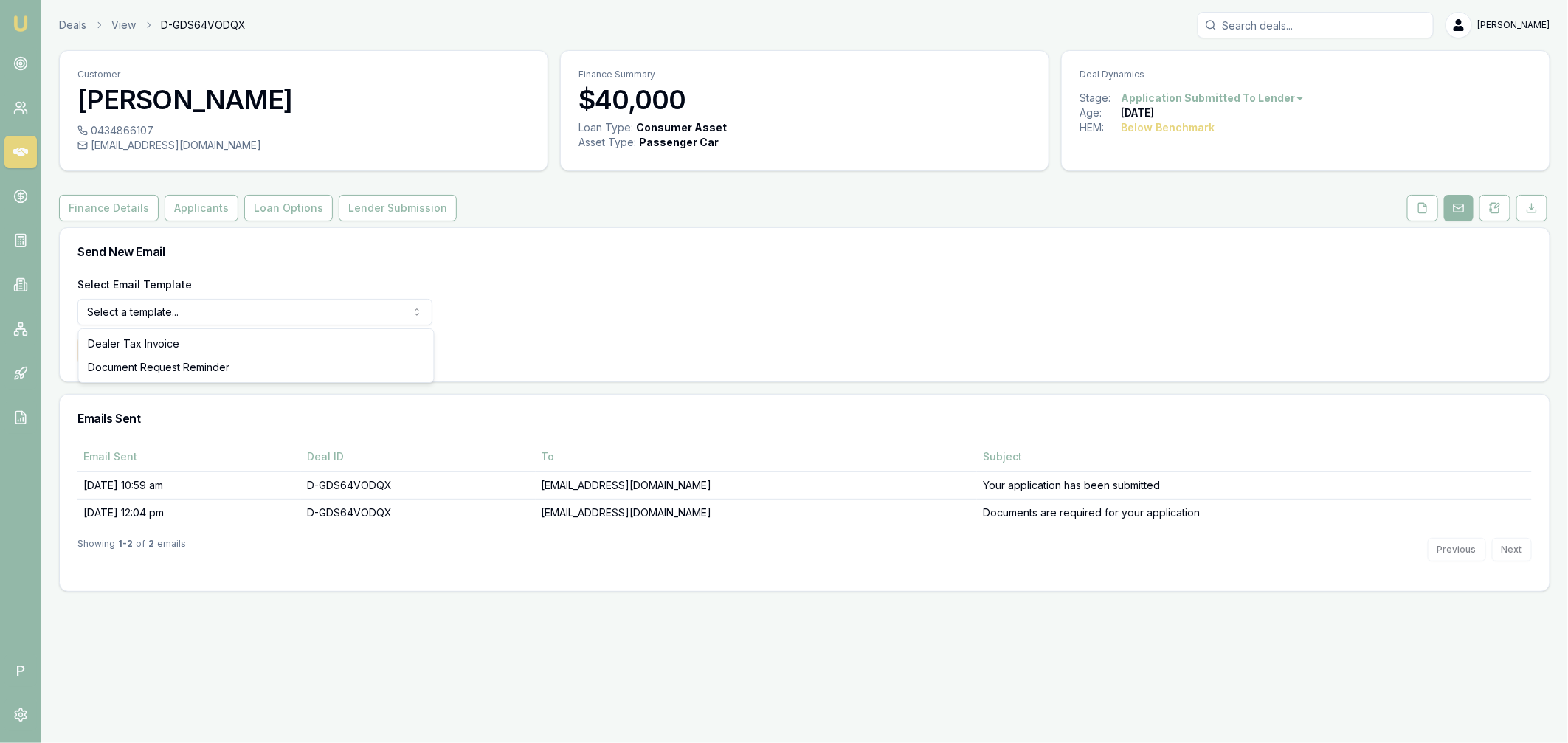
click at [180, 310] on html "Emu Broker P Deals View D-GDS64VODQX [PERSON_NAME] Toggle Menu Customer [PERSON…" at bounding box center [784, 371] width 1568 height 743
click at [625, 319] on html "Emu Broker P Deals View D-GDS64VODQX [PERSON_NAME] Toggle Menu Customer [PERSON…" at bounding box center [784, 371] width 1568 height 743
click at [165, 313] on html "Emu Broker P Deals View D-GDS64VODQX Matt Leeburn Toggle Menu Customer Corneliu…" at bounding box center [784, 371] width 1568 height 743
click at [147, 347] on button "Use Email Template" at bounding box center [140, 351] width 125 height 27
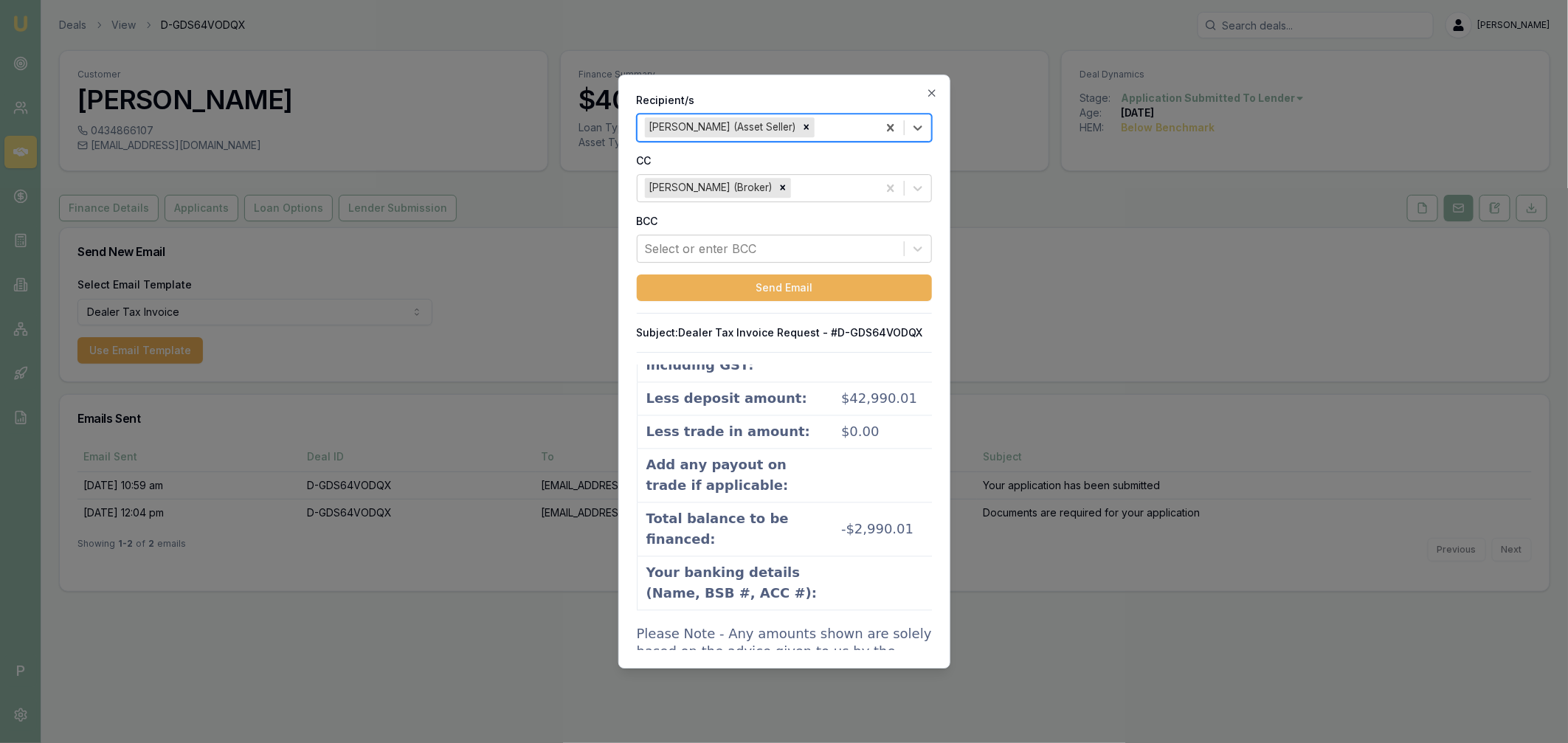
scroll to position [1721, 0]
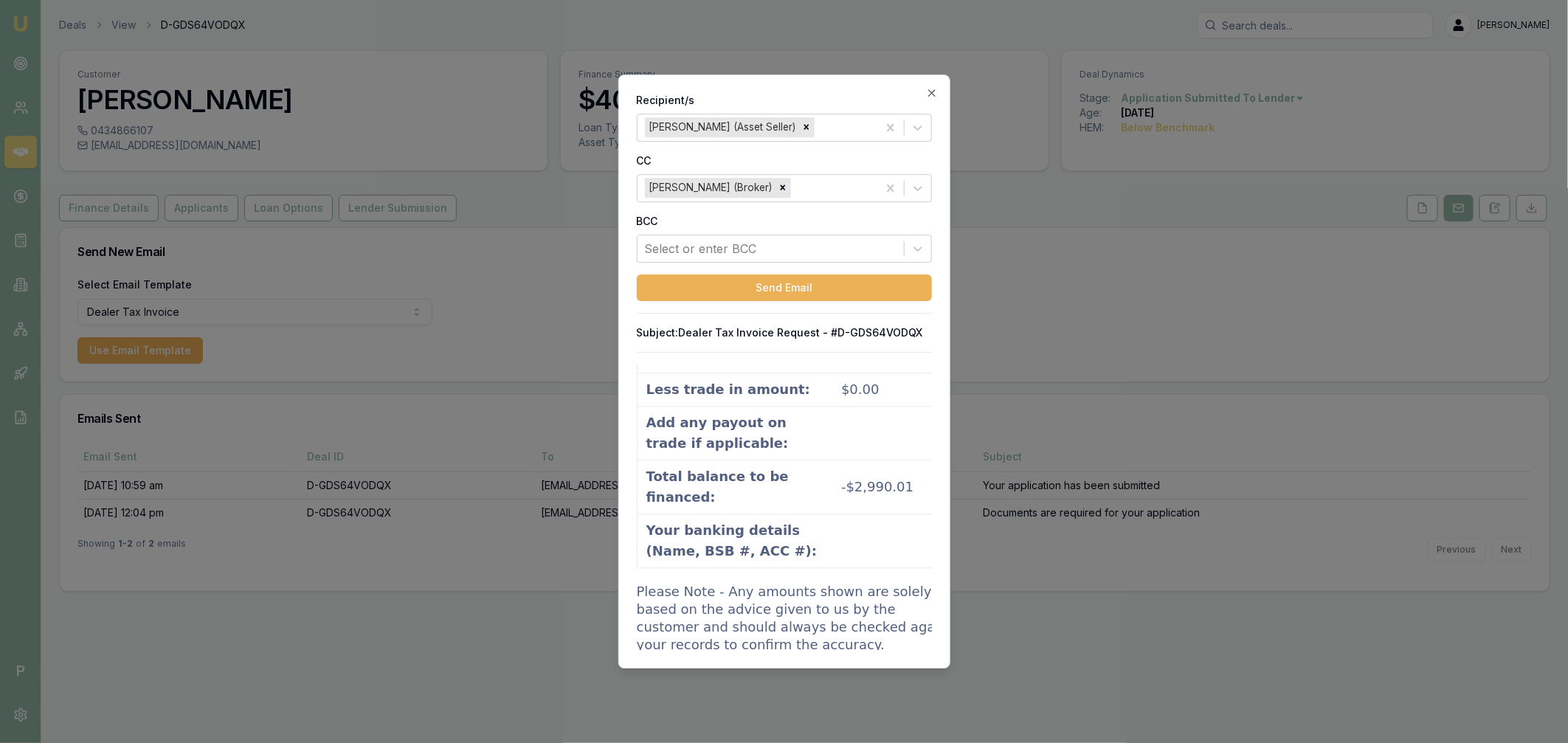
click at [445, 316] on div at bounding box center [784, 371] width 1568 height 743
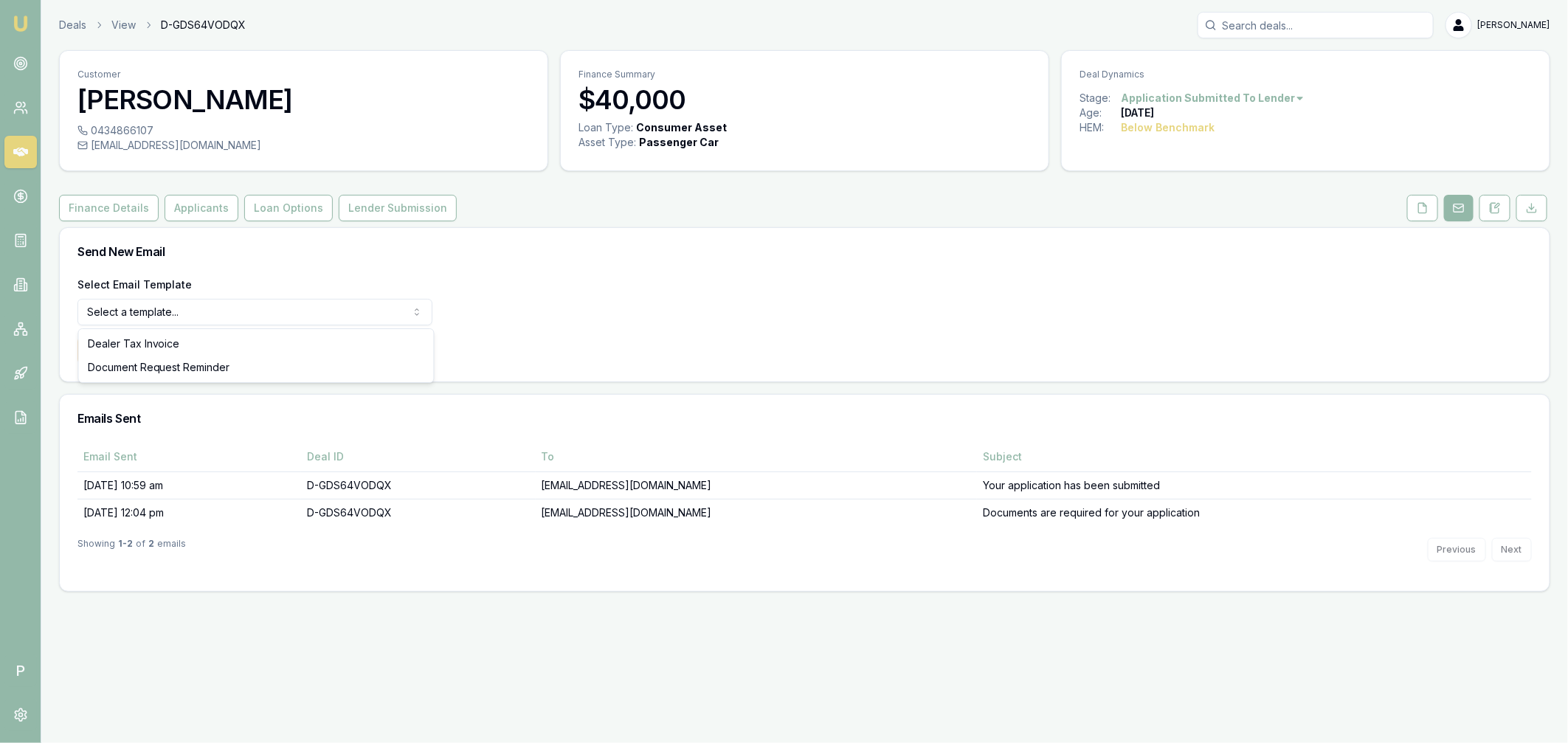
click at [224, 319] on html "Emu Broker P Deals View D-GDS64VODQX [PERSON_NAME] Toggle Menu Customer [PERSON…" at bounding box center [784, 371] width 1568 height 743
click at [145, 352] on button "Use Email Template" at bounding box center [140, 351] width 125 height 27
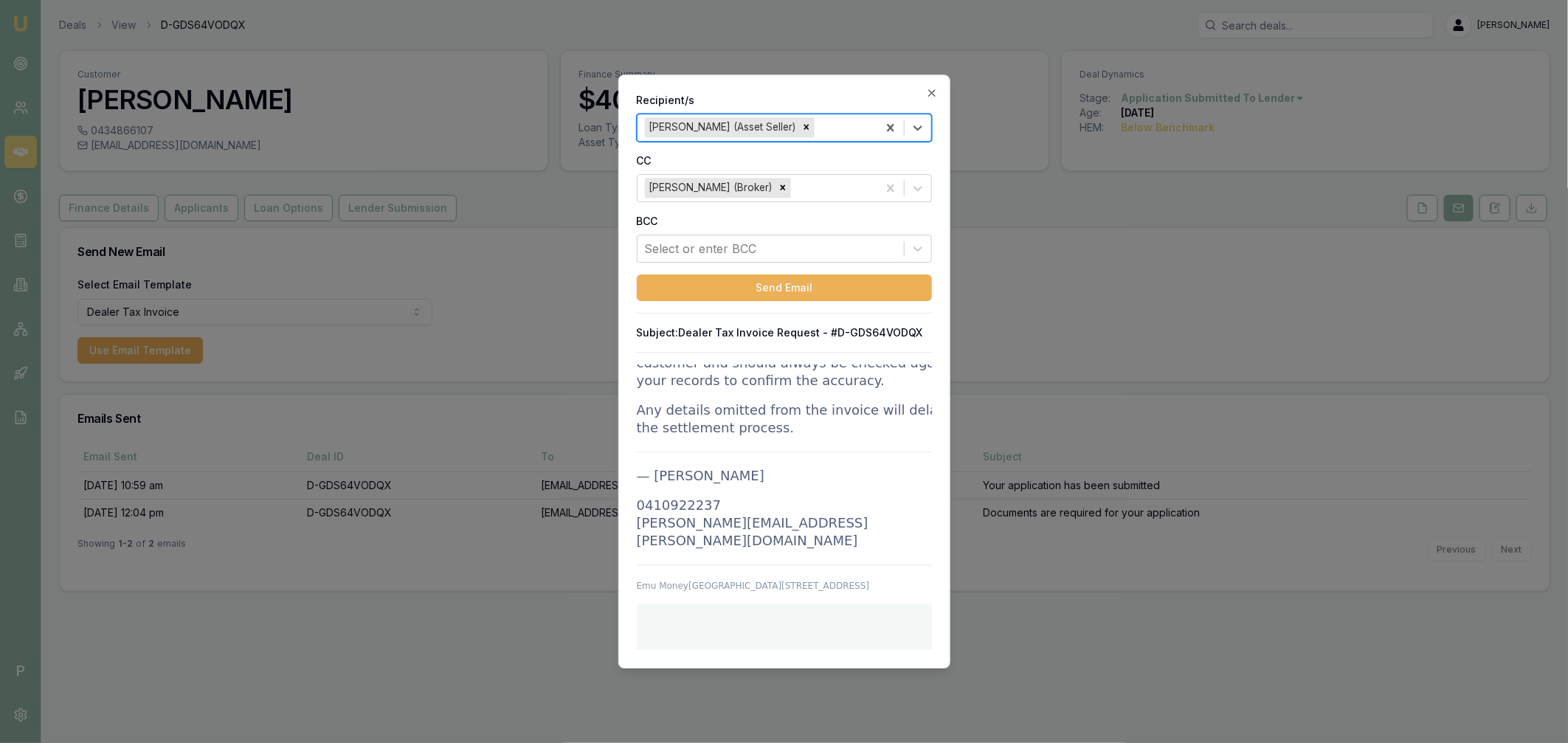
scroll to position [2000, 0]
click at [486, 340] on div at bounding box center [784, 371] width 1568 height 743
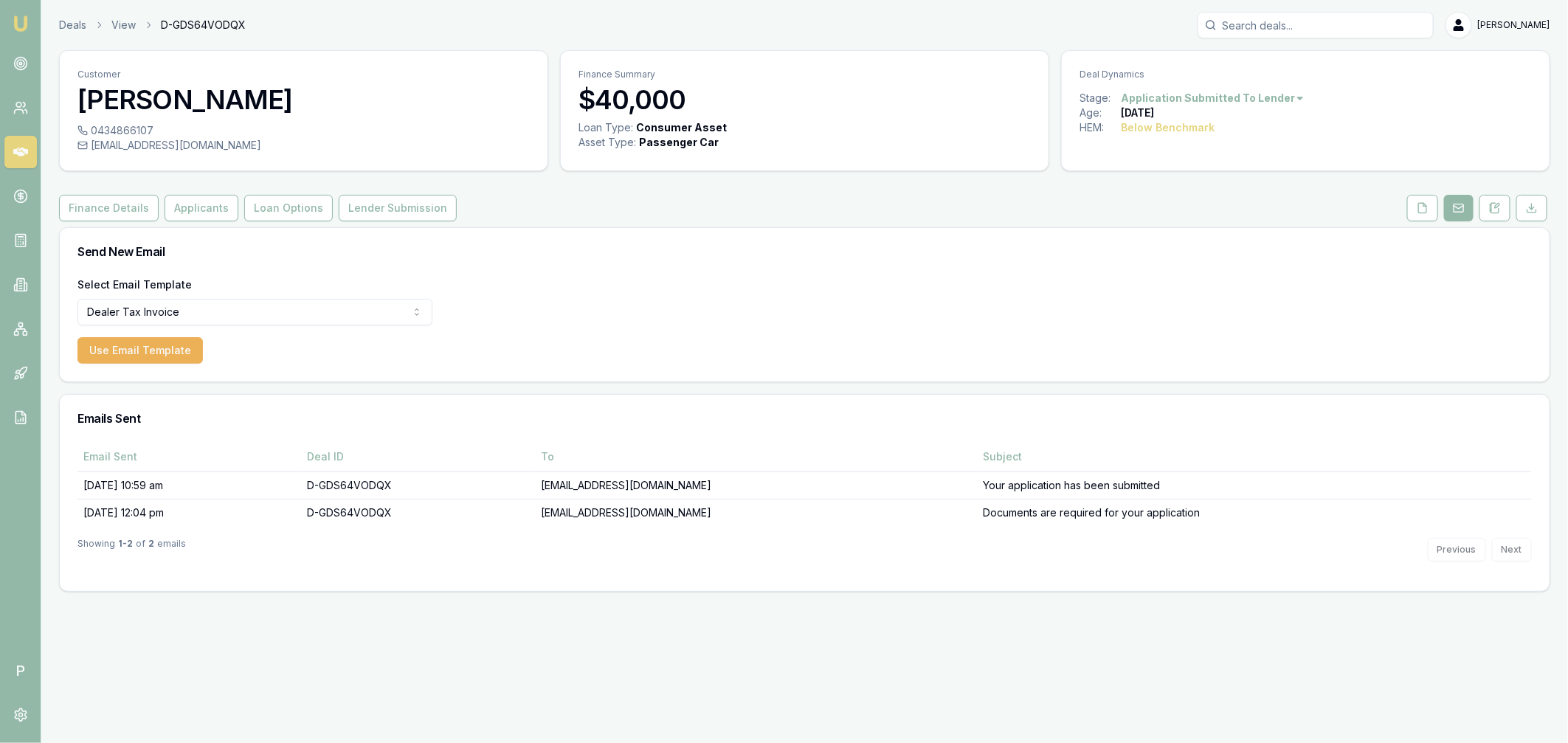
click at [22, 151] on icon at bounding box center [20, 152] width 15 height 15
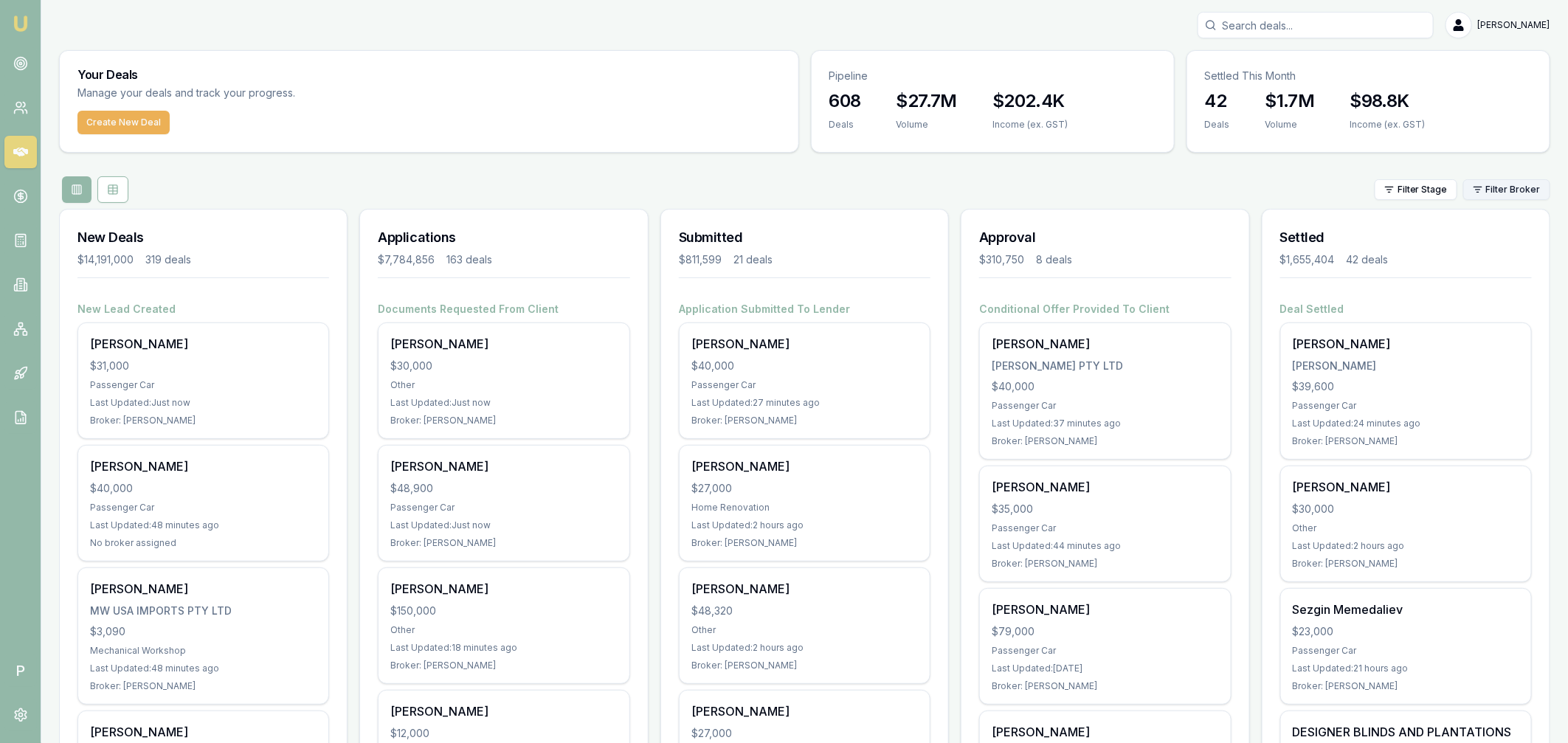
click at [1500, 193] on html "Emu Broker P [PERSON_NAME] Toggle Menu Your Deals Manage your deals and track y…" at bounding box center [784, 371] width 1568 height 743
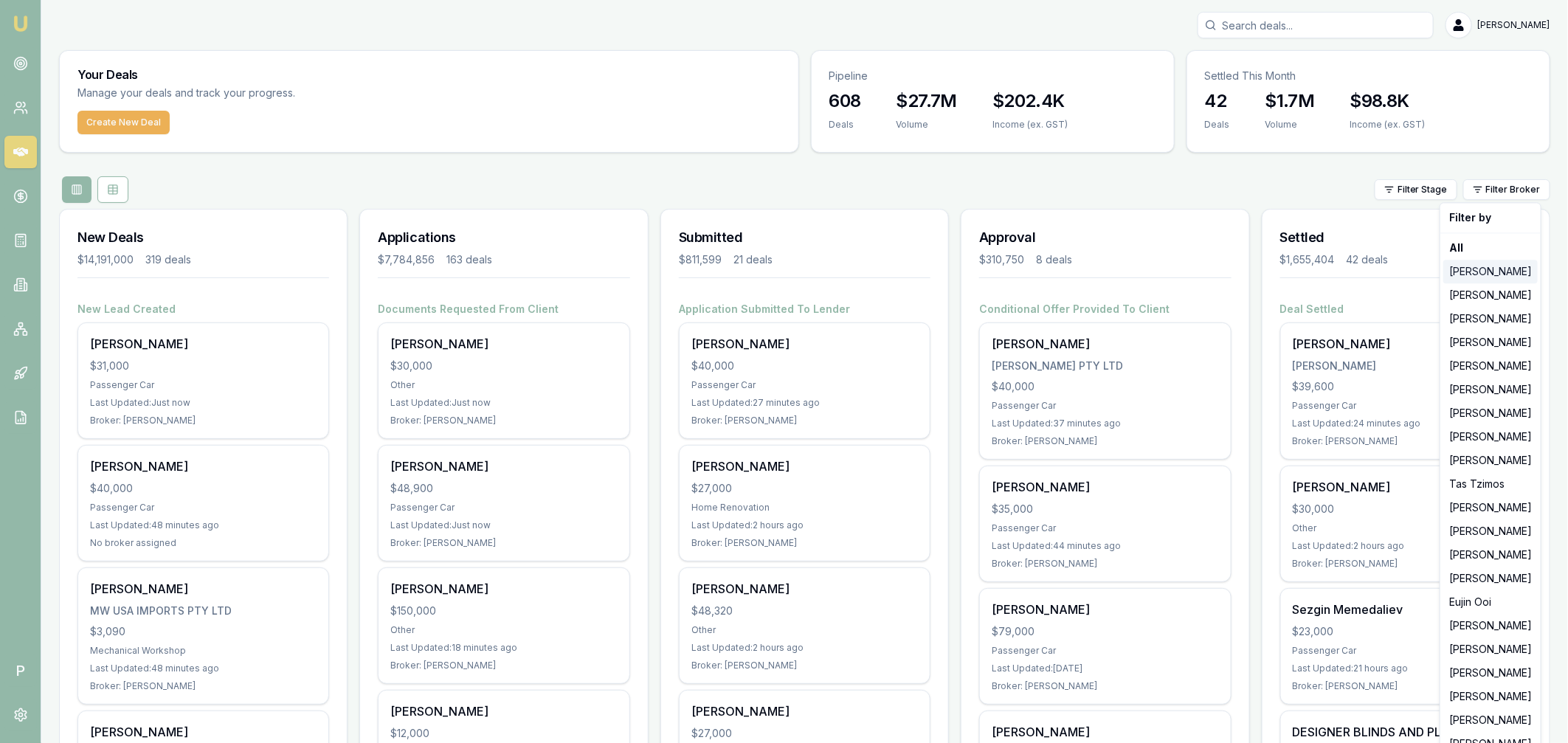
click at [1483, 266] on div "Jackson Fanfulla" at bounding box center [1490, 272] width 95 height 23
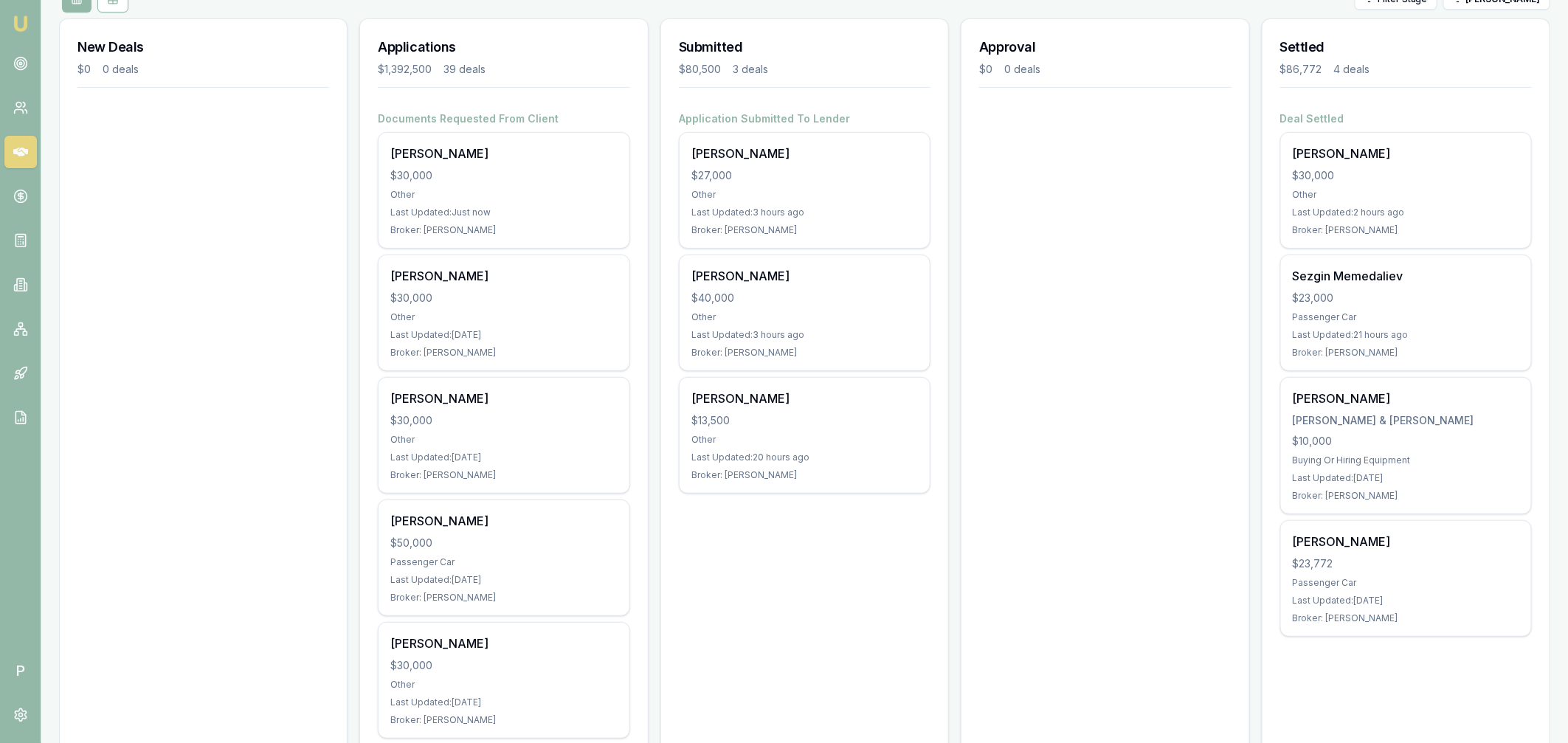
scroll to position [95, 0]
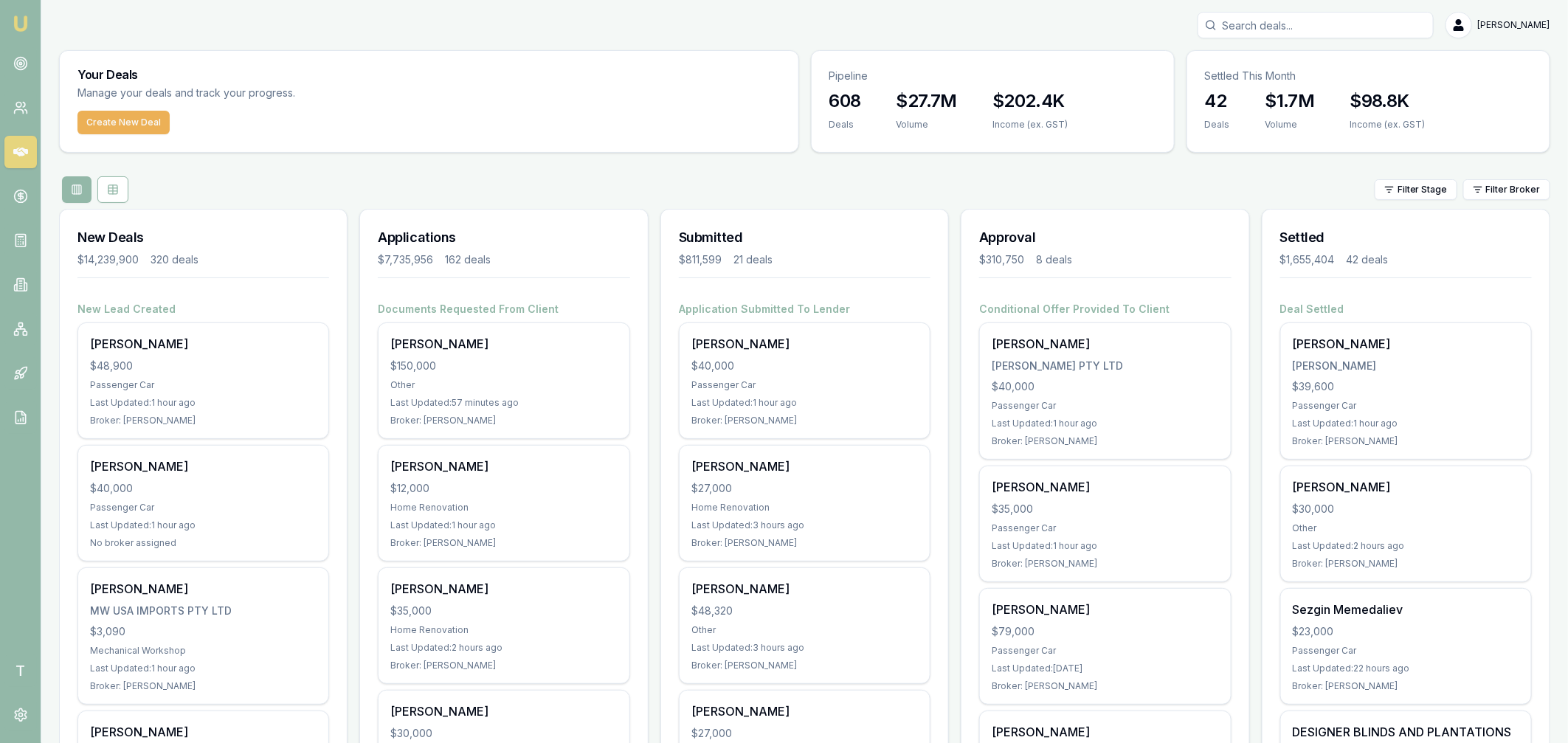
click at [1290, 31] on input "Search deals" at bounding box center [1315, 25] width 236 height 27
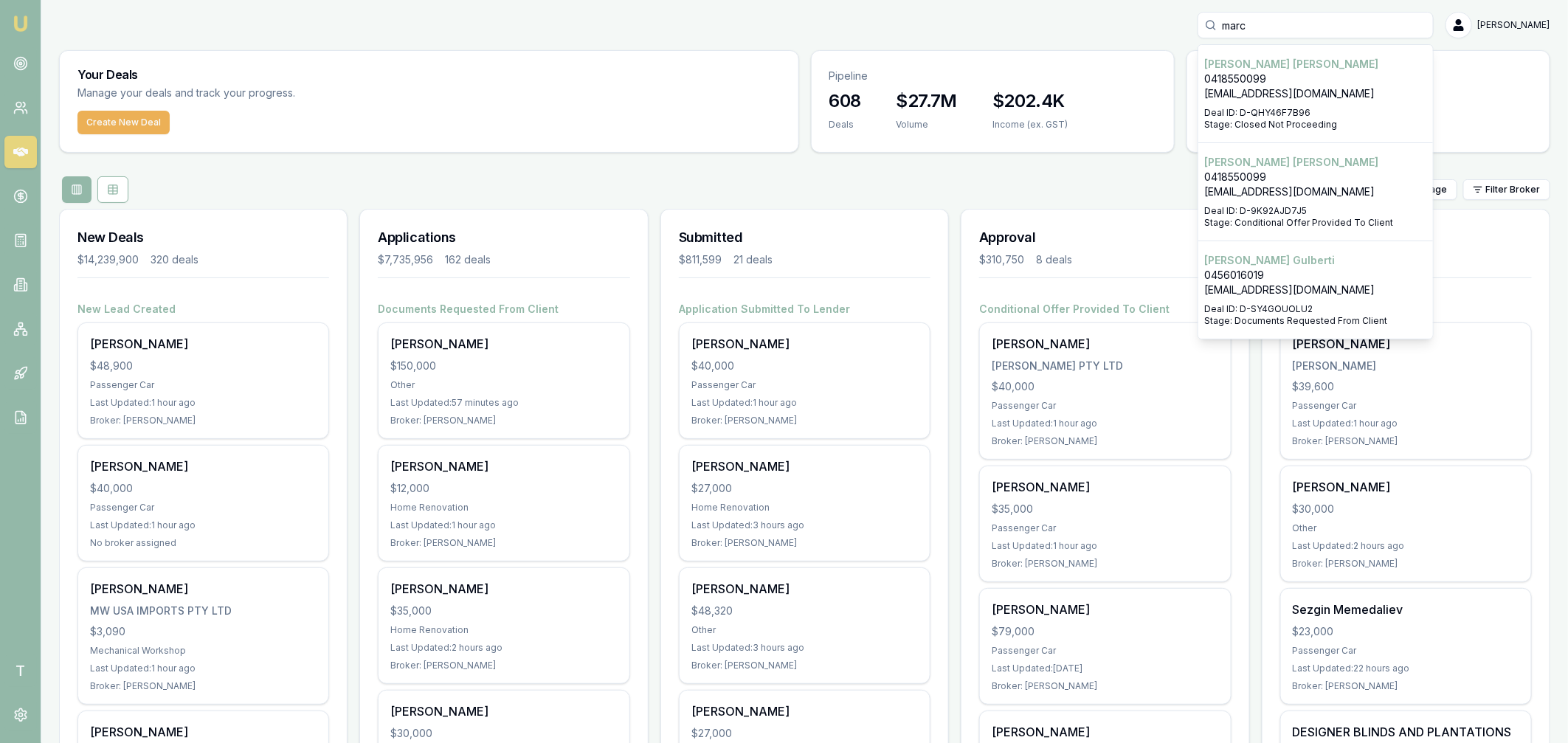
type input "marc"
click at [1285, 297] on p "marcgulberti71@gmail.com" at bounding box center [1315, 290] width 223 height 15
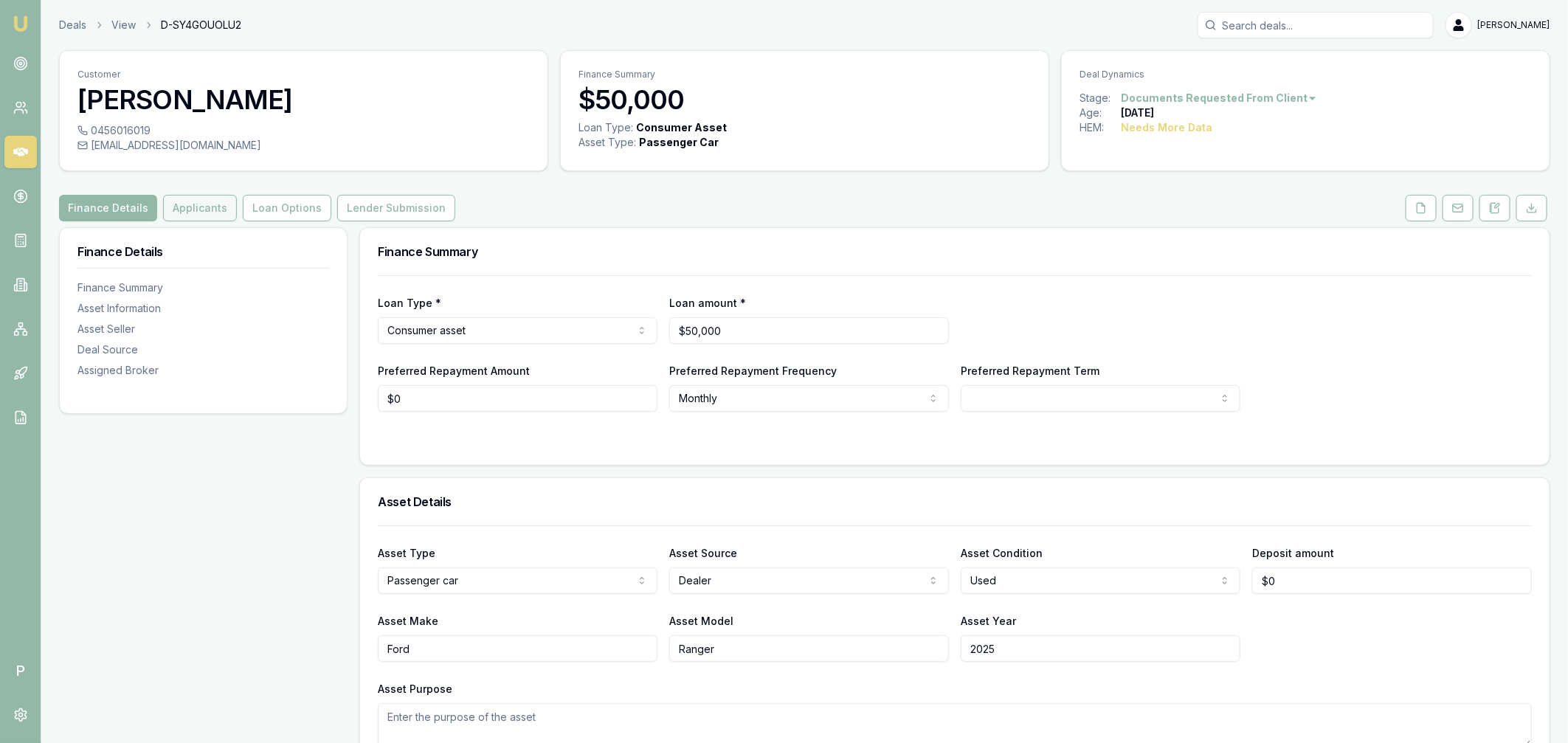
click at [178, 210] on button "Applicants" at bounding box center [200, 208] width 74 height 27
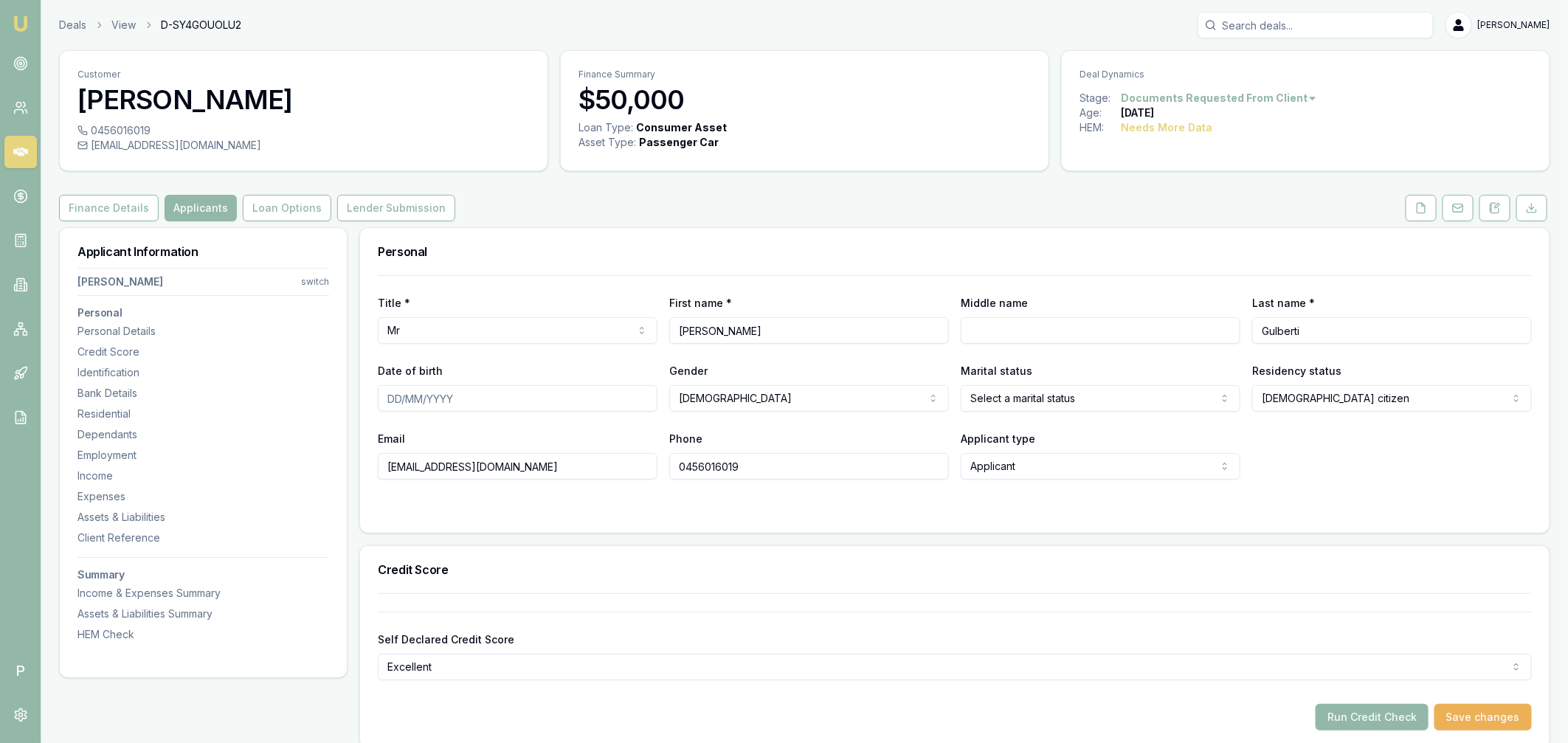
click at [524, 467] on input "marcgulberti71@gmail.com" at bounding box center [517, 467] width 279 height 27
click at [494, 521] on div "Title * Mr Mr Mrs Miss Ms Dr Prof First name * Marc Middle name Last name * Gul…" at bounding box center [954, 404] width 1189 height 258
